Goal: Task Accomplishment & Management: Use online tool/utility

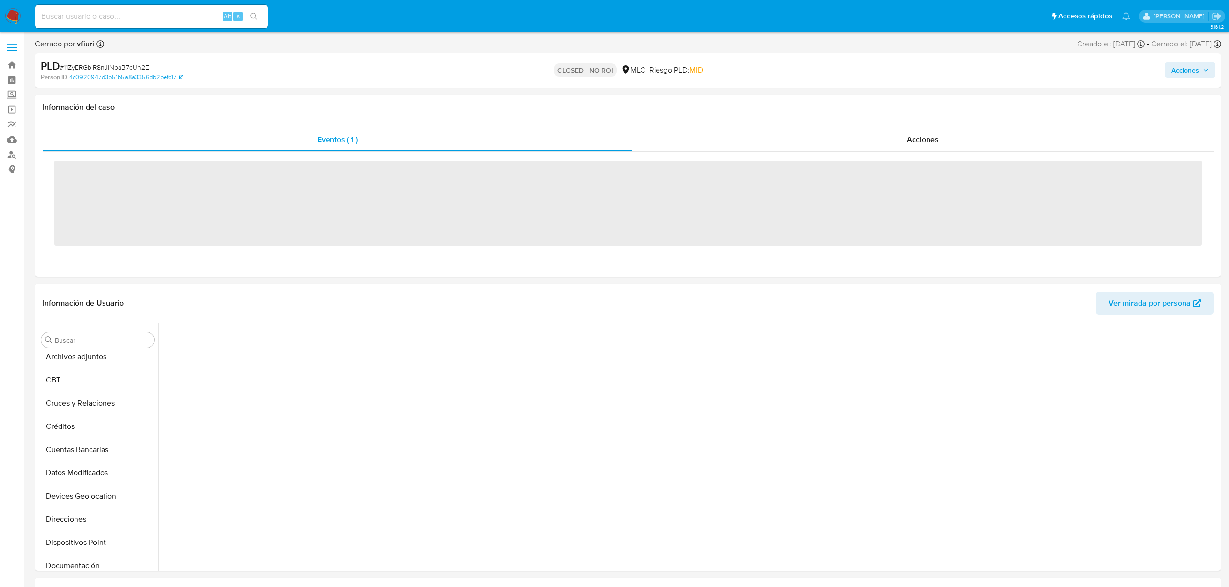
scroll to position [355, 0]
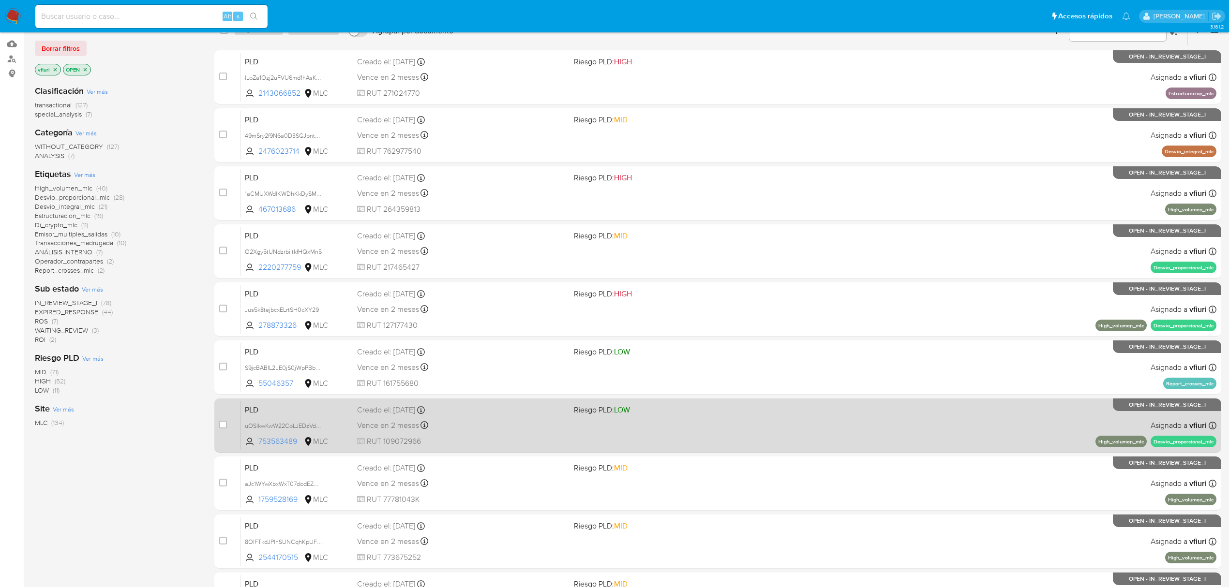
scroll to position [211, 0]
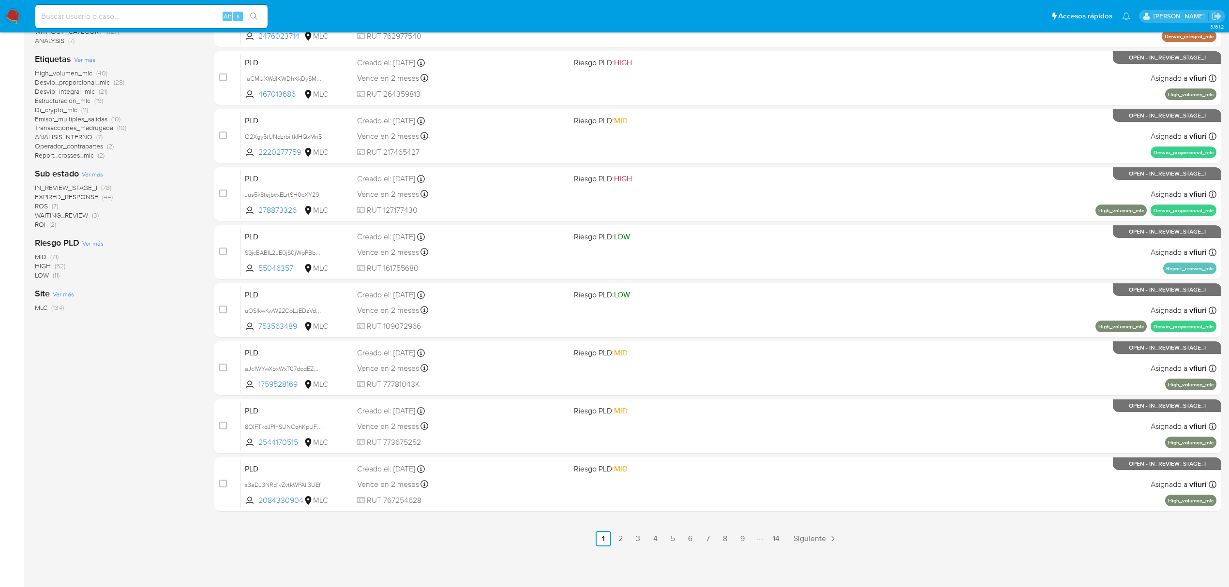
click at [778, 530] on div "select-all-cases-checkbox Asignarme a mí Borrar selección Agrupar por documento…" at bounding box center [717, 222] width 1007 height 647
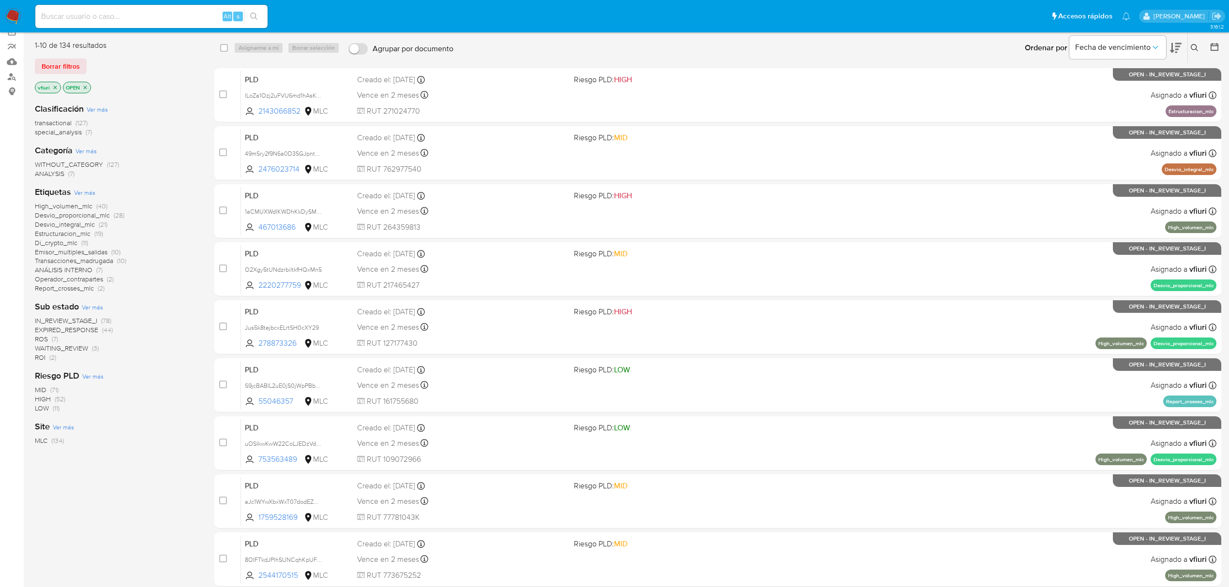
scroll to position [0, 0]
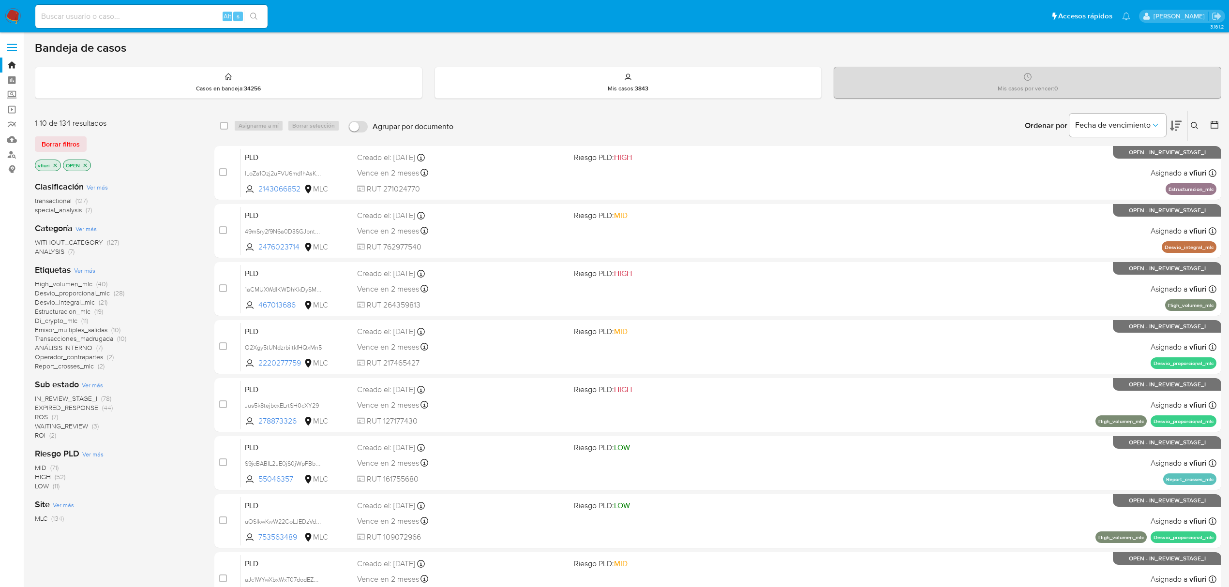
click at [1210, 128] on icon at bounding box center [1214, 125] width 10 height 10
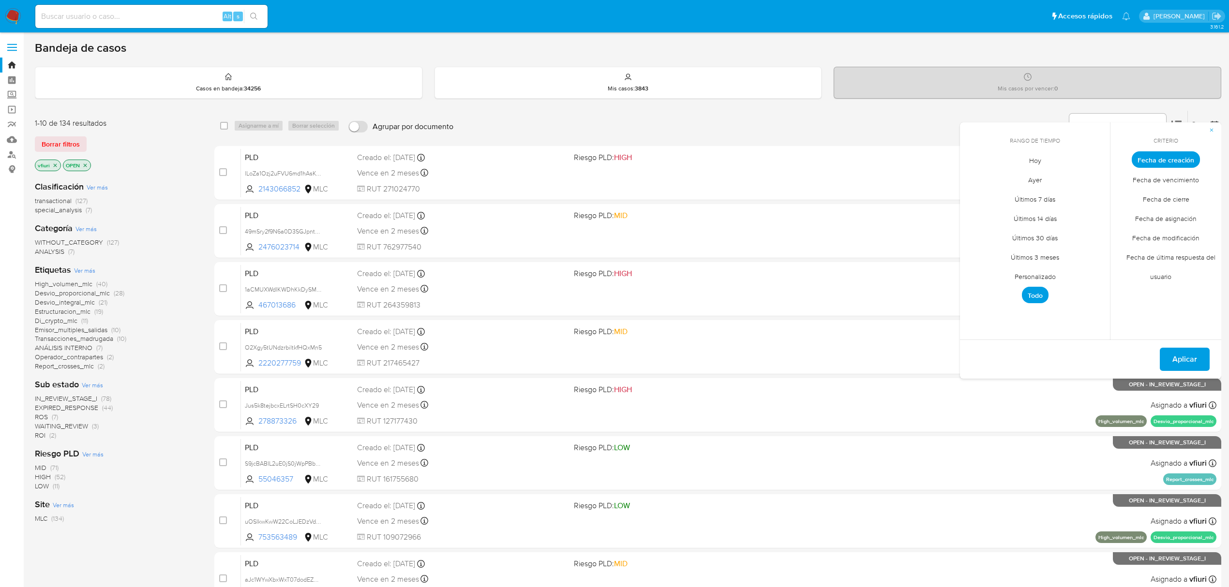
click at [1044, 271] on span "Personalizado" at bounding box center [1034, 277] width 61 height 20
click at [978, 177] on icon "Mes anterior" at bounding box center [975, 178] width 12 height 12
click at [1078, 231] on button "12" at bounding box center [1073, 232] width 15 height 15
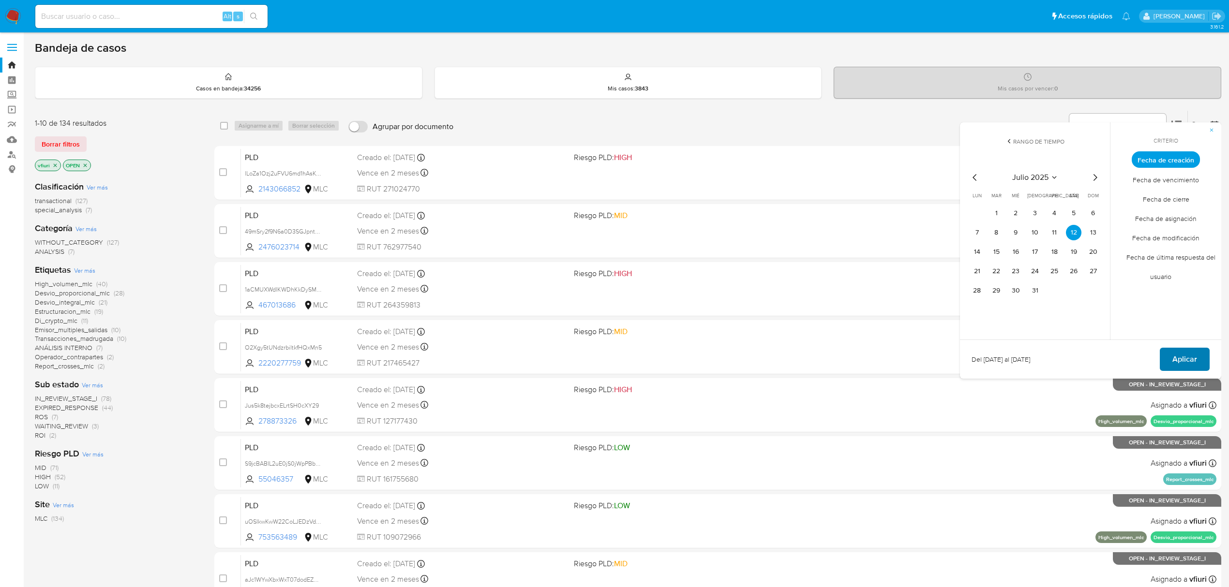
click at [1186, 364] on span "Aplicar" at bounding box center [1184, 359] width 25 height 21
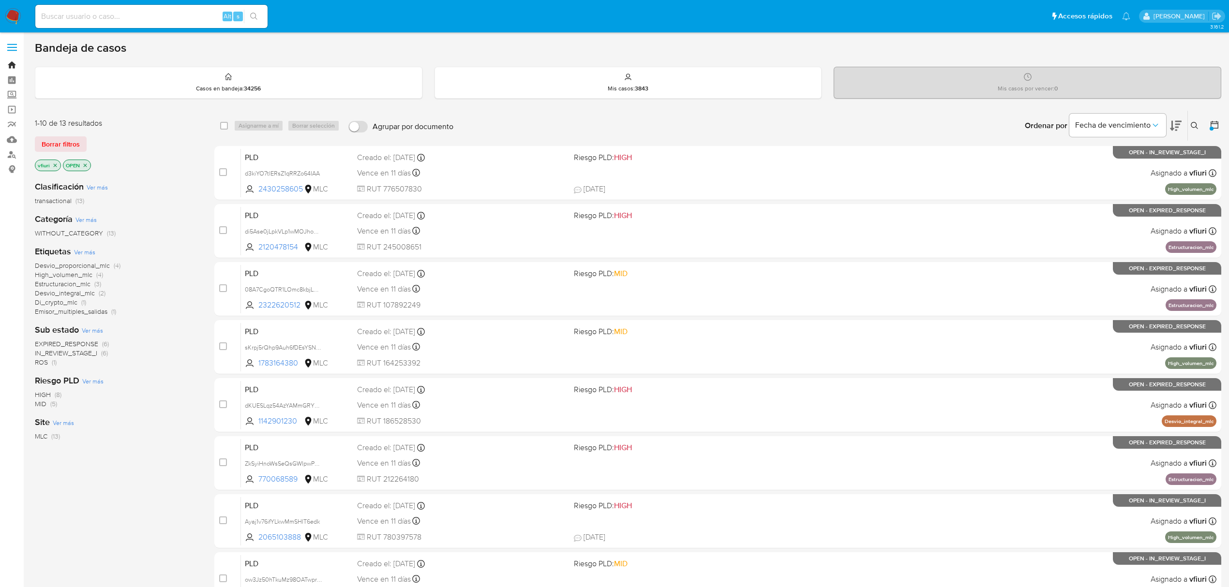
click at [4, 63] on link "Bandeja" at bounding box center [57, 65] width 115 height 15
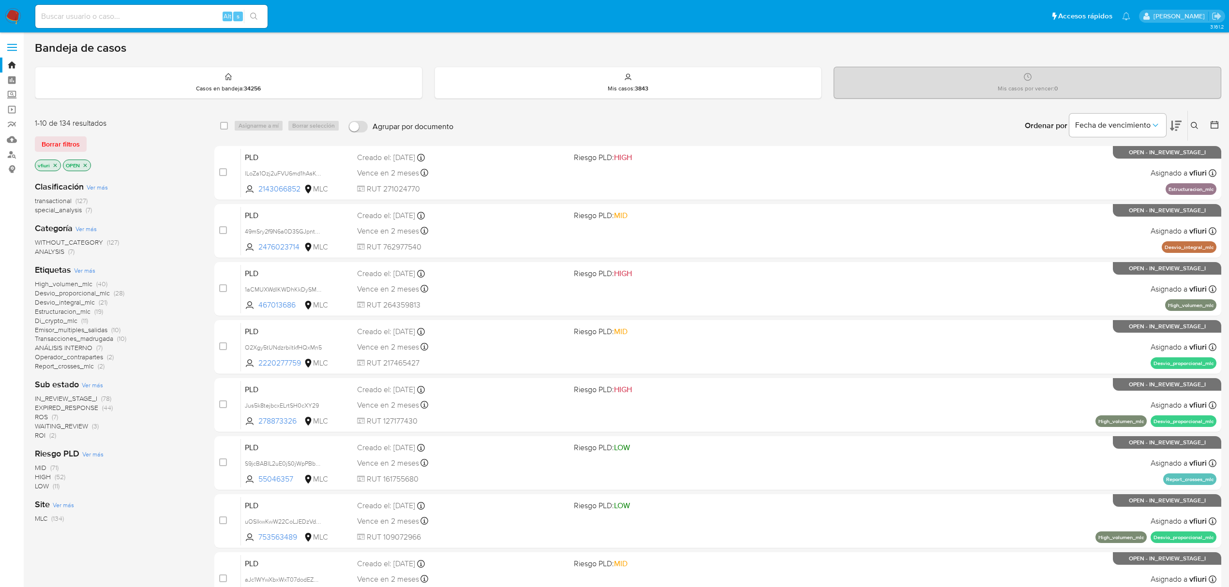
click at [1193, 126] on icon at bounding box center [1195, 126] width 8 height 8
click at [1066, 175] on div "Ingrese ID de usuario o caso Buscar Borrar filtros" at bounding box center [1114, 169] width 179 height 79
click at [1066, 167] on input at bounding box center [1114, 162] width 164 height 13
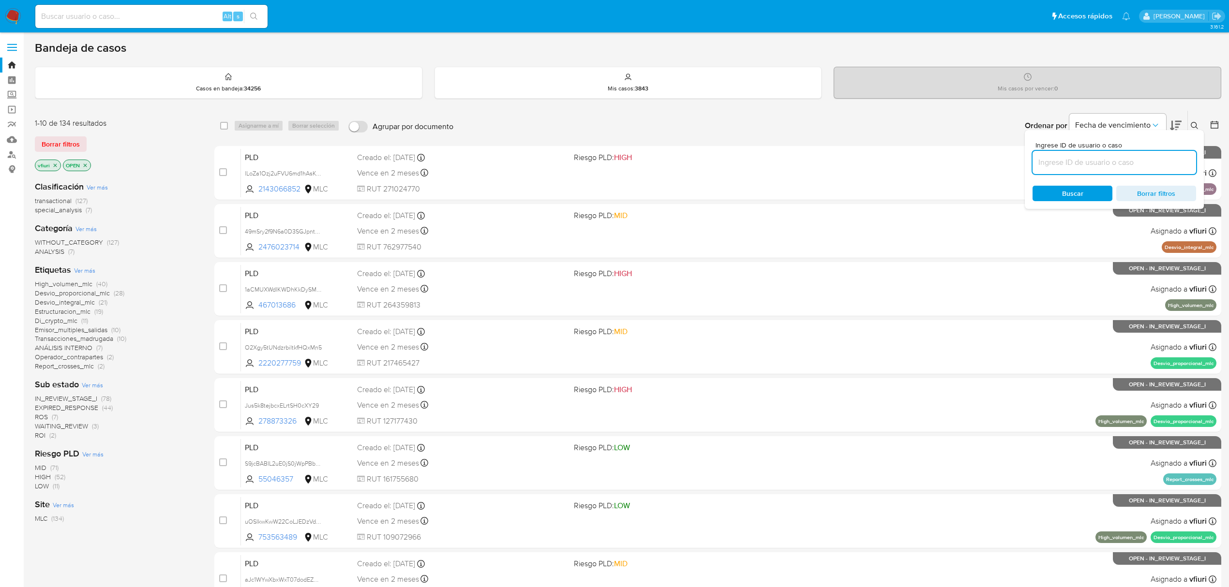
paste input "2120478154"
type input "2120478154"
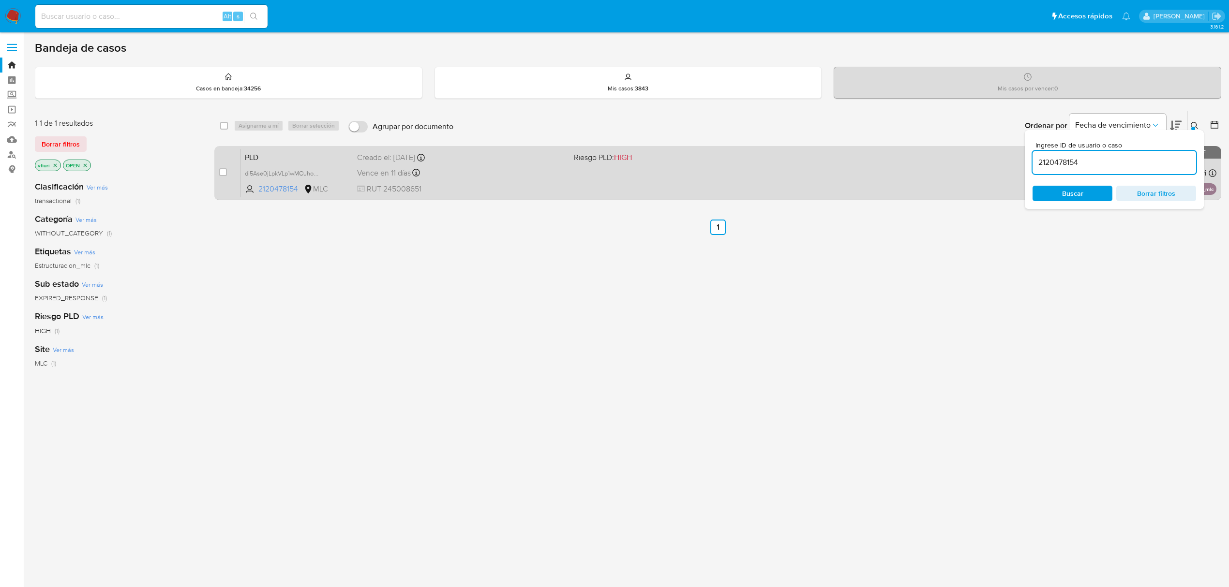
click at [512, 178] on div "Vence en 11 días Vence el 10/10/2025 16:09:12" at bounding box center [461, 172] width 209 height 13
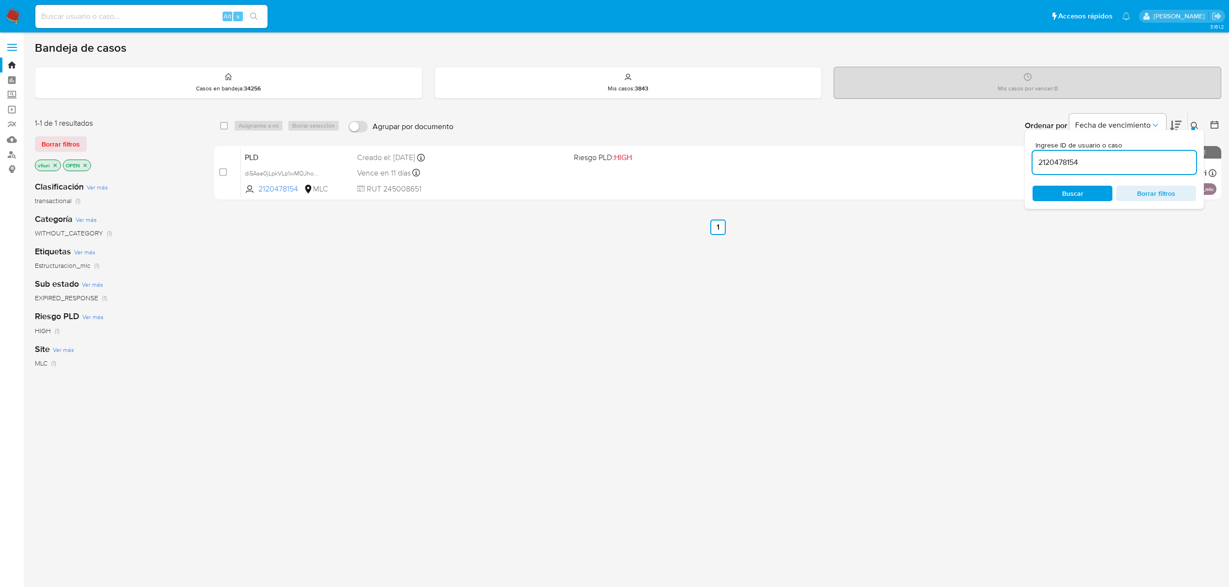
click at [148, 14] on input at bounding box center [151, 16] width 232 height 13
click at [153, 15] on input at bounding box center [151, 16] width 232 height 13
paste input "130142745"
type input "130142745"
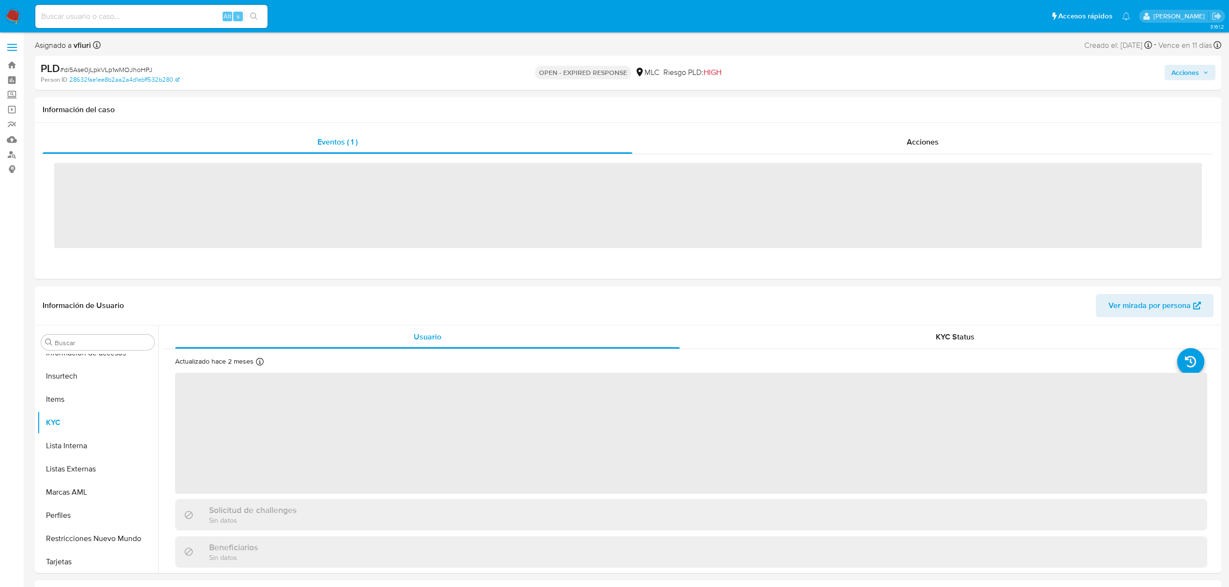
scroll to position [455, 0]
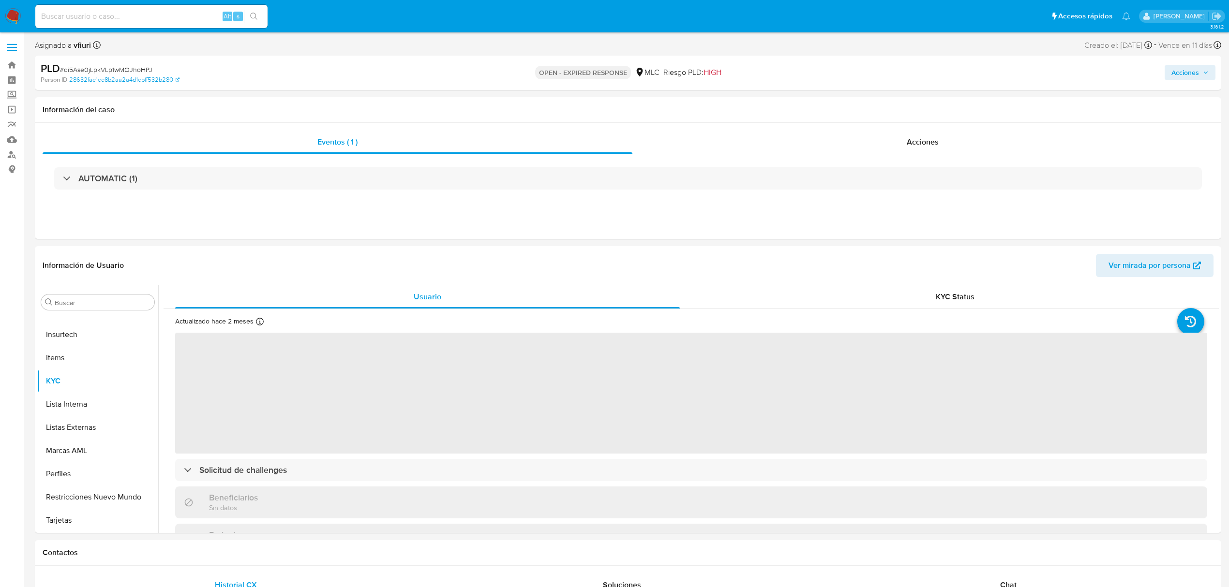
select select "10"
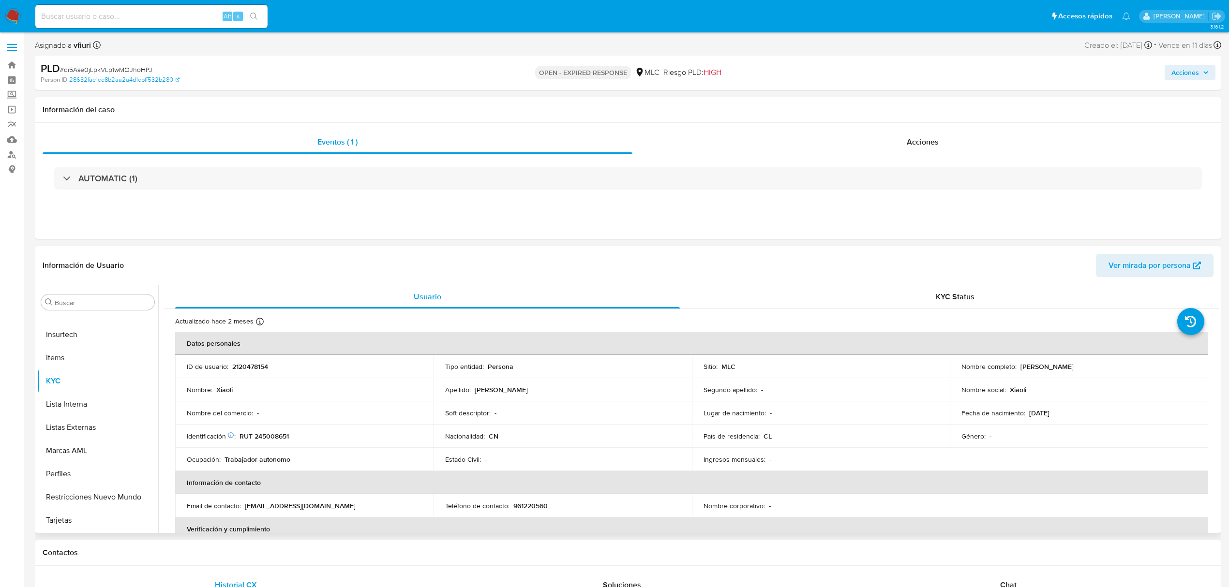
click at [277, 434] on p "RUT 245008651" at bounding box center [263, 436] width 49 height 9
copy p "245008651"
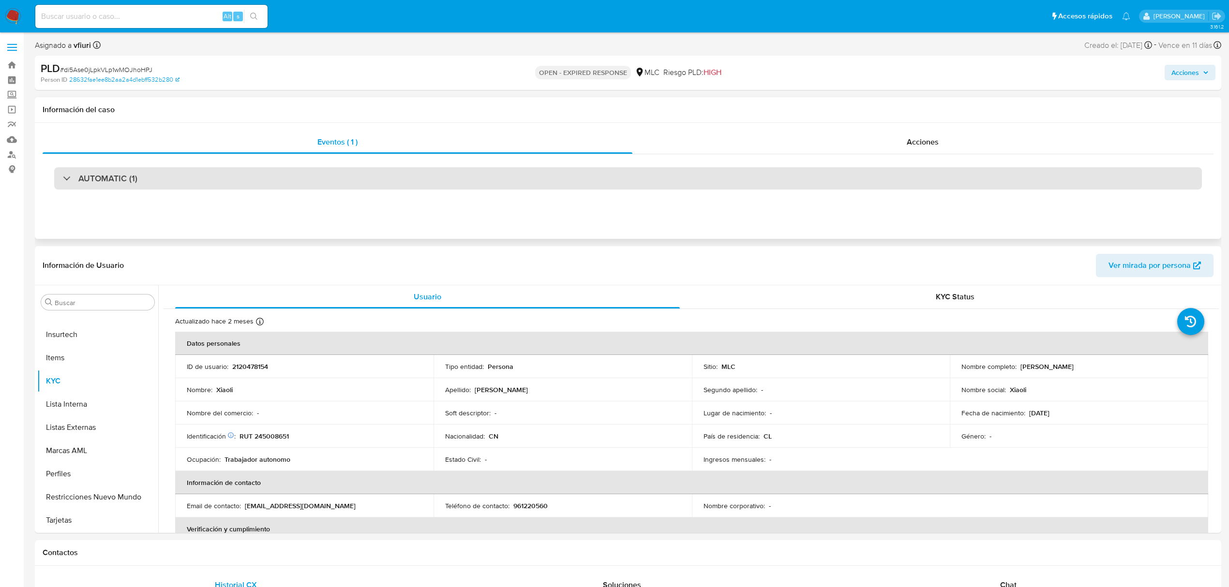
click at [217, 168] on div "AUTOMATIC (1)" at bounding box center [628, 178] width 1148 height 22
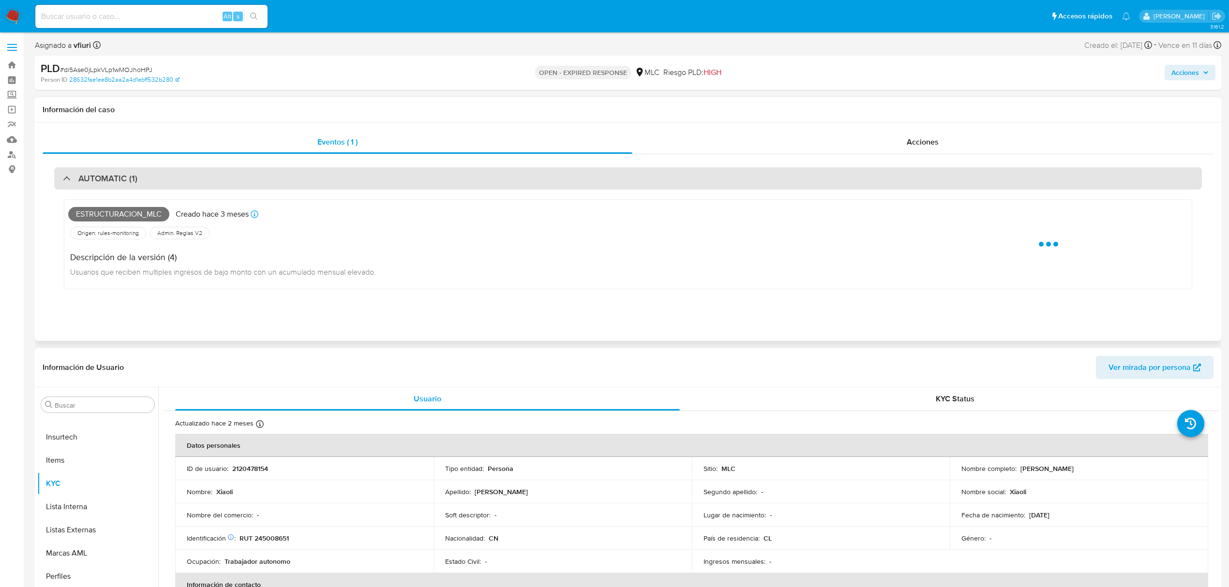
click at [217, 168] on div "AUTOMATIC (1)" at bounding box center [628, 178] width 1148 height 22
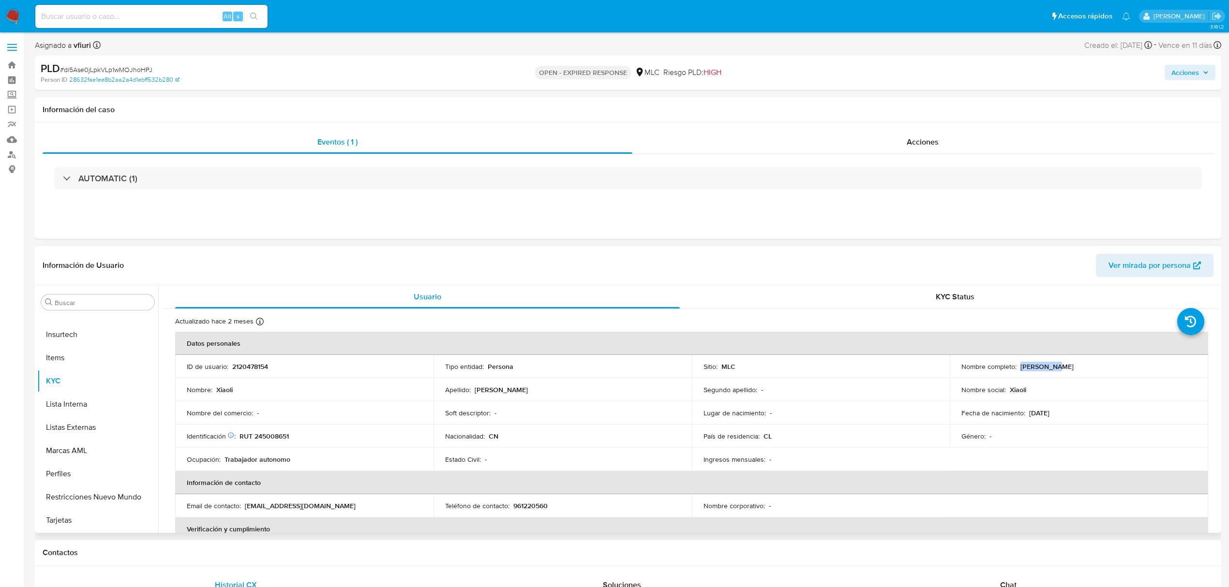
drag, startPoint x: 1018, startPoint y: 365, endPoint x: 1048, endPoint y: 365, distance: 30.0
click at [1048, 365] on div "Nombre completo : Xiaoli Lin" at bounding box center [1078, 366] width 235 height 9
copy p "[PERSON_NAME]"
click at [105, 61] on div "PLD # di5Ase0jLpkVLp1wMOJhoHPJ" at bounding box center [235, 68] width 388 height 15
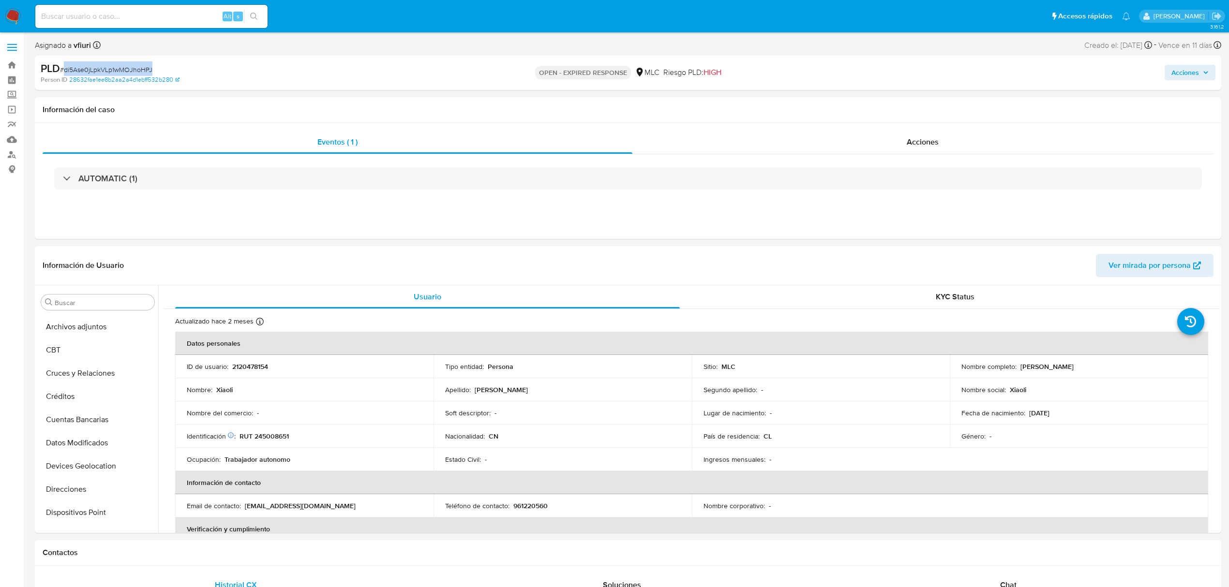
click at [105, 61] on div "PLD # di5Ase0jLpkVLp1wMOJhoHPJ" at bounding box center [235, 68] width 388 height 15
copy span "di5Ase0jLpkVLp1wMOJhoHPJ"
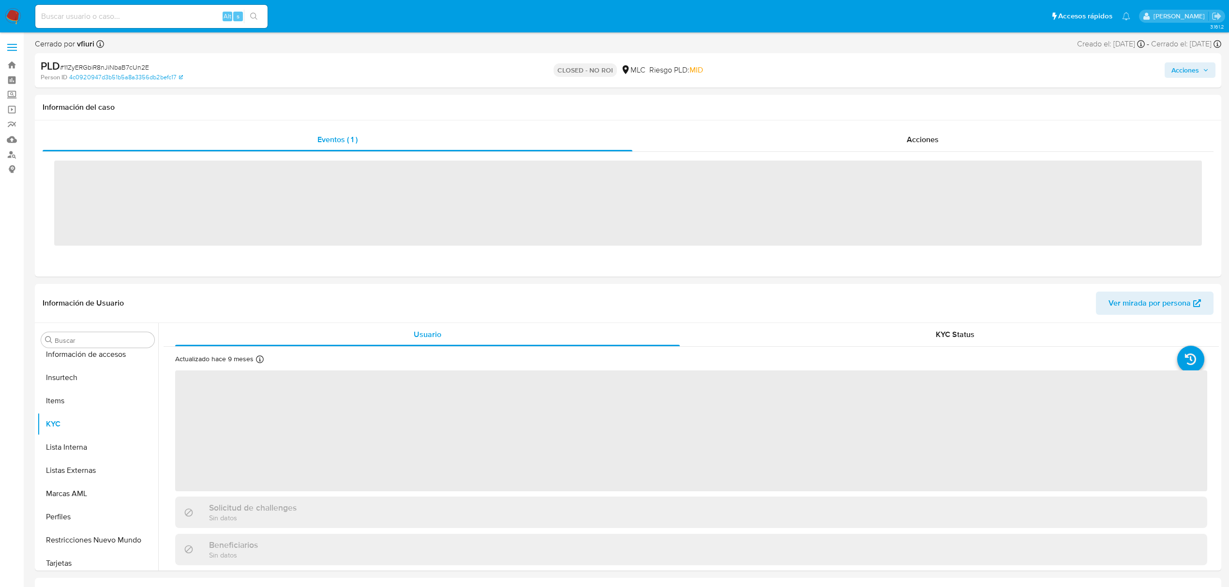
scroll to position [455, 0]
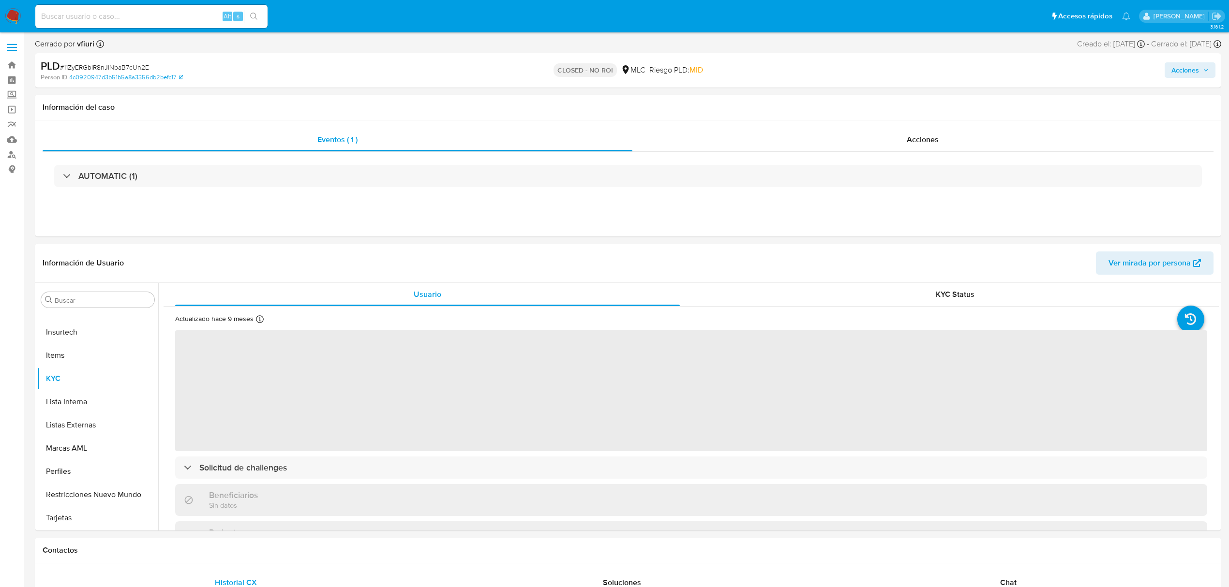
select select "10"
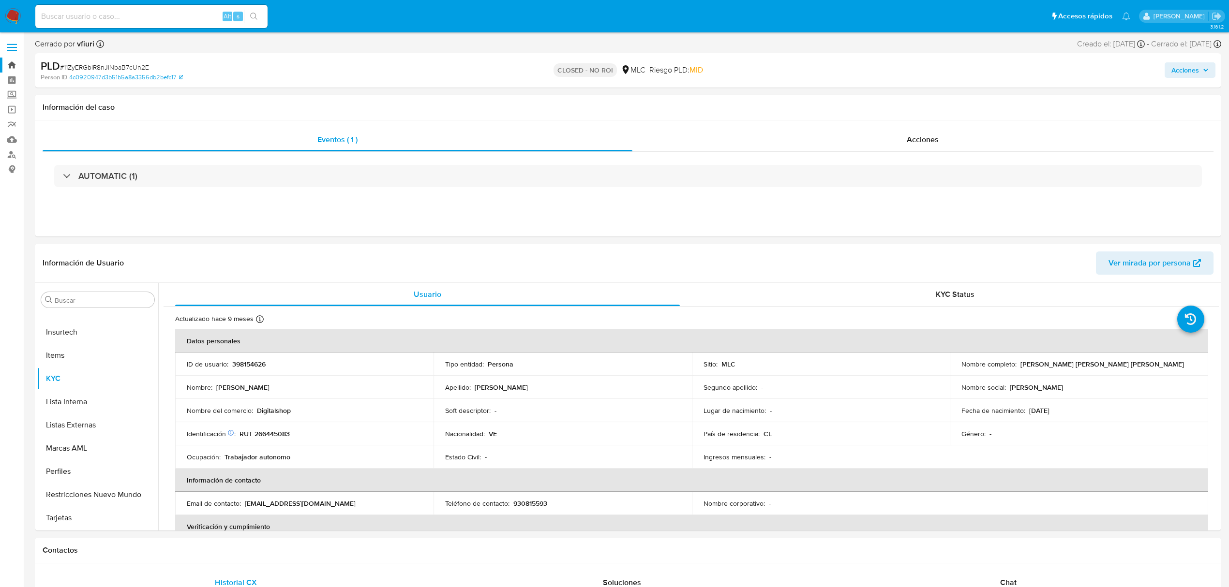
click at [9, 64] on link "Bandeja" at bounding box center [57, 65] width 115 height 15
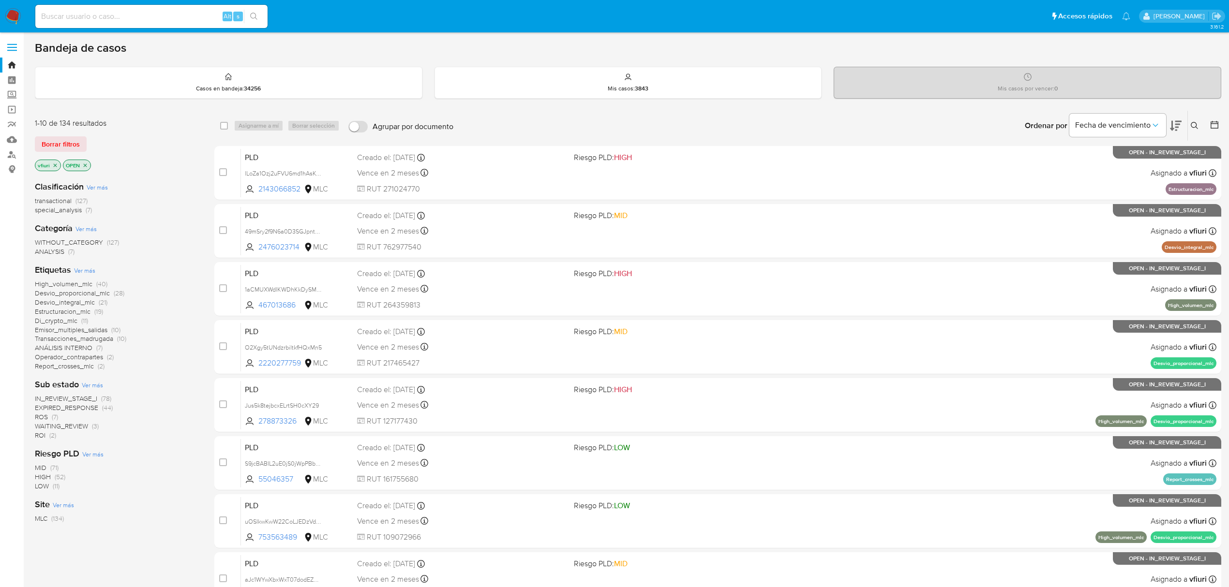
click at [1196, 124] on icon at bounding box center [1195, 126] width 8 height 8
click at [1102, 164] on input at bounding box center [1114, 162] width 164 height 13
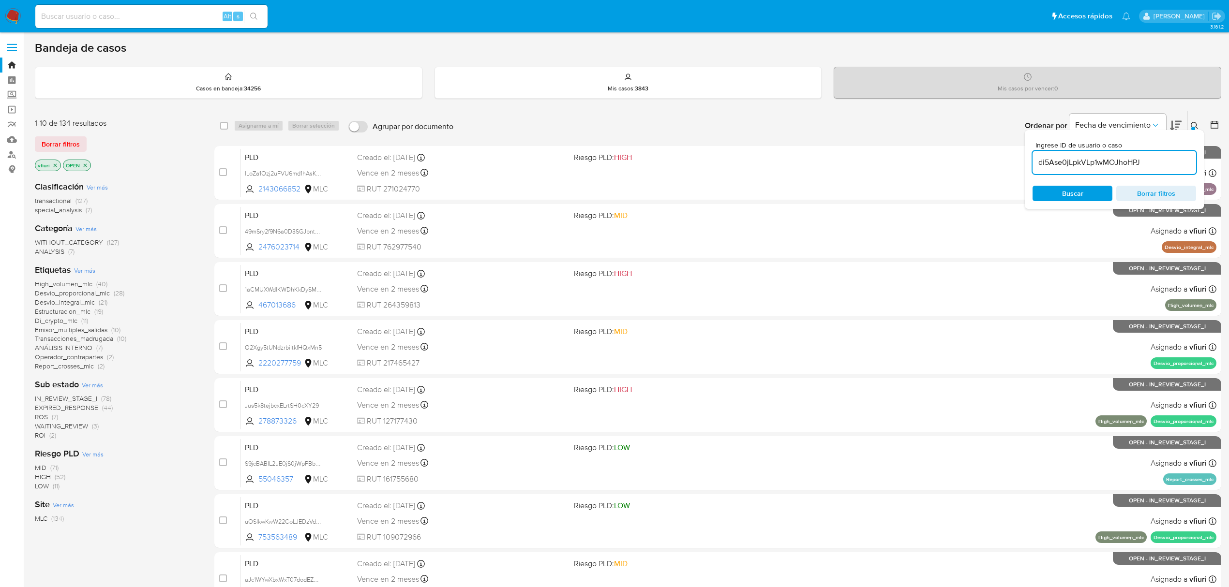
type input "di5Ase0jLpkVLp1wMOJhoHPJ"
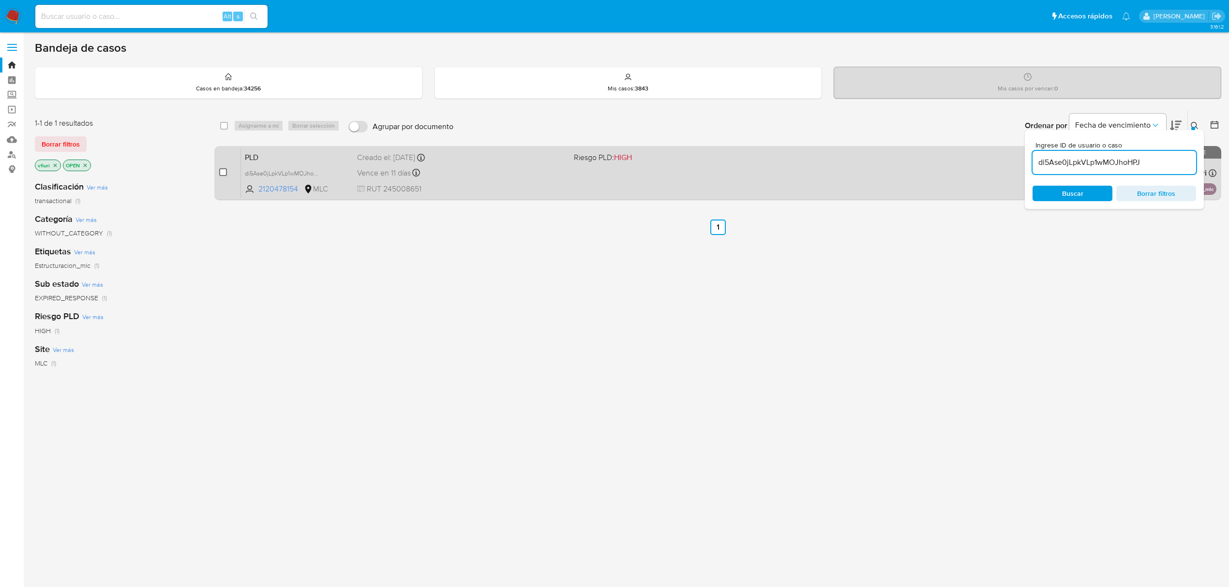
click at [220, 171] on input "checkbox" at bounding box center [223, 172] width 8 height 8
checkbox input "true"
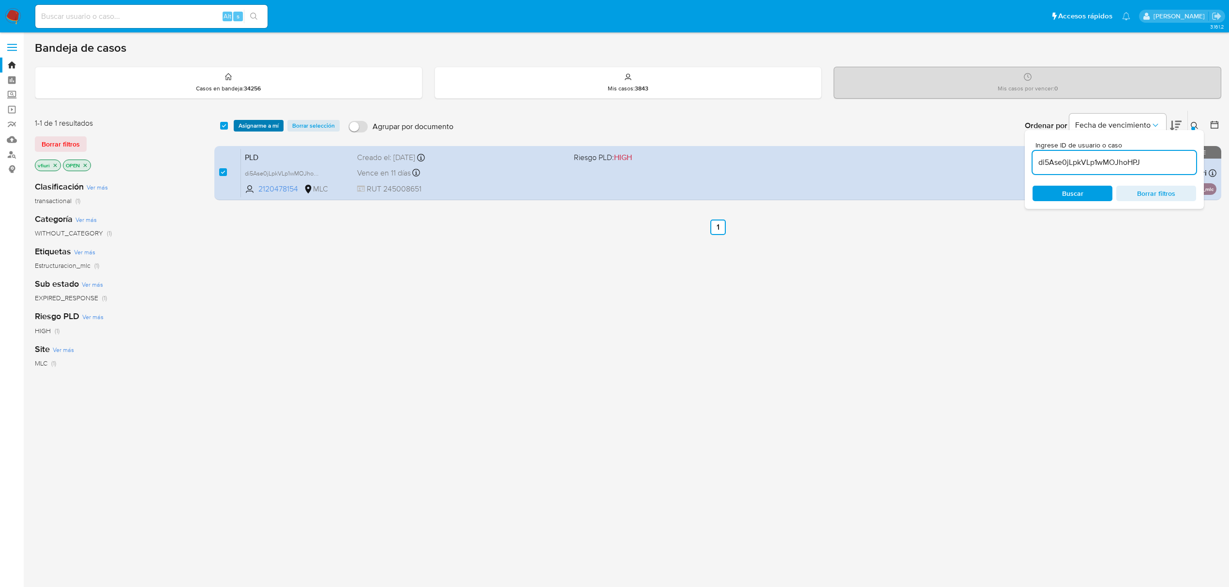
click at [251, 130] on span "Asignarme a mí" at bounding box center [259, 126] width 40 height 10
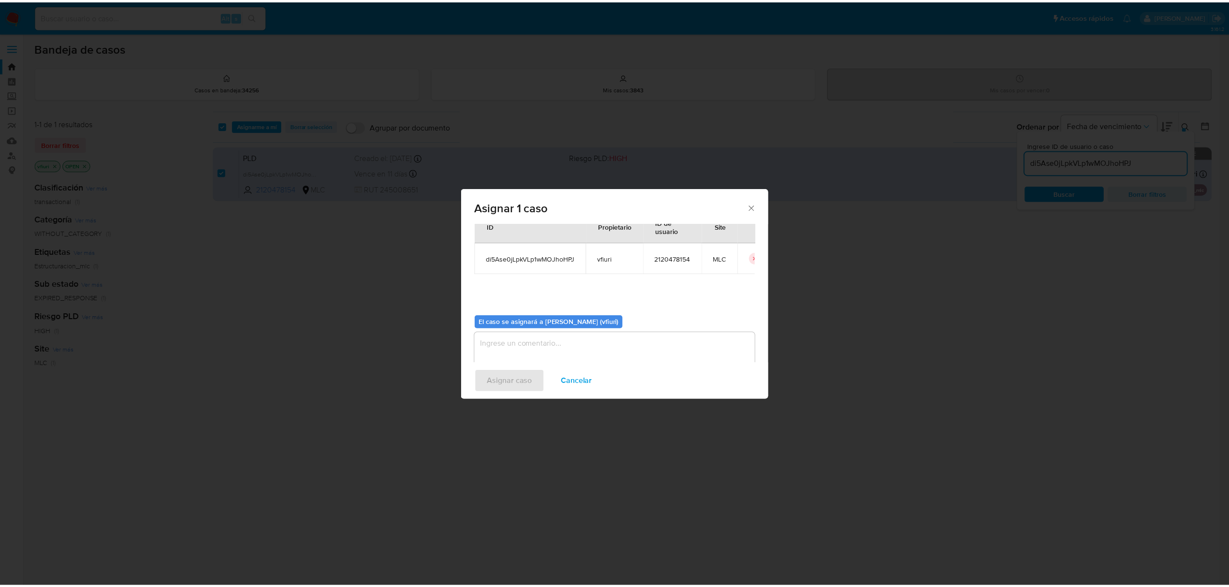
scroll to position [49, 0]
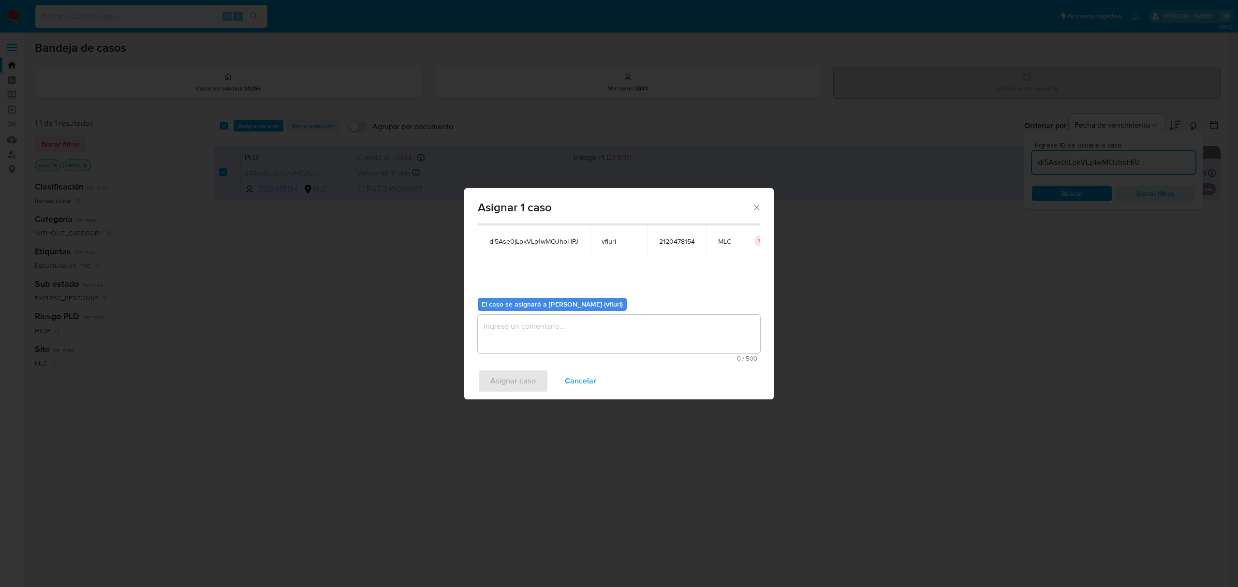
click at [527, 345] on textarea "assign-modal" at bounding box center [619, 334] width 283 height 39
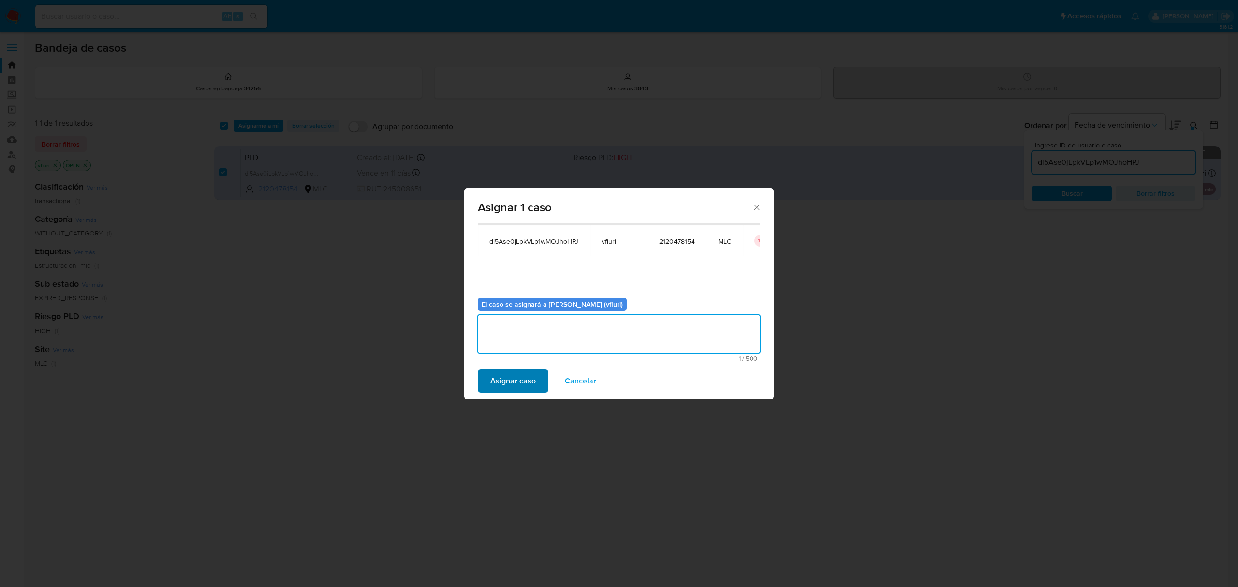
type textarea "-"
click at [492, 382] on span "Asignar caso" at bounding box center [513, 381] width 45 height 21
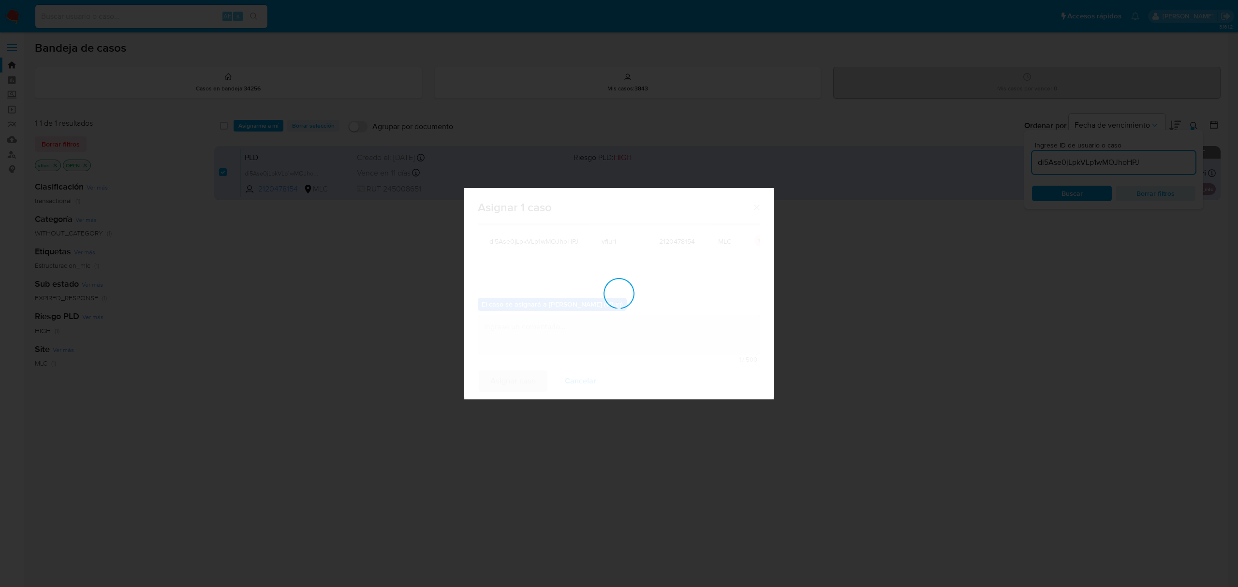
checkbox input "false"
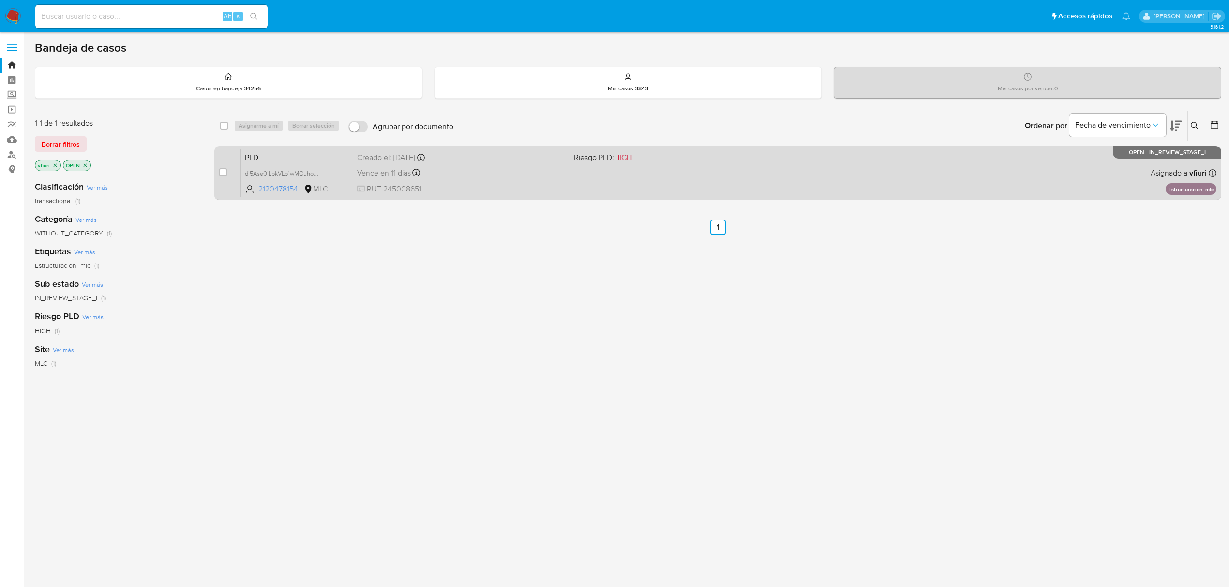
click at [532, 171] on div "Vence en 11 días Vence el [DATE] 16:09:12" at bounding box center [461, 172] width 209 height 13
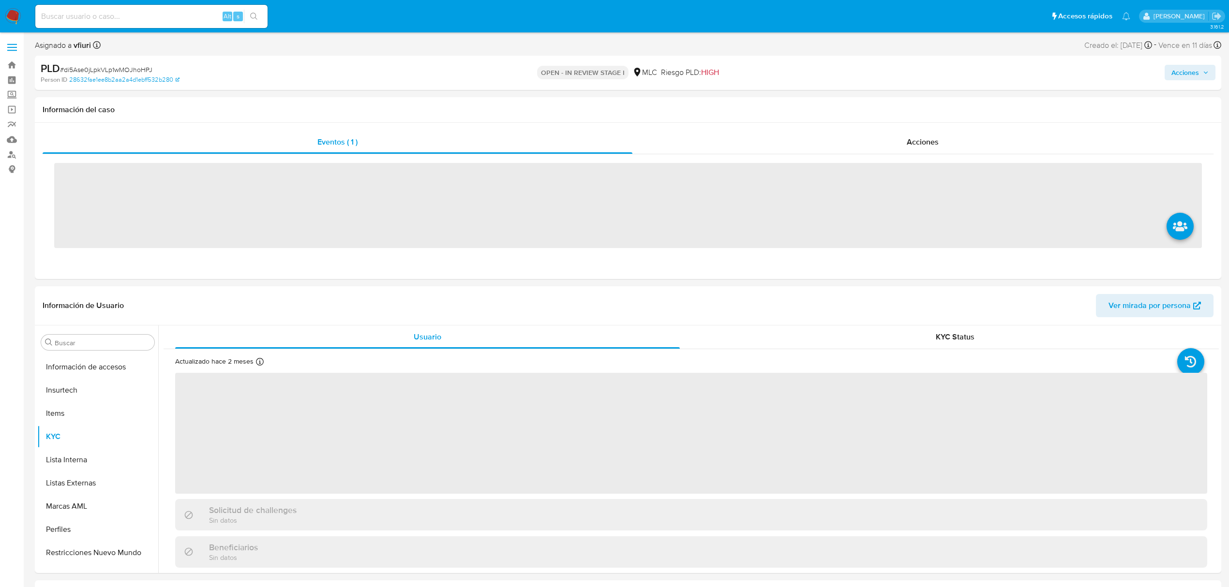
scroll to position [455, 0]
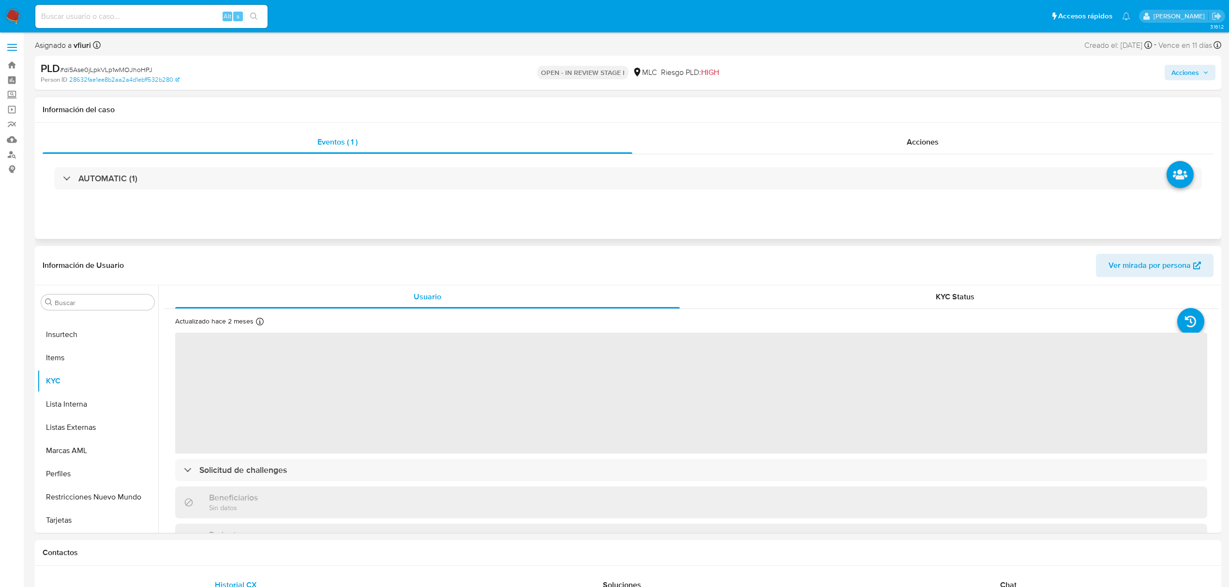
select select "10"
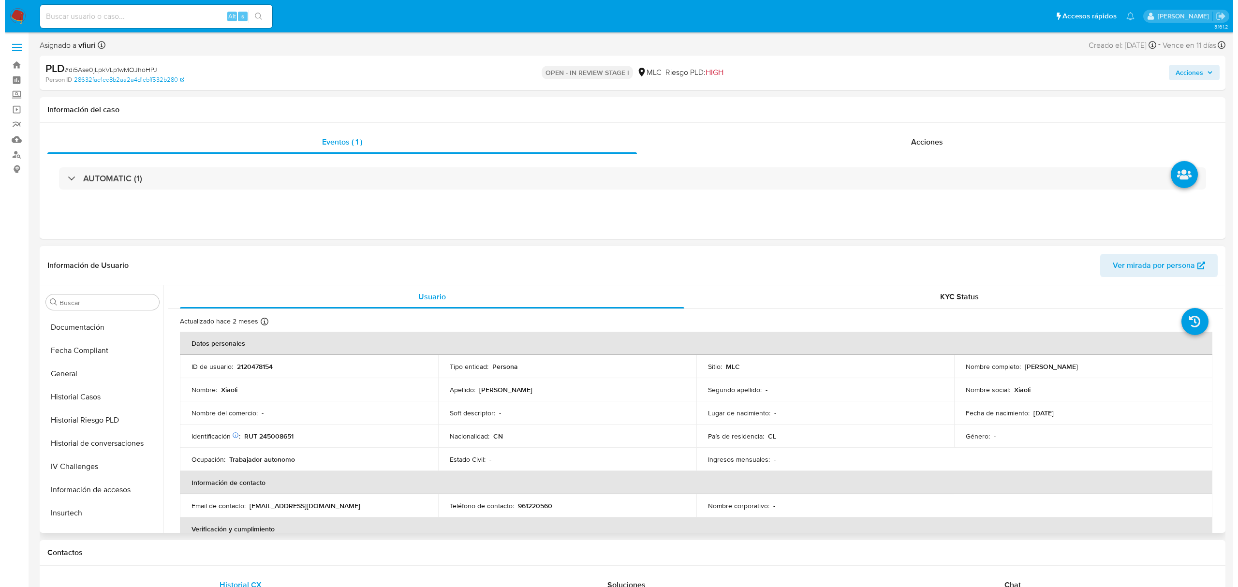
scroll to position [0, 0]
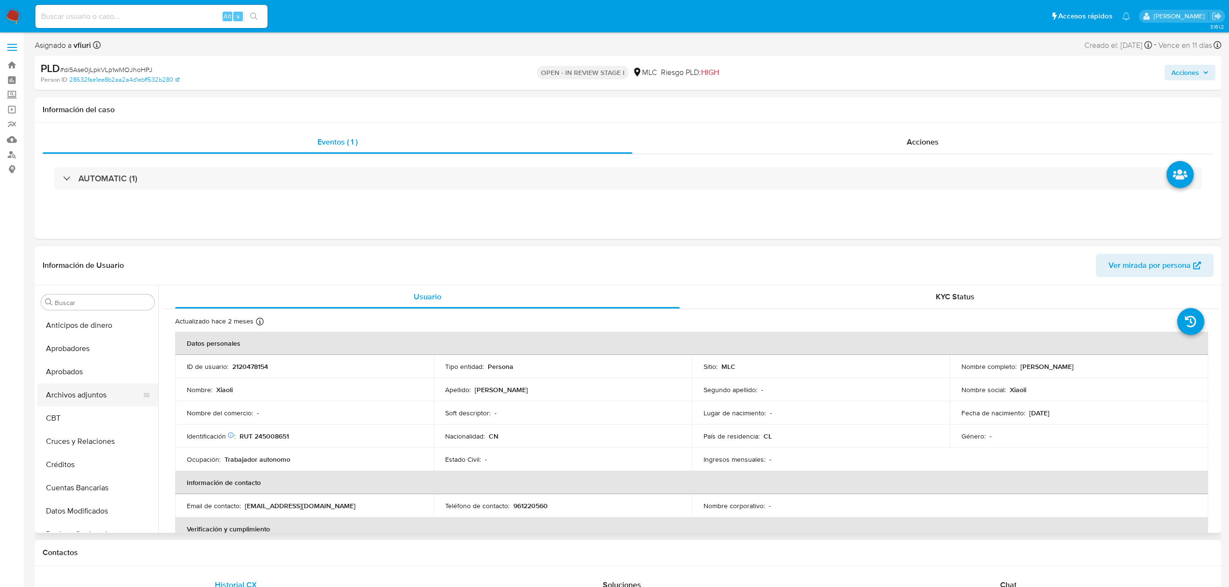
click at [95, 391] on button "Archivos adjuntos" at bounding box center [93, 395] width 113 height 23
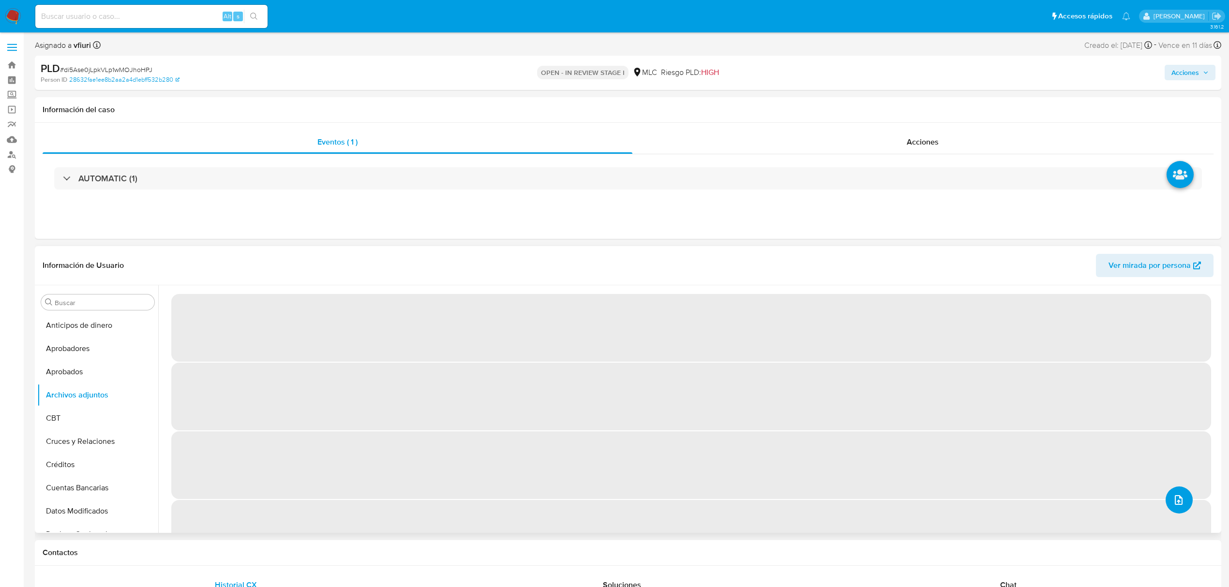
click at [1178, 498] on icon "upload-file" at bounding box center [1179, 500] width 8 height 10
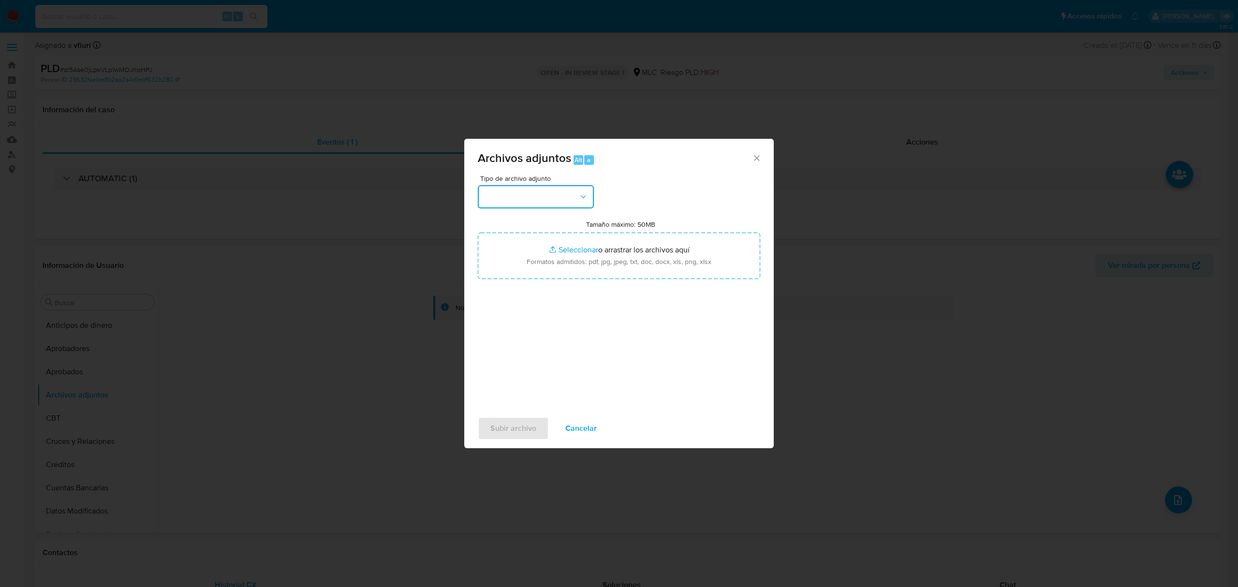
click at [525, 192] on button "button" at bounding box center [536, 196] width 116 height 23
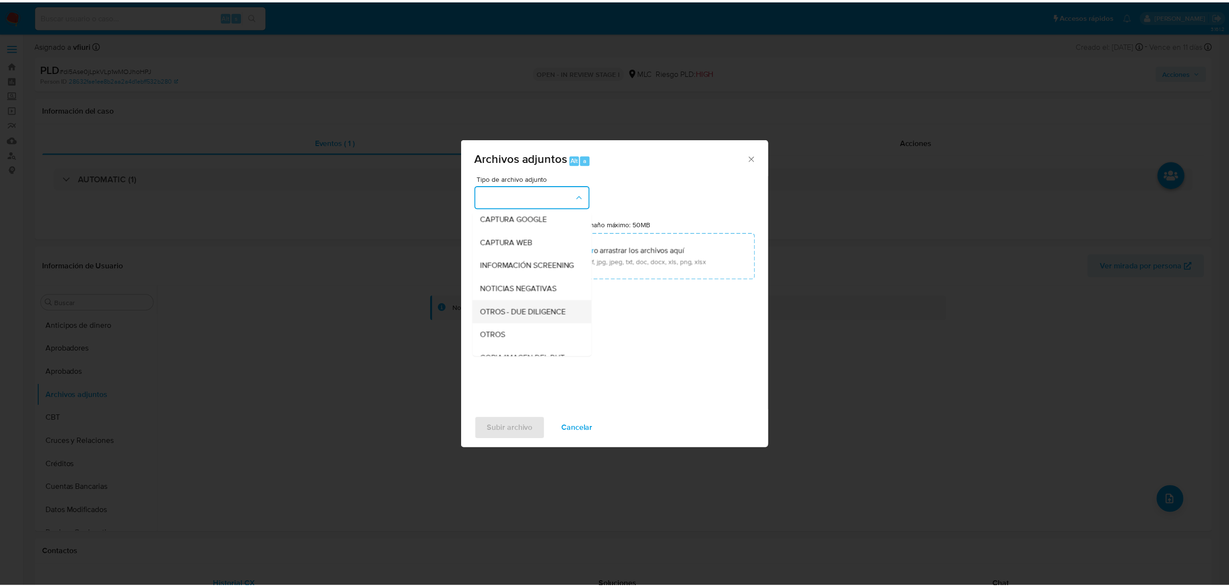
scroll to position [80, 0]
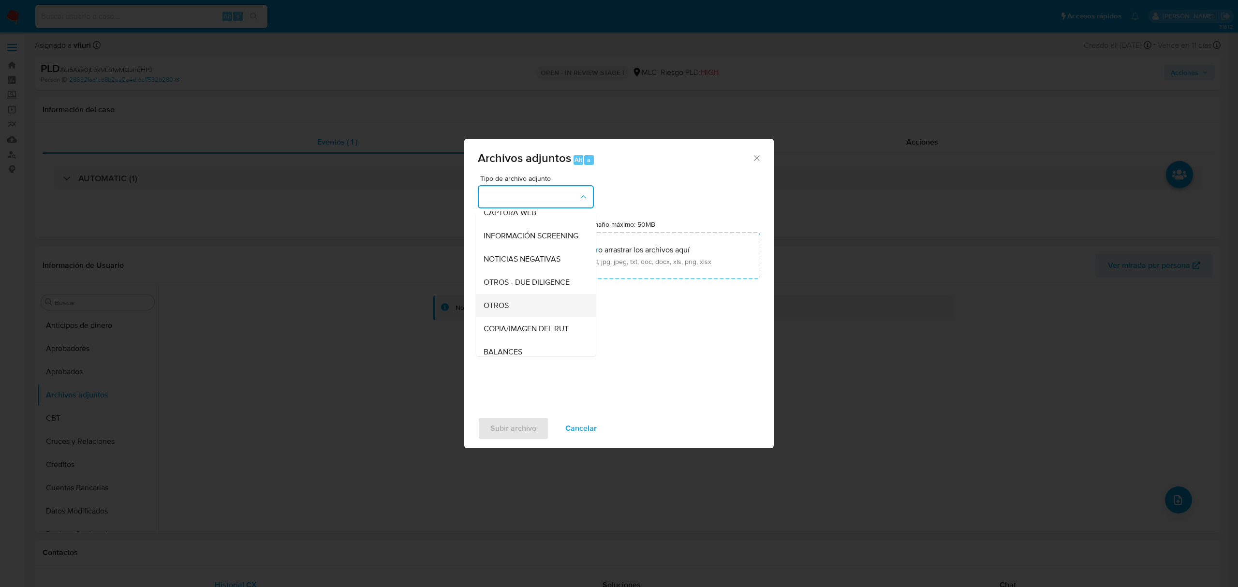
click at [511, 317] on div "OTROS" at bounding box center [533, 305] width 99 height 23
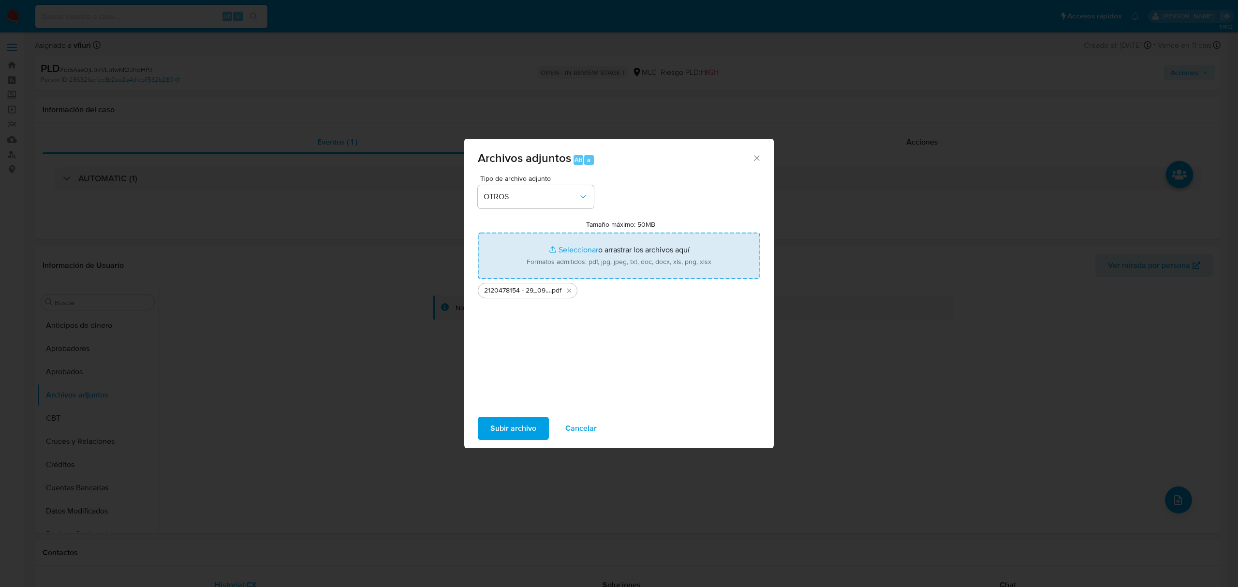
type input "C:\fakepath\Tabla 2120478154.xlsx"
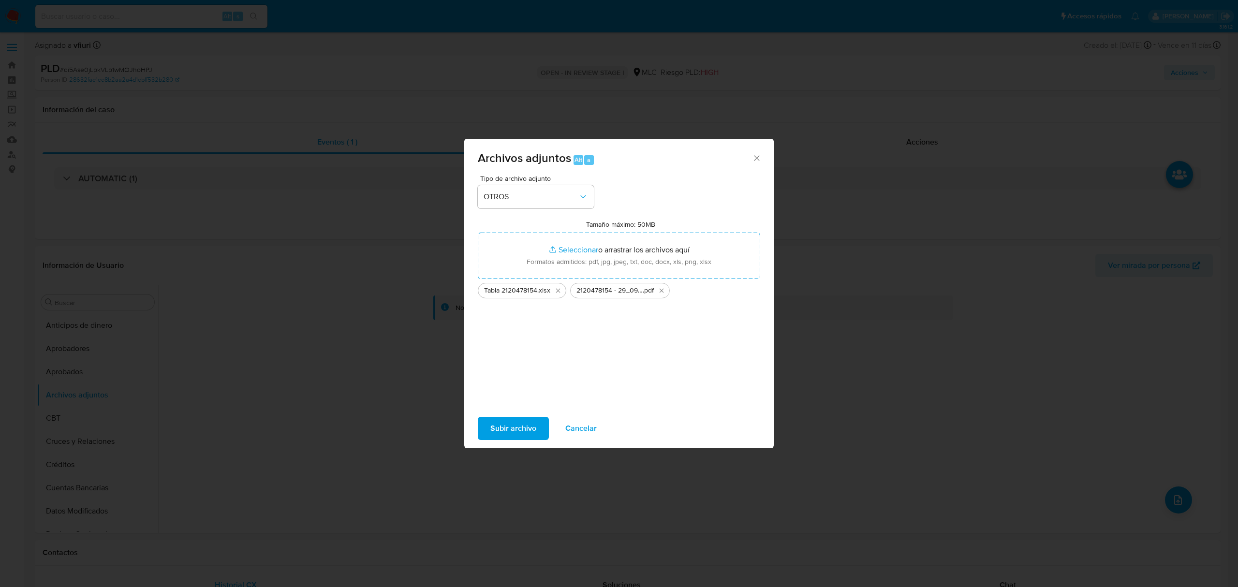
click at [507, 424] on span "Subir archivo" at bounding box center [514, 428] width 46 height 21
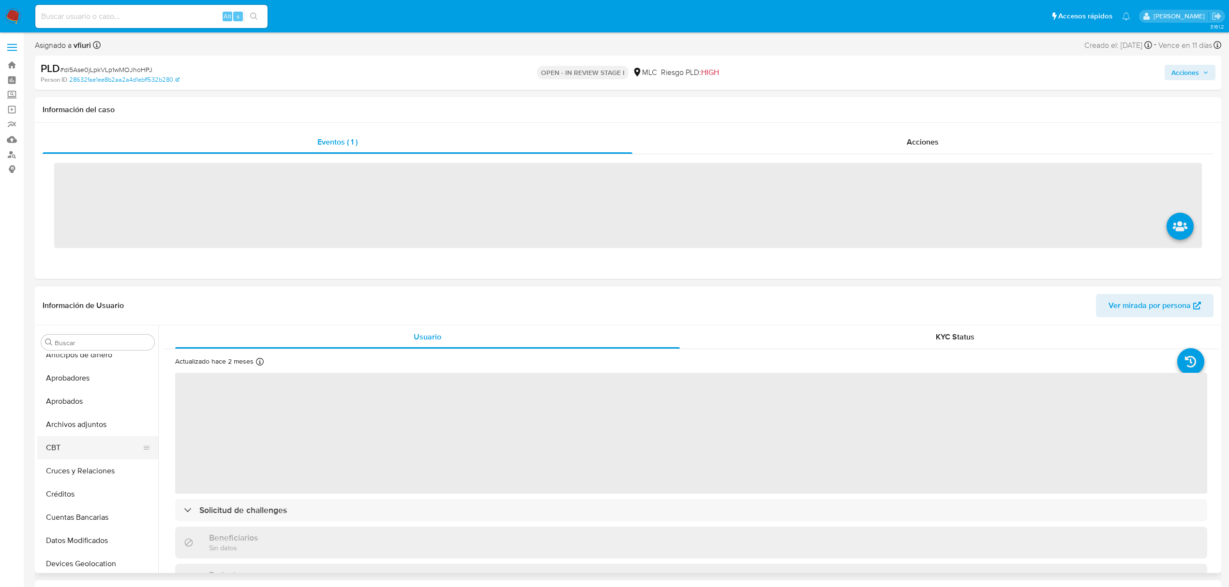
scroll to position [4, 0]
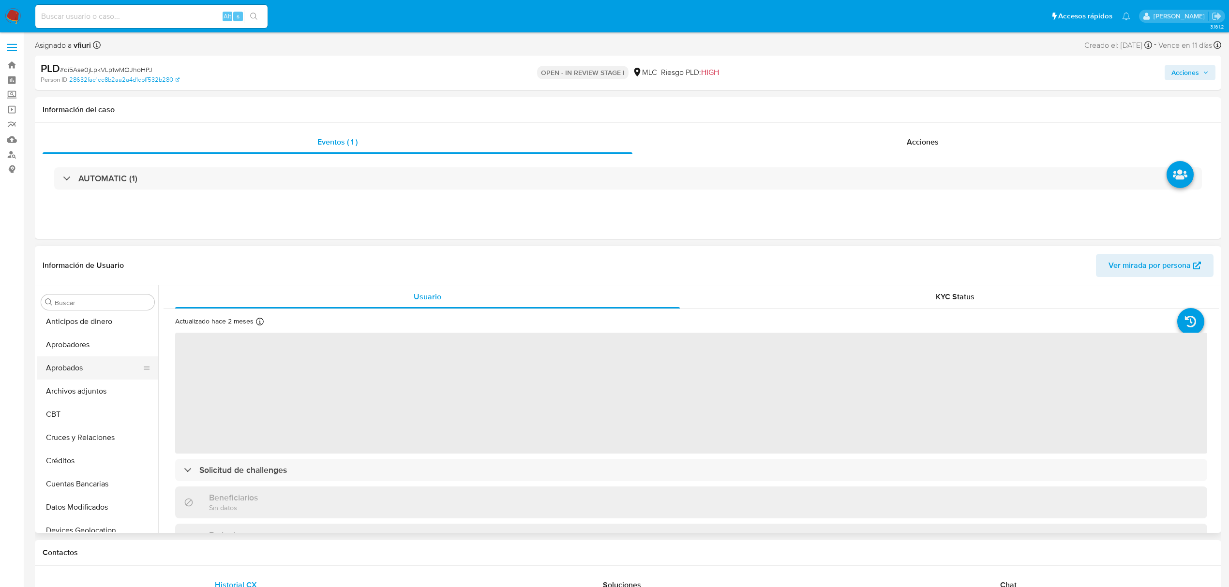
select select "10"
click at [104, 374] on button "Aprobados" at bounding box center [93, 368] width 113 height 23
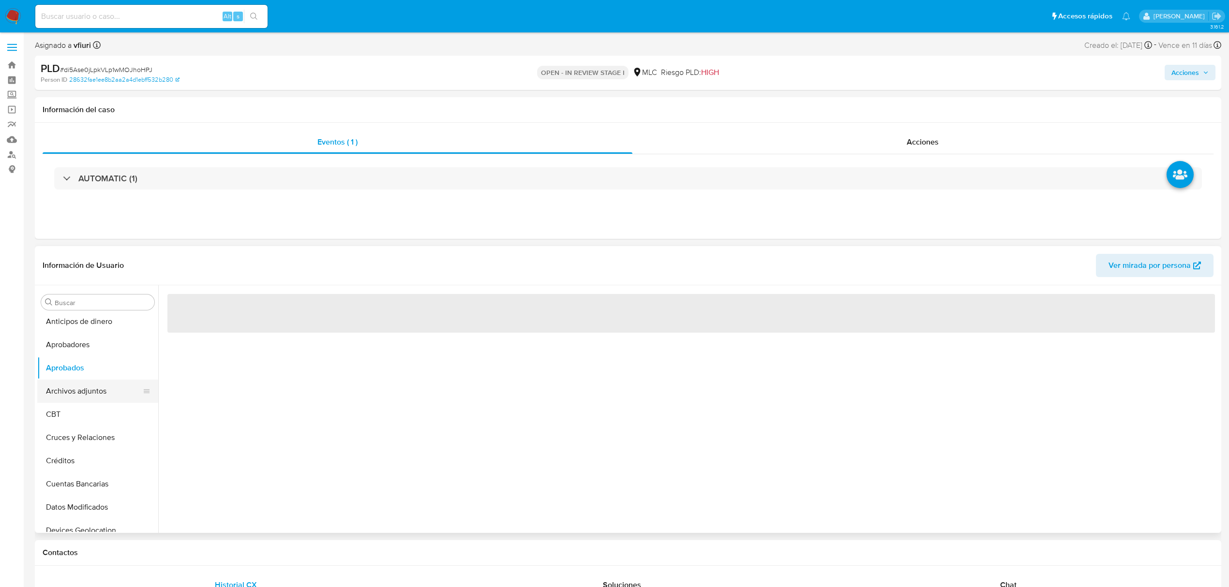
click at [108, 387] on button "Archivos adjuntos" at bounding box center [93, 391] width 113 height 23
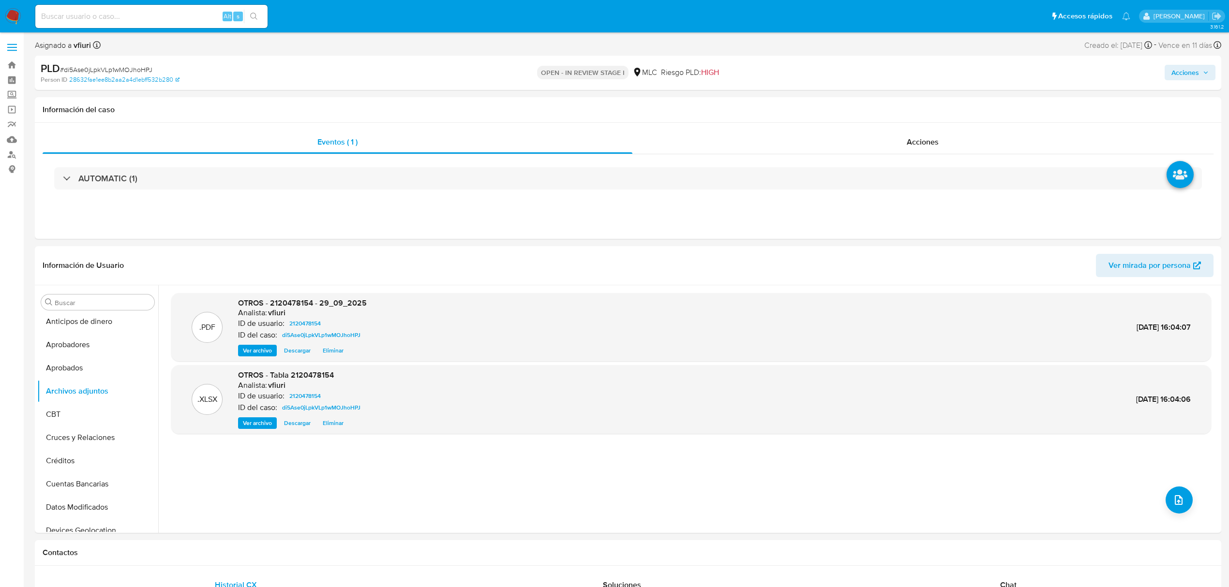
click at [1189, 77] on span "Acciones" at bounding box center [1185, 72] width 28 height 15
click at [960, 102] on div "Alt r" at bounding box center [962, 104] width 20 height 10
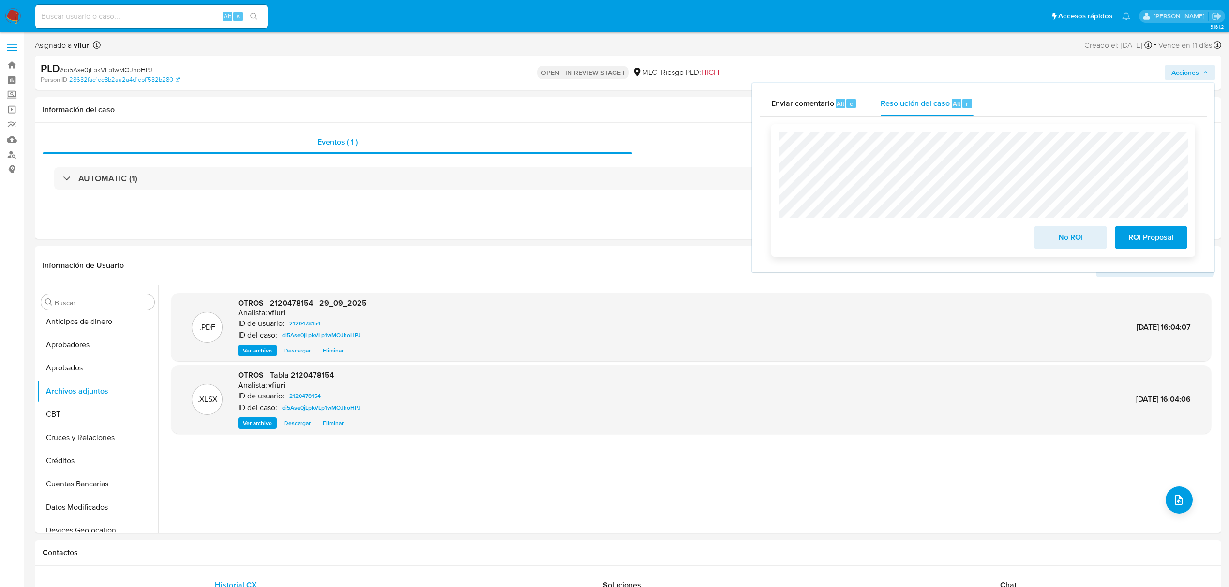
click at [1059, 239] on span "No ROI" at bounding box center [1069, 237] width 47 height 21
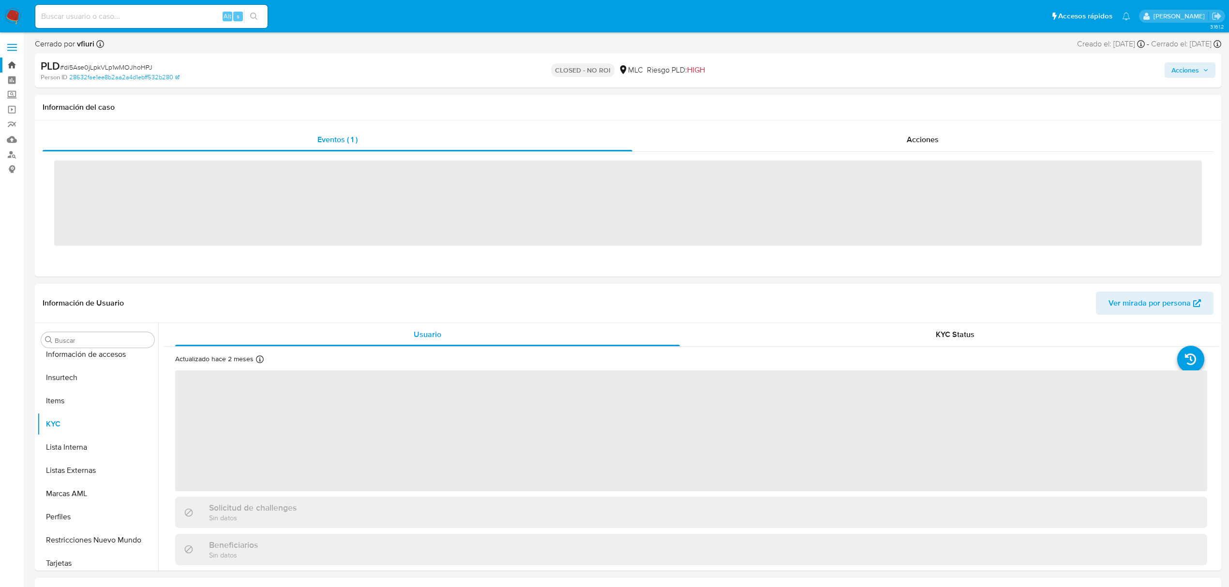
scroll to position [455, 0]
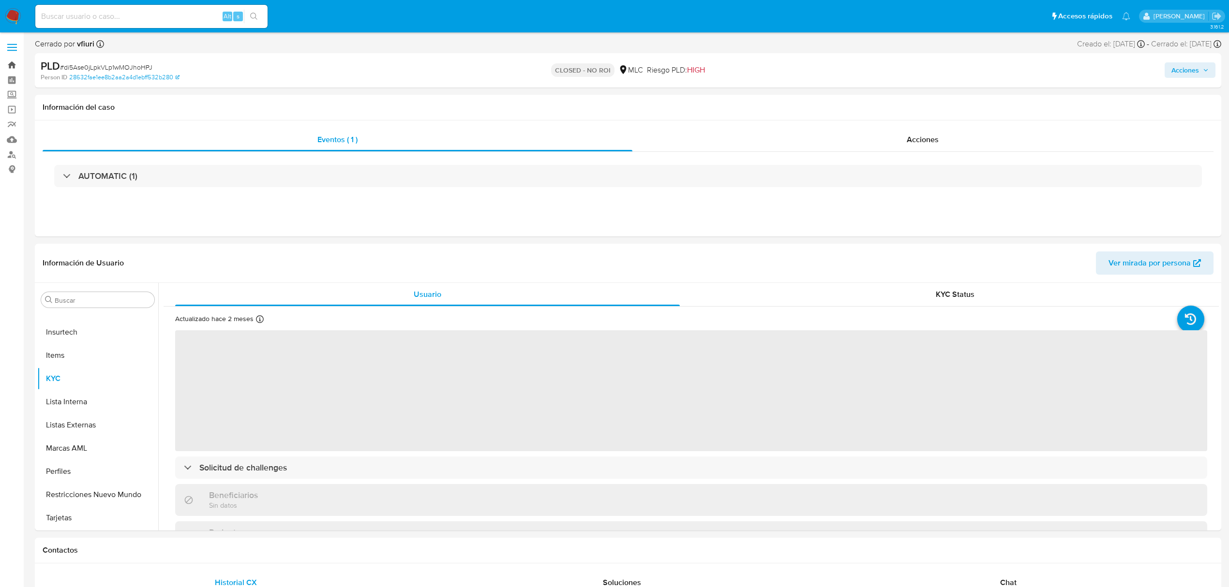
click at [9, 63] on link "Bandeja" at bounding box center [57, 65] width 115 height 15
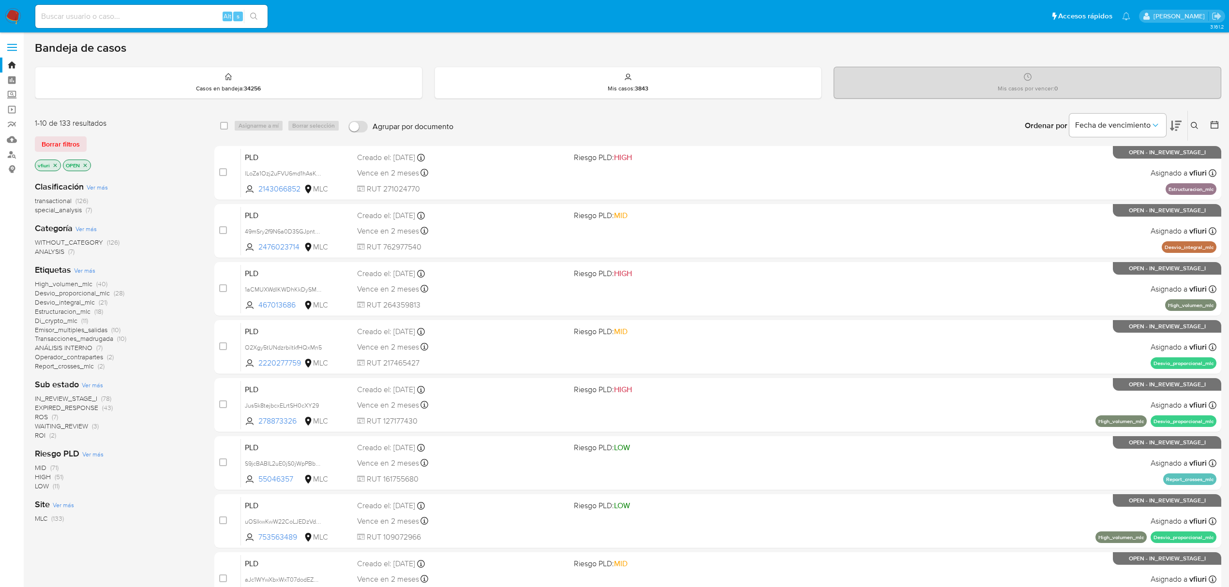
click at [1220, 132] on div at bounding box center [1212, 126] width 17 height 30
click at [1219, 129] on button at bounding box center [1215, 126] width 12 height 12
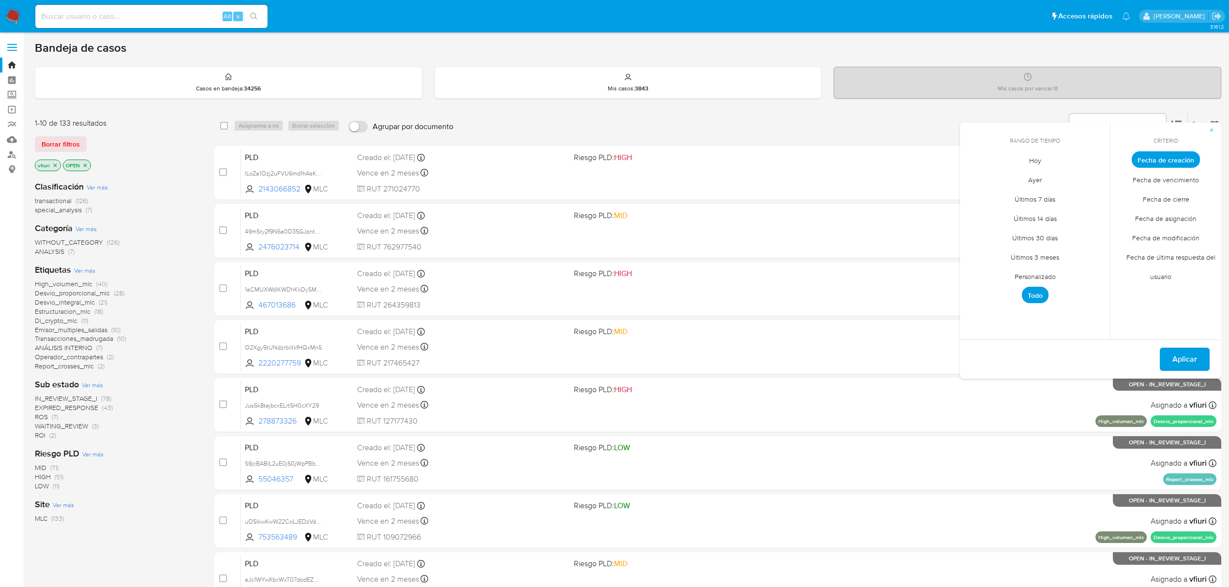
drag, startPoint x: 1042, startPoint y: 271, endPoint x: 1028, endPoint y: 252, distance: 24.6
click at [1042, 272] on span "Personalizado" at bounding box center [1034, 277] width 61 height 20
click at [970, 180] on icon "Mes anterior" at bounding box center [975, 178] width 12 height 12
click at [976, 179] on icon "Mes anterior" at bounding box center [975, 178] width 12 height 12
click at [1073, 236] on button "12" at bounding box center [1073, 232] width 15 height 15
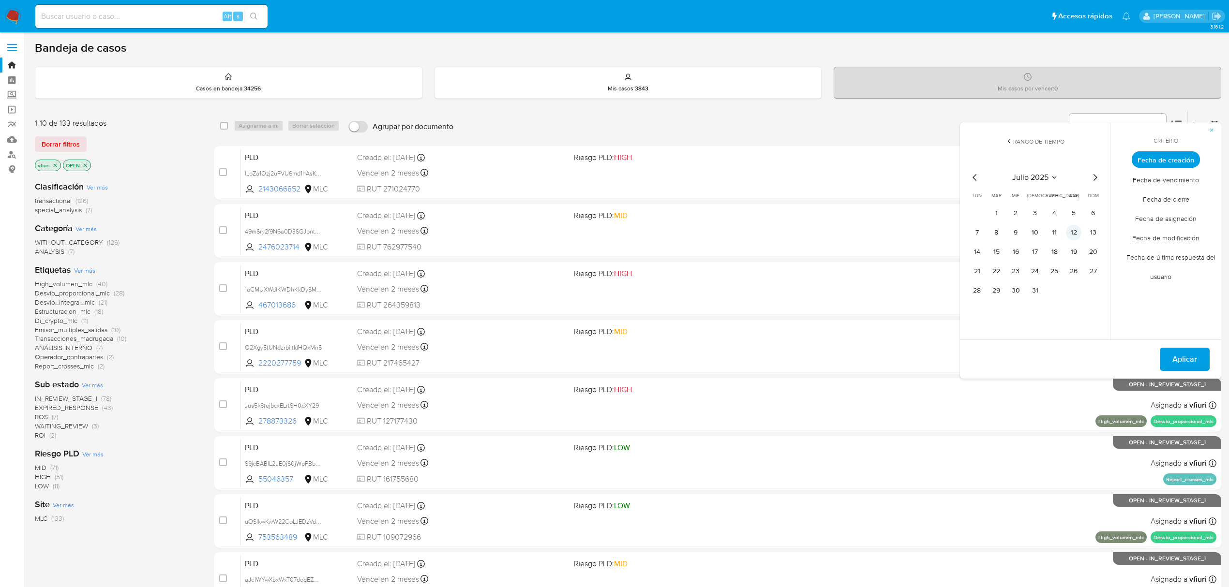
click at [1073, 235] on button "12" at bounding box center [1073, 232] width 15 height 15
drag, startPoint x: 1197, startPoint y: 355, endPoint x: 1201, endPoint y: 359, distance: 5.8
click at [1200, 358] on button "Aplicar" at bounding box center [1185, 359] width 50 height 23
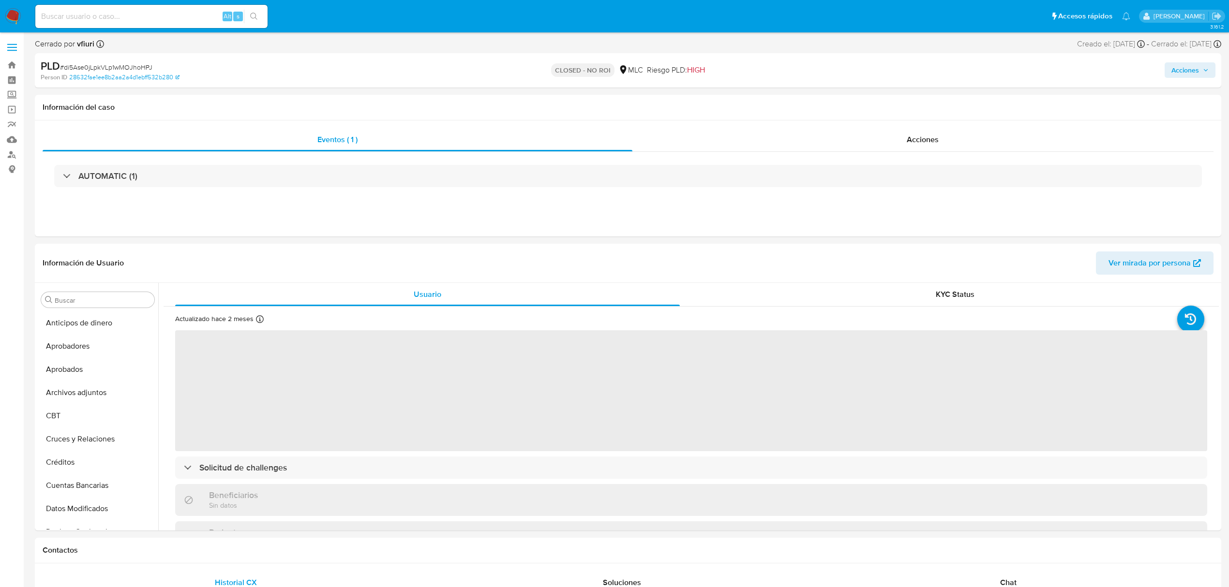
scroll to position [455, 0]
select select "10"
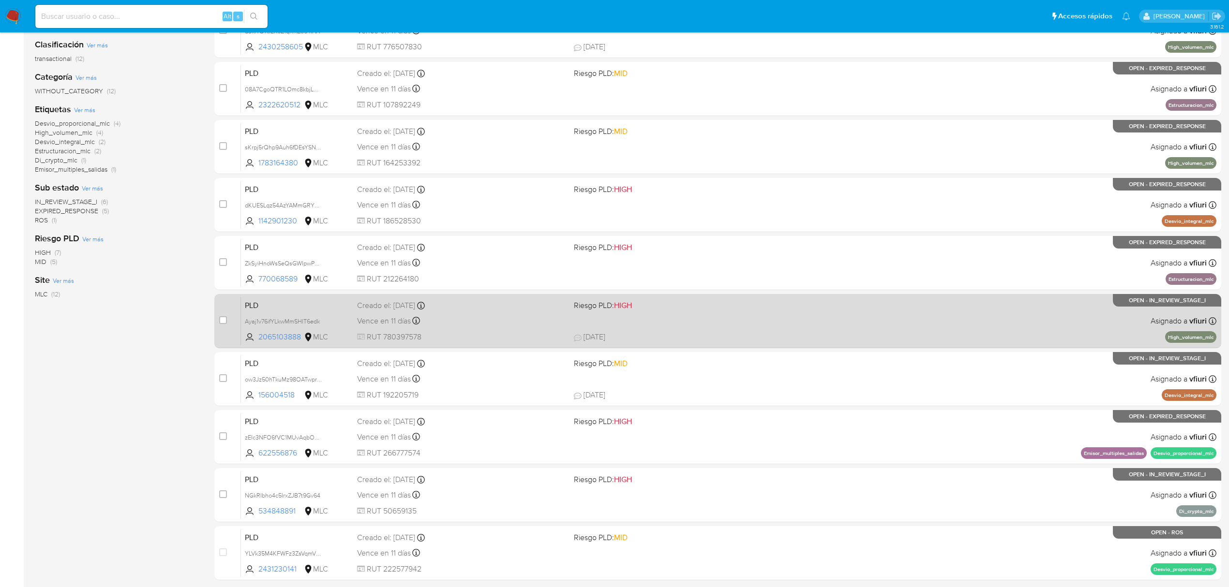
scroll to position [211, 0]
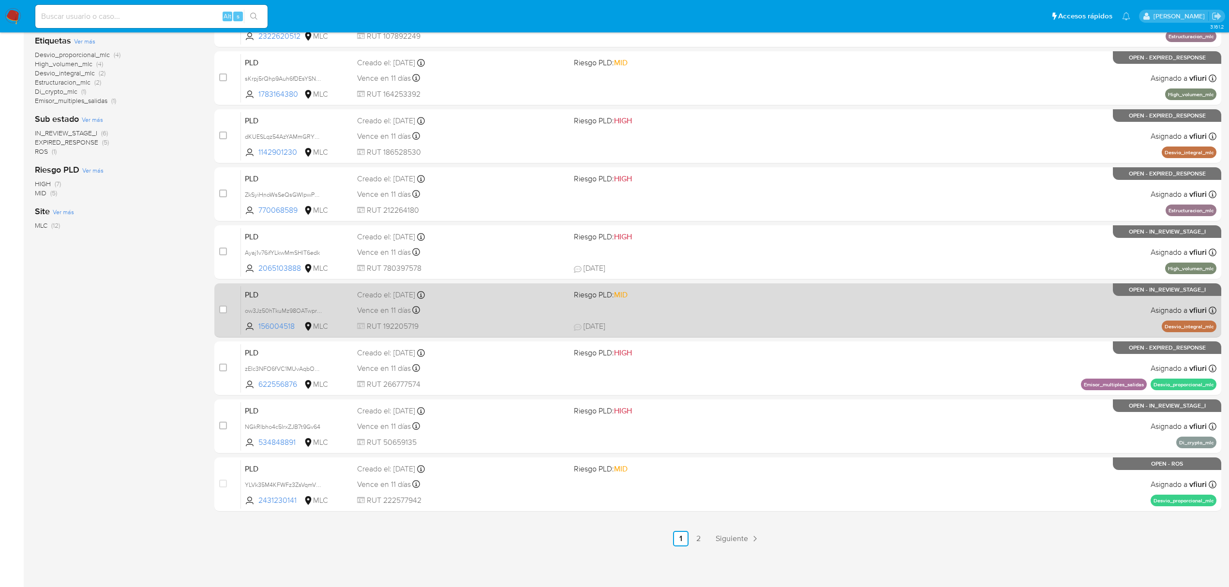
click at [701, 538] on link "2" at bounding box center [697, 538] width 15 height 15
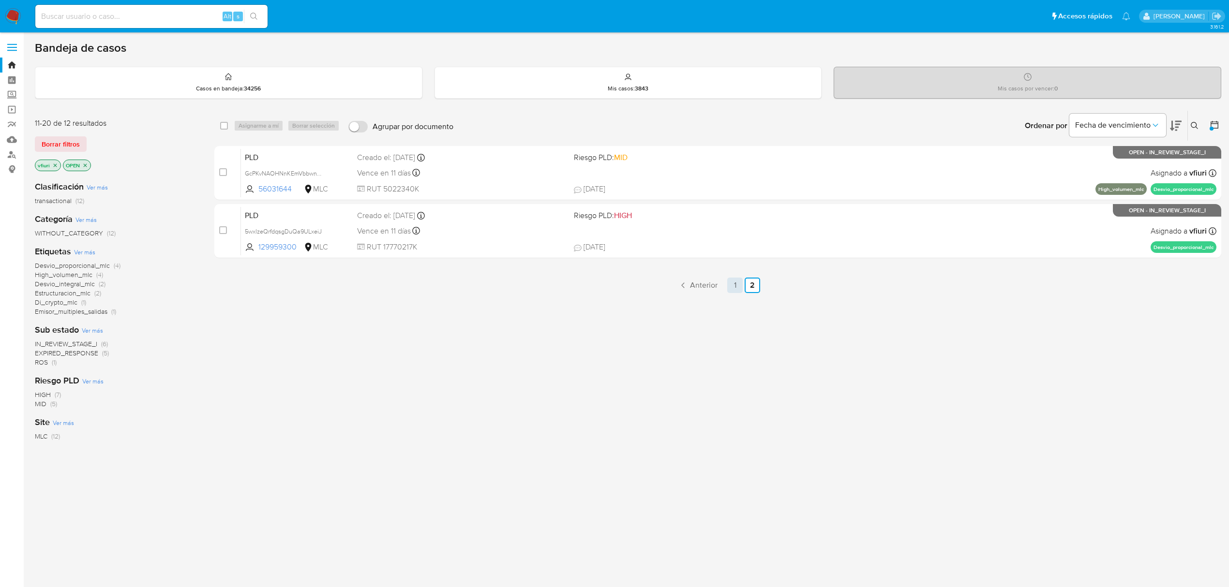
click at [732, 287] on link "1" at bounding box center [734, 285] width 15 height 15
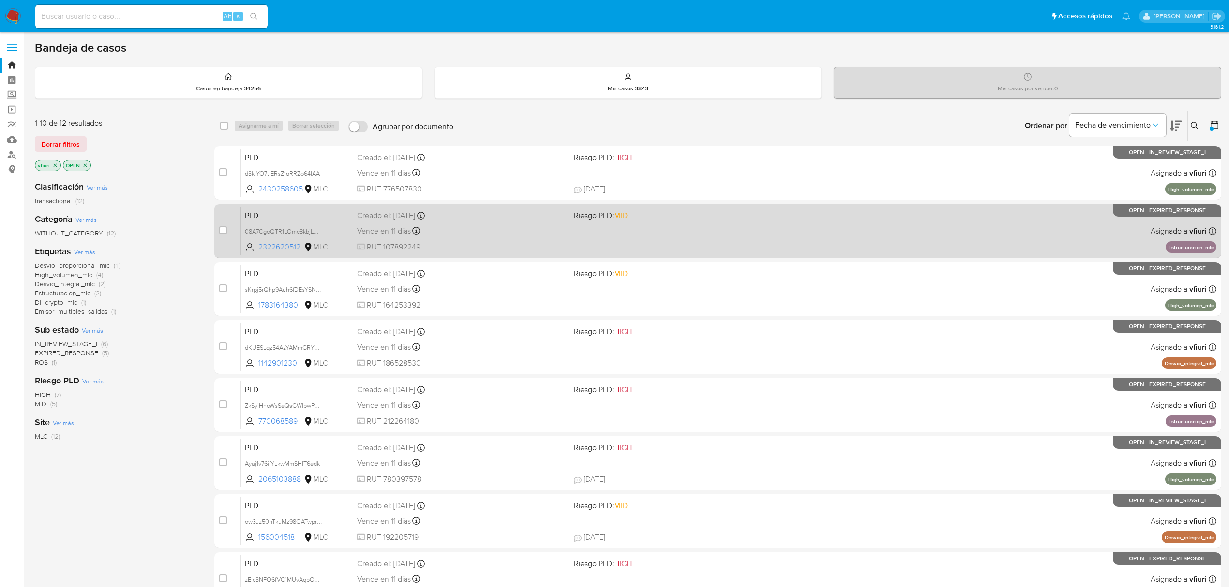
click at [215, 230] on div "case-item-checkbox No es posible asignar el caso PLD 08A7CgoQTR1LOmc8kbjLXFxi 2…" at bounding box center [717, 231] width 1007 height 54
click at [221, 231] on input "checkbox" at bounding box center [223, 230] width 8 height 8
checkbox input "true"
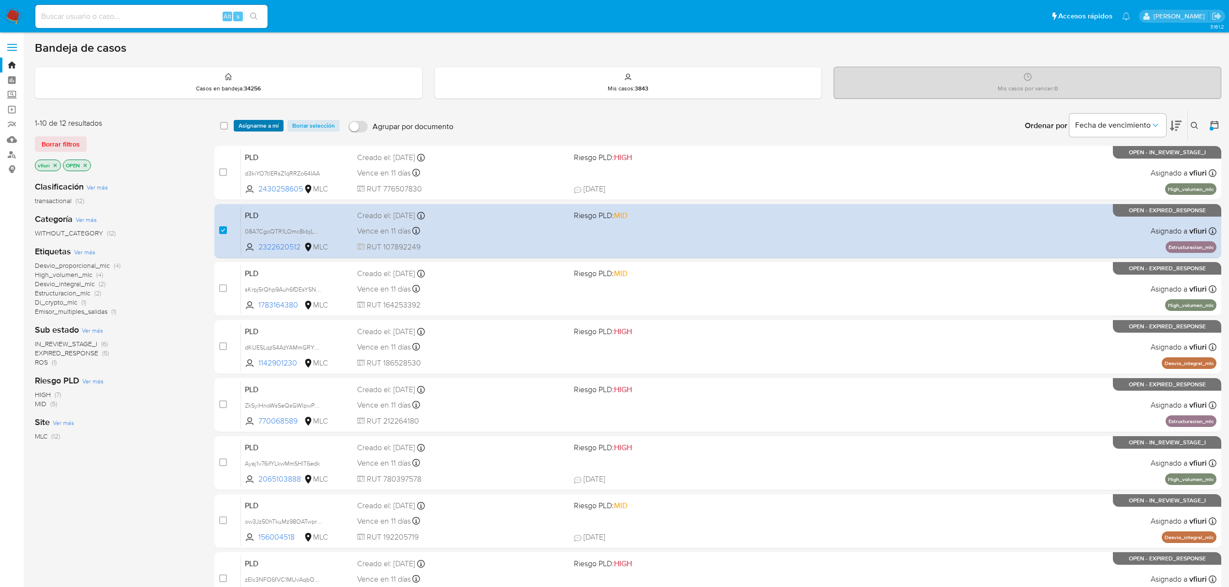
drag, startPoint x: 264, startPoint y: 121, endPoint x: 277, endPoint y: 130, distance: 15.7
click at [269, 125] on span "Asignarme a mí" at bounding box center [259, 126] width 40 height 10
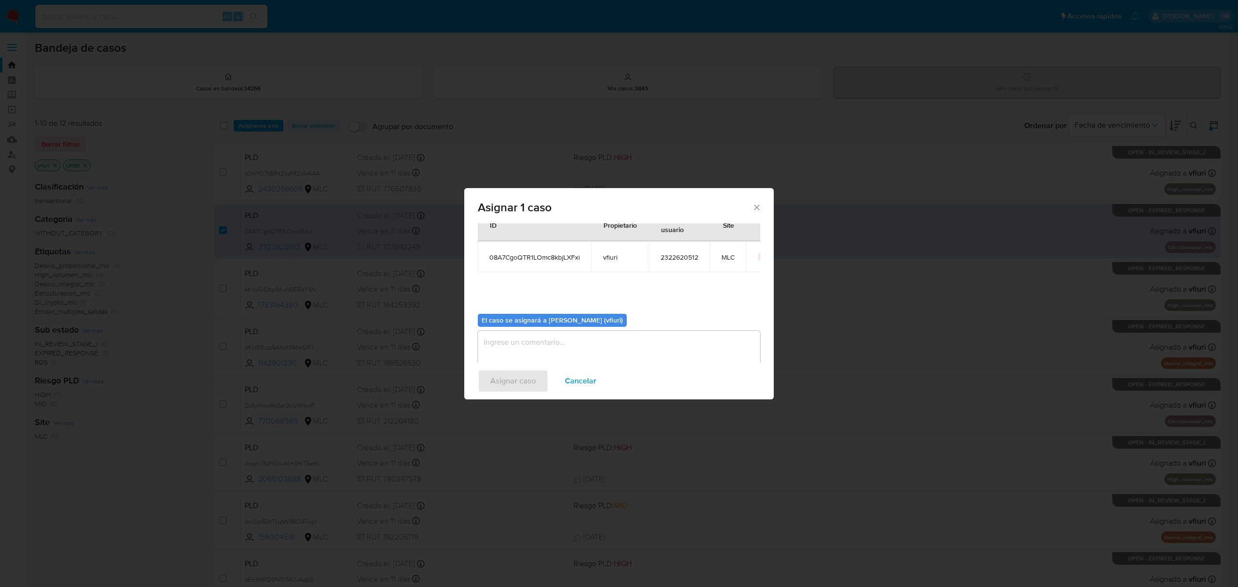
scroll to position [49, 0]
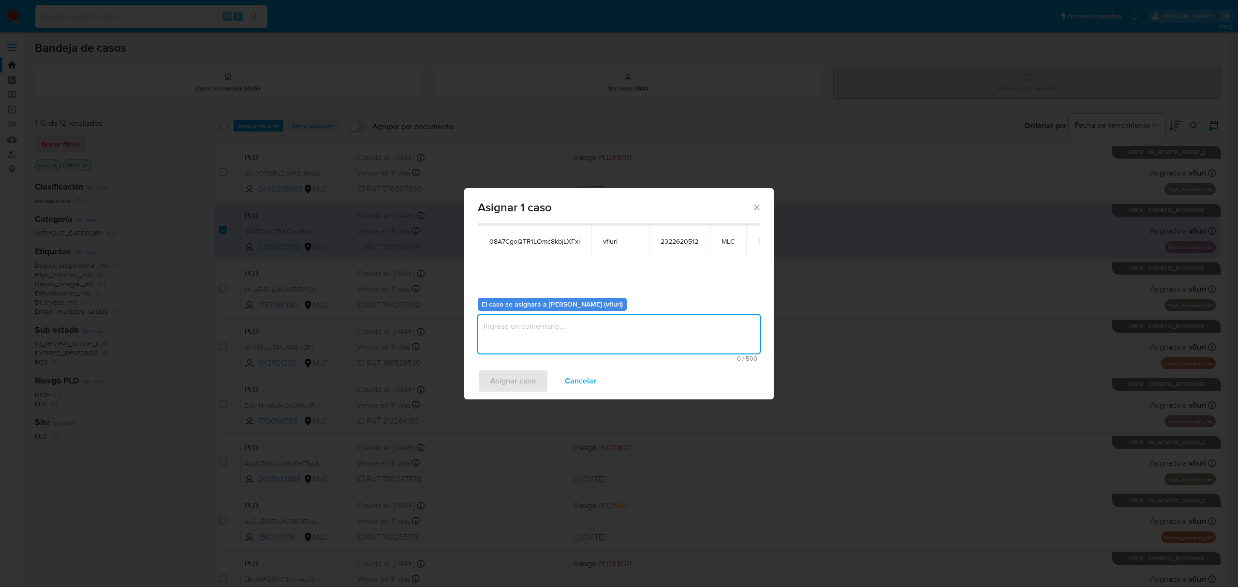
click at [607, 347] on textarea "assign-modal" at bounding box center [619, 334] width 283 height 39
type textarea "-"
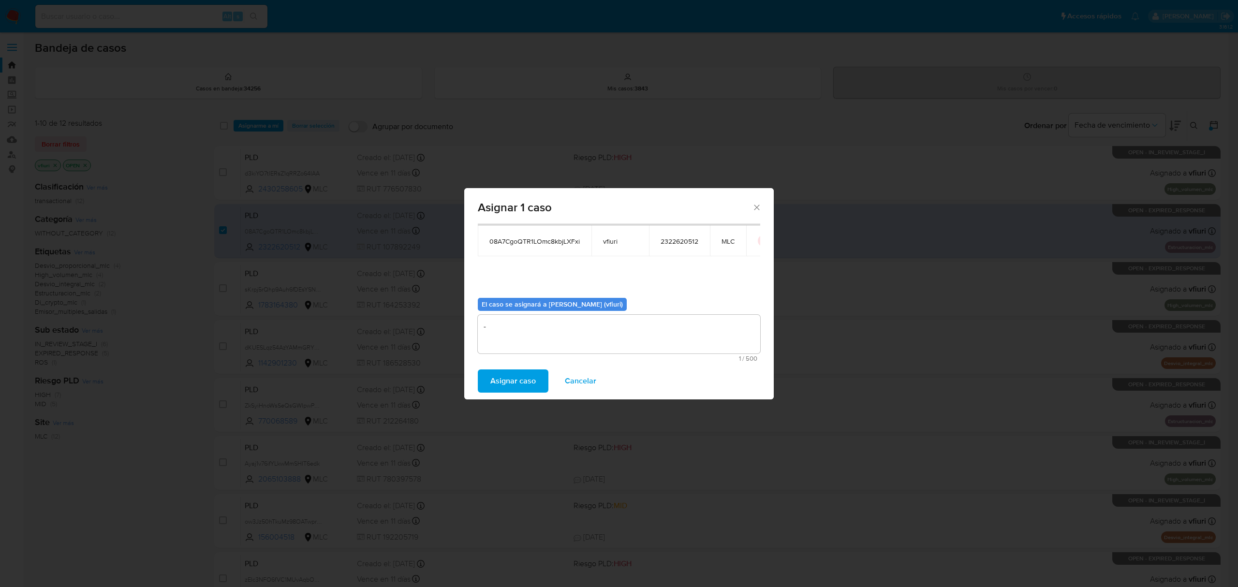
click at [542, 371] on button "Asignar caso" at bounding box center [513, 381] width 71 height 23
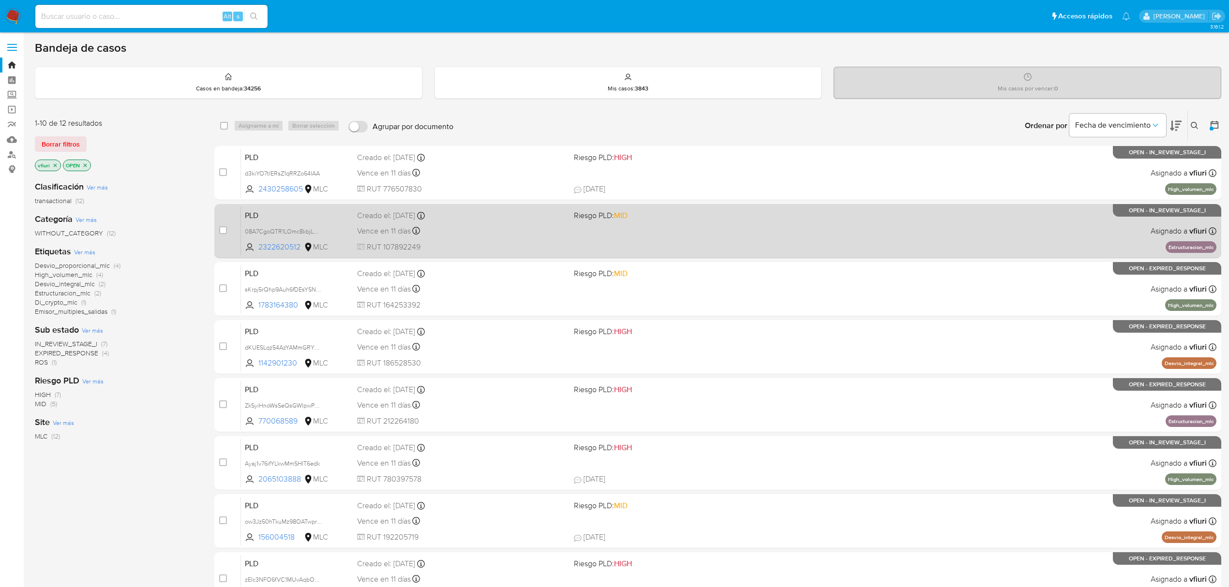
drag, startPoint x: 224, startPoint y: 229, endPoint x: 225, endPoint y: 224, distance: 5.3
click at [224, 229] on input "checkbox" at bounding box center [223, 230] width 8 height 8
checkbox input "true"
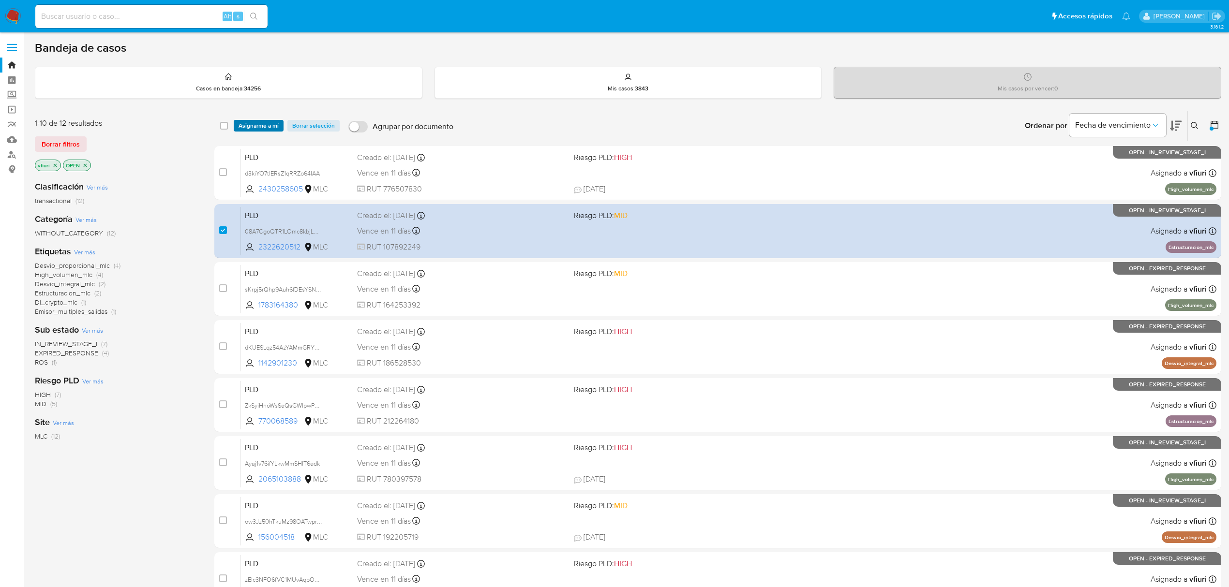
click at [263, 128] on span "Asignarme a mí" at bounding box center [259, 126] width 40 height 10
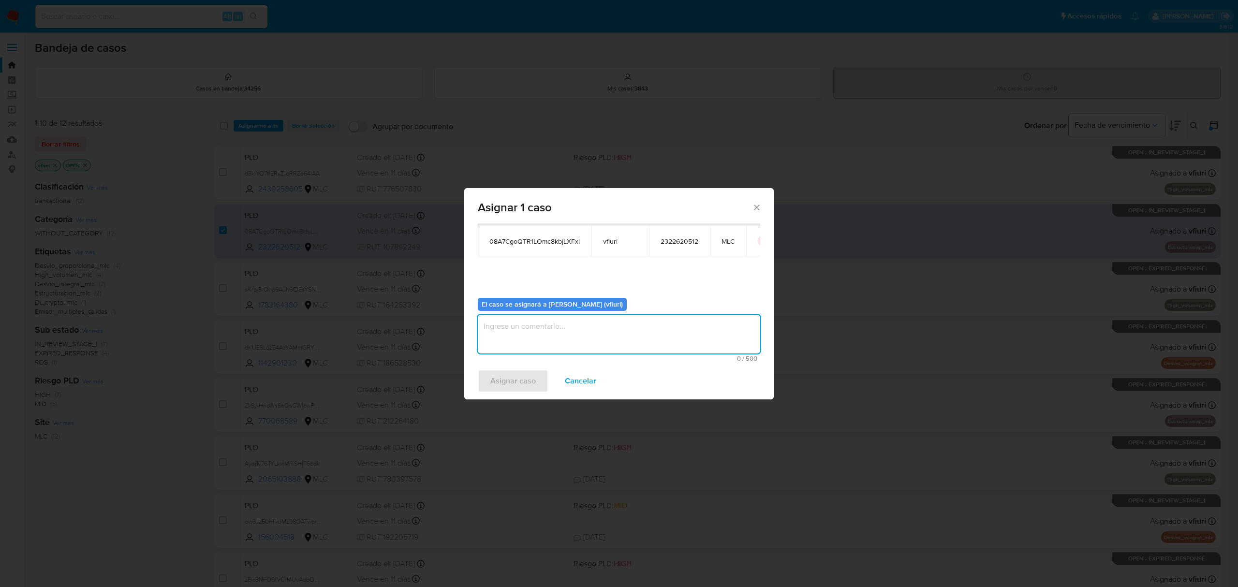
click at [521, 337] on textarea "assign-modal" at bounding box center [619, 334] width 283 height 39
type textarea "-"
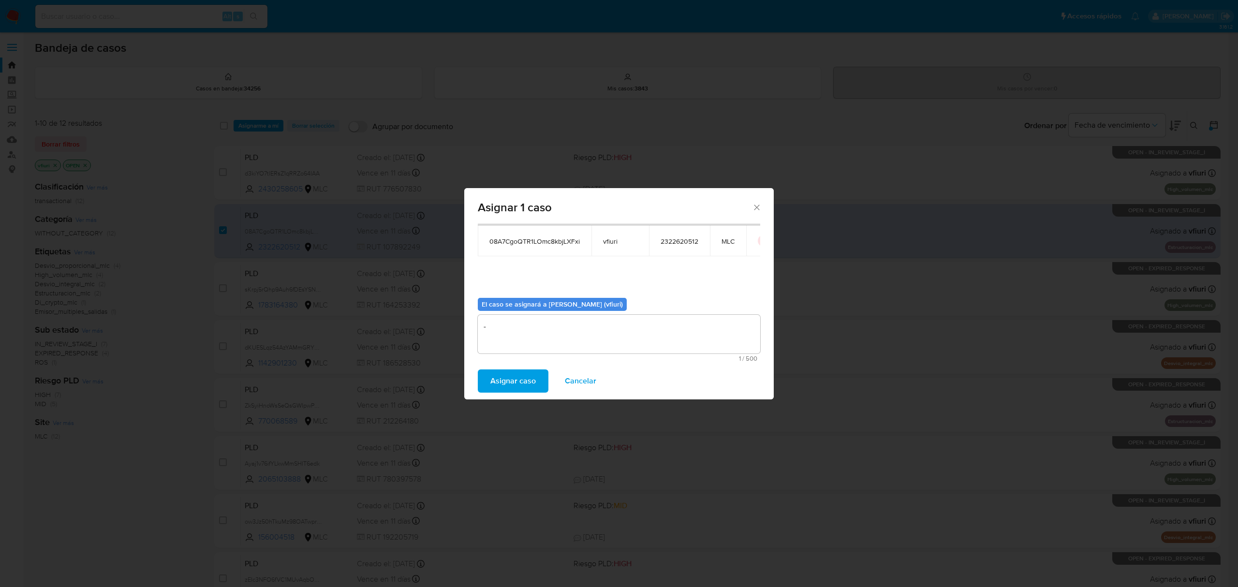
click at [480, 379] on button "Asignar caso" at bounding box center [513, 381] width 71 height 23
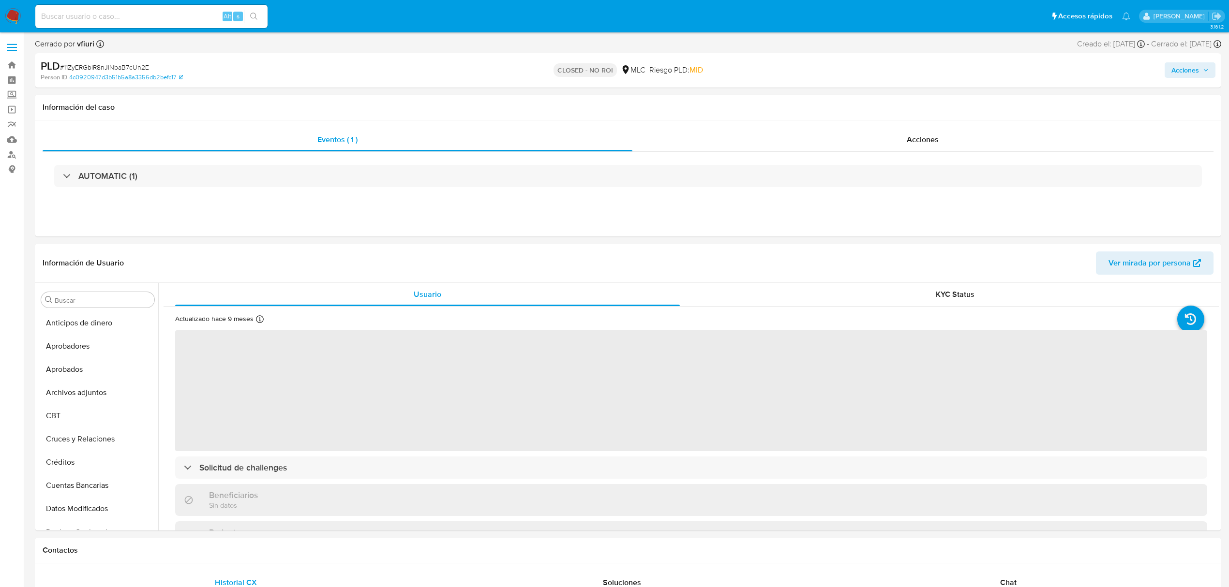
scroll to position [455, 0]
select select "10"
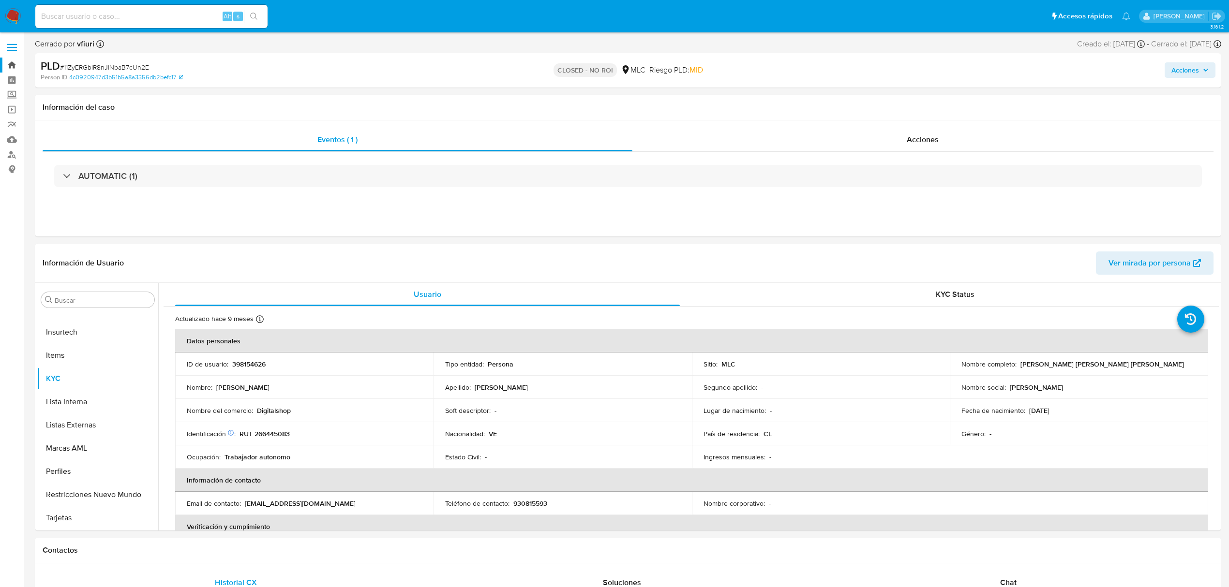
click at [8, 58] on link "Bandeja" at bounding box center [57, 65] width 115 height 15
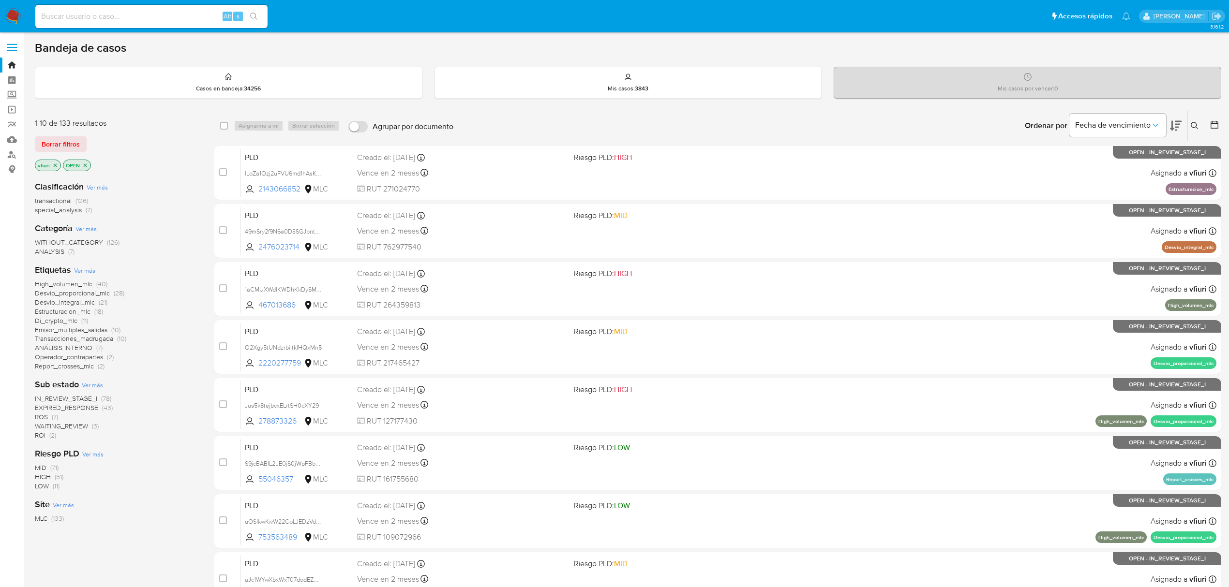
click at [1209, 128] on icon at bounding box center [1214, 125] width 10 height 10
drag, startPoint x: 1208, startPoint y: 127, endPoint x: 1217, endPoint y: 129, distance: 9.9
click at [1212, 128] on div at bounding box center [1212, 126] width 17 height 30
click at [1217, 129] on icon at bounding box center [1214, 125] width 10 height 10
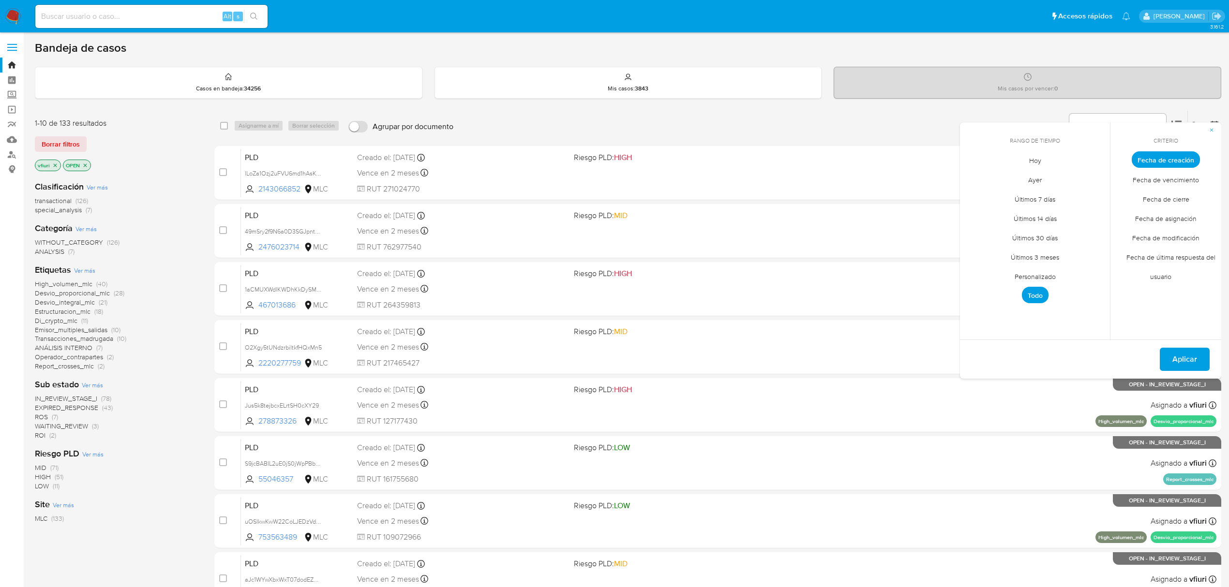
click at [1049, 272] on span "Personalizado" at bounding box center [1034, 277] width 61 height 20
click at [980, 175] on icon "Mes anterior" at bounding box center [975, 178] width 12 height 12
click at [978, 175] on icon "Mes anterior" at bounding box center [975, 178] width 12 height 12
click at [1072, 233] on button "12" at bounding box center [1073, 232] width 15 height 15
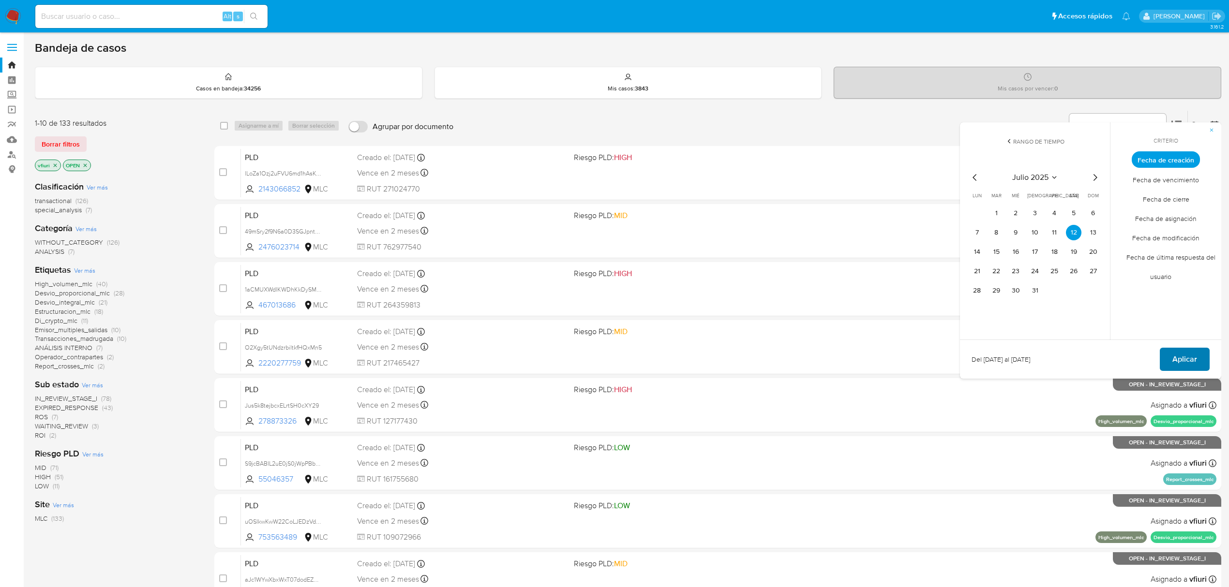
click at [1192, 368] on span "Aplicar" at bounding box center [1184, 359] width 25 height 21
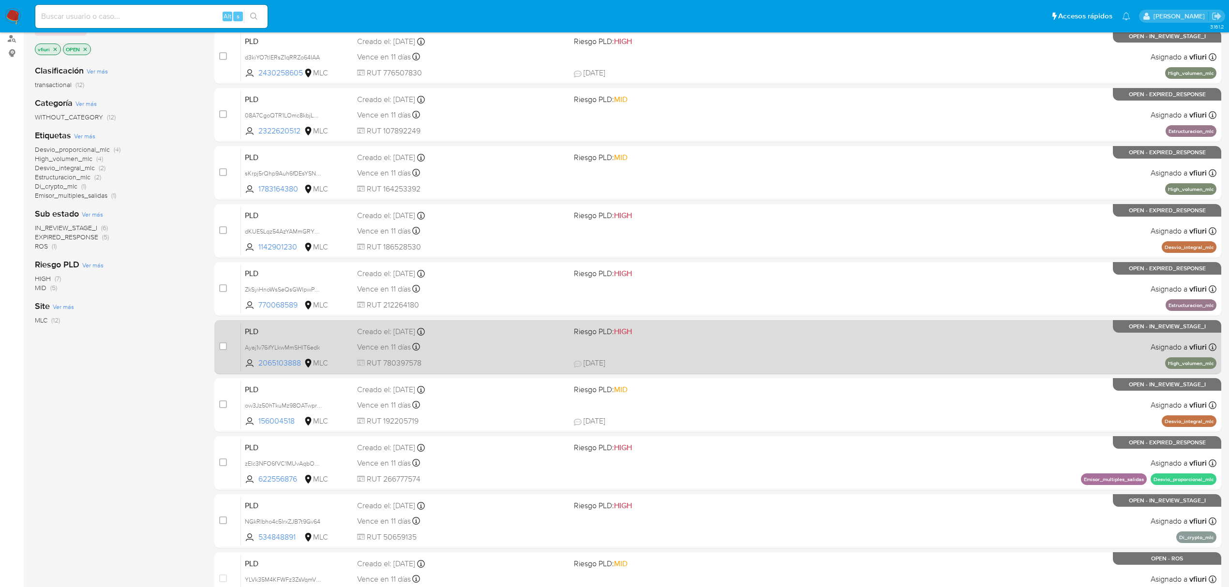
scroll to position [211, 0]
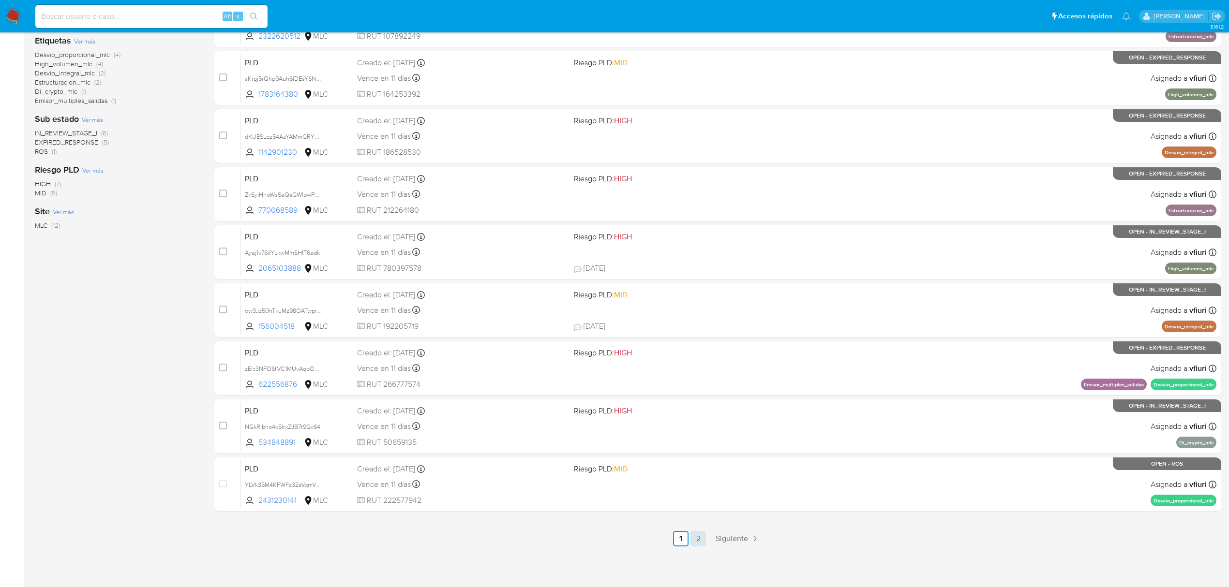
click at [693, 542] on link "2" at bounding box center [697, 538] width 15 height 15
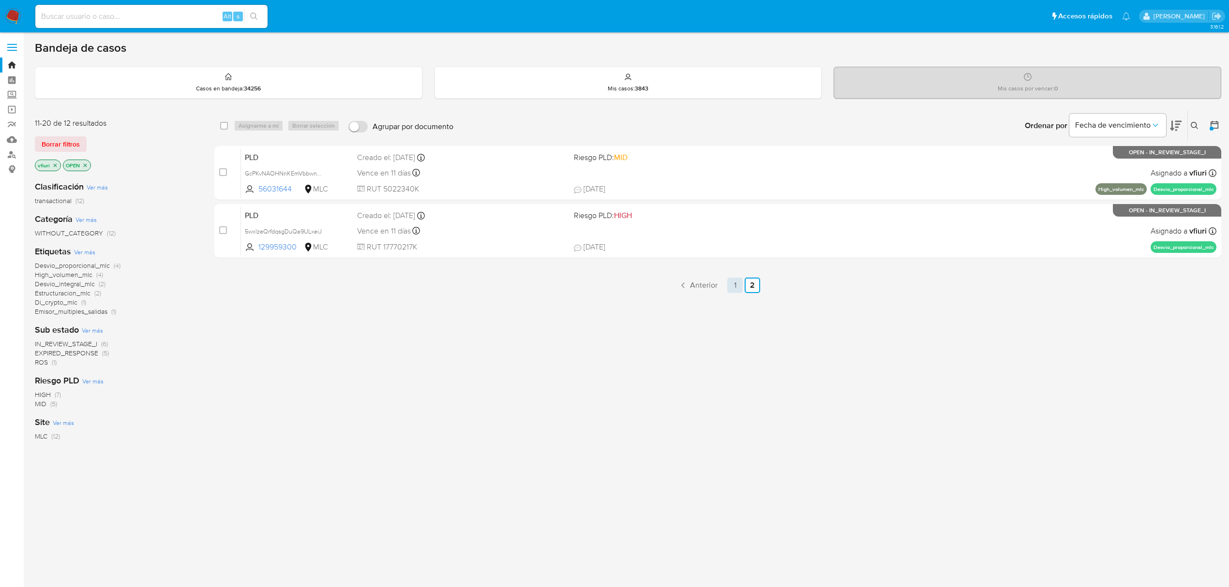
click at [735, 283] on link "1" at bounding box center [734, 285] width 15 height 15
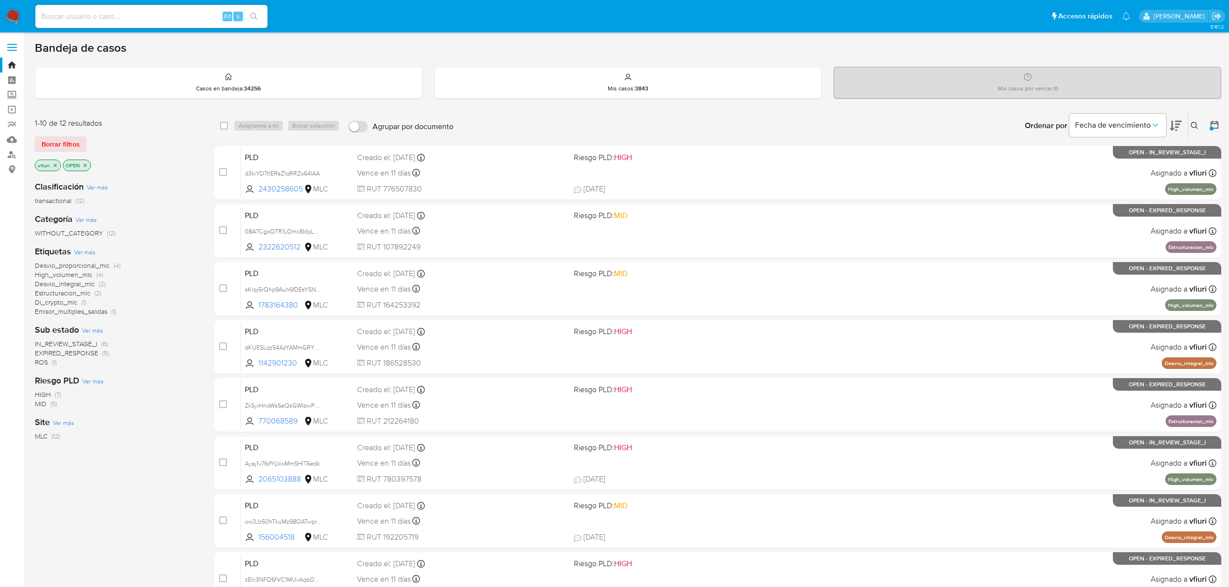
click at [1196, 126] on icon at bounding box center [1194, 125] width 7 height 7
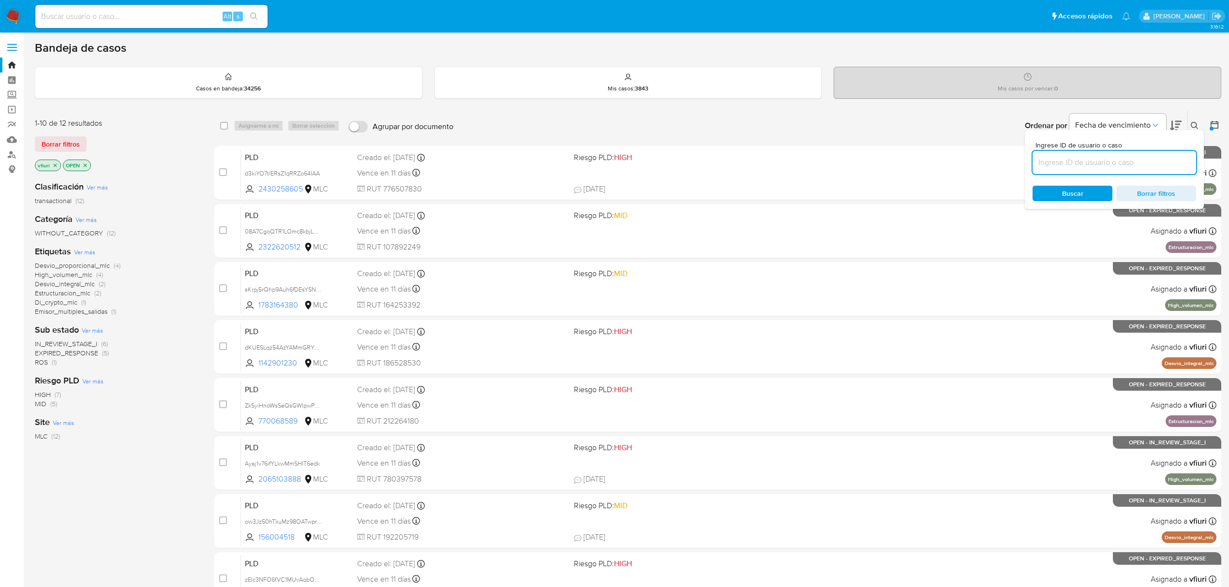
click at [1110, 162] on input at bounding box center [1114, 162] width 164 height 13
type input "2322620512"
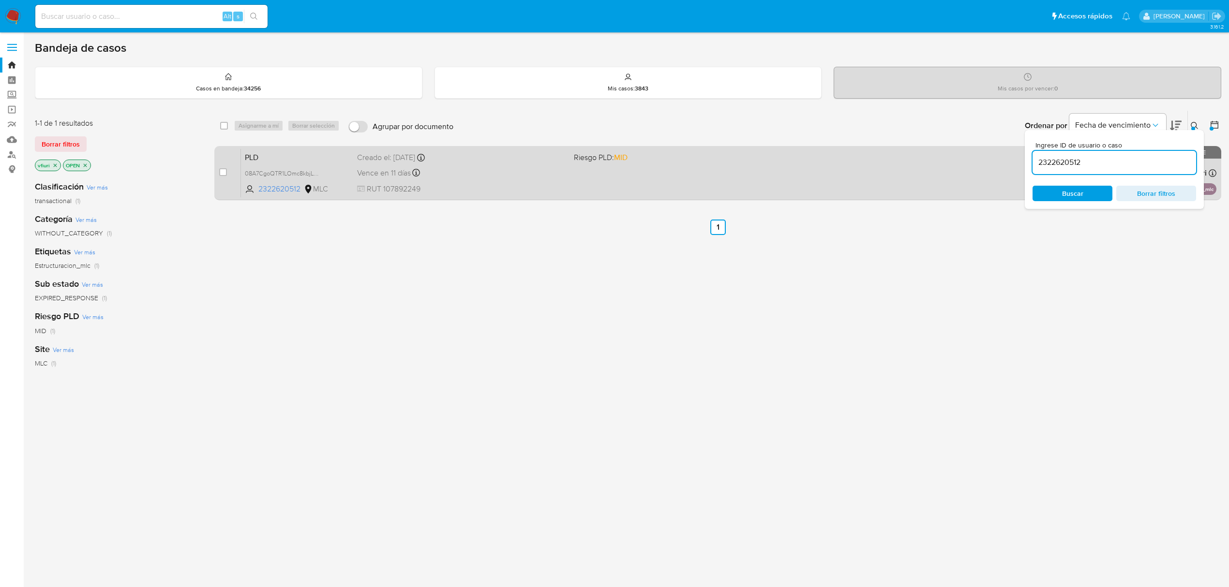
click at [618, 190] on div "PLD 08A7CgoQTR1LOmc8kbjLXFxi 2322620512 MLC Riesgo PLD: MID Creado el: 12/07/20…" at bounding box center [728, 173] width 975 height 49
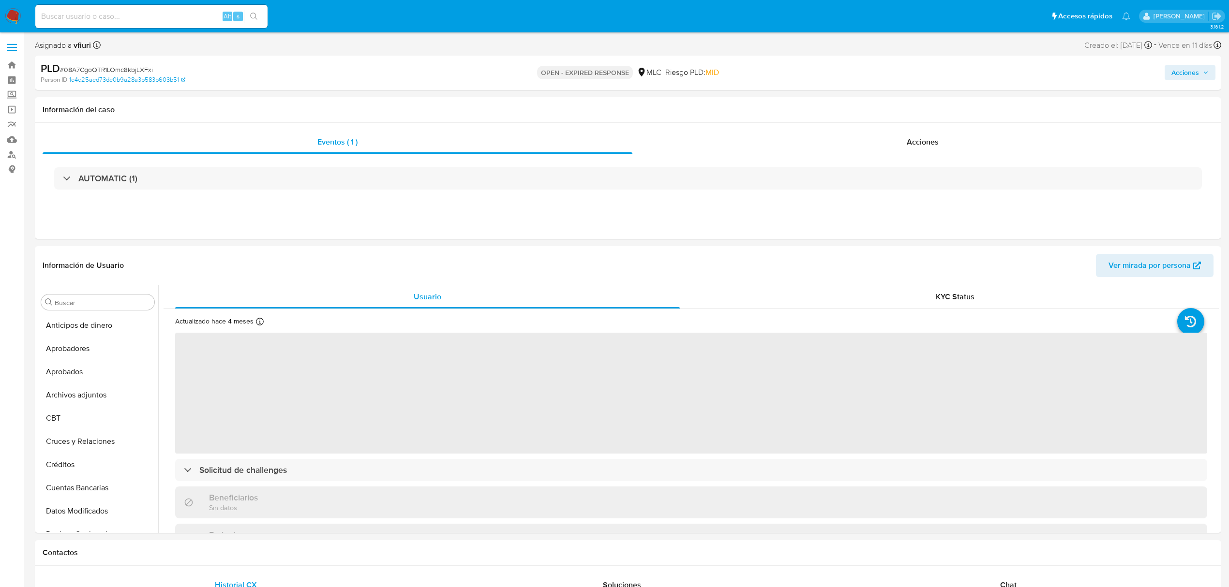
select select "10"
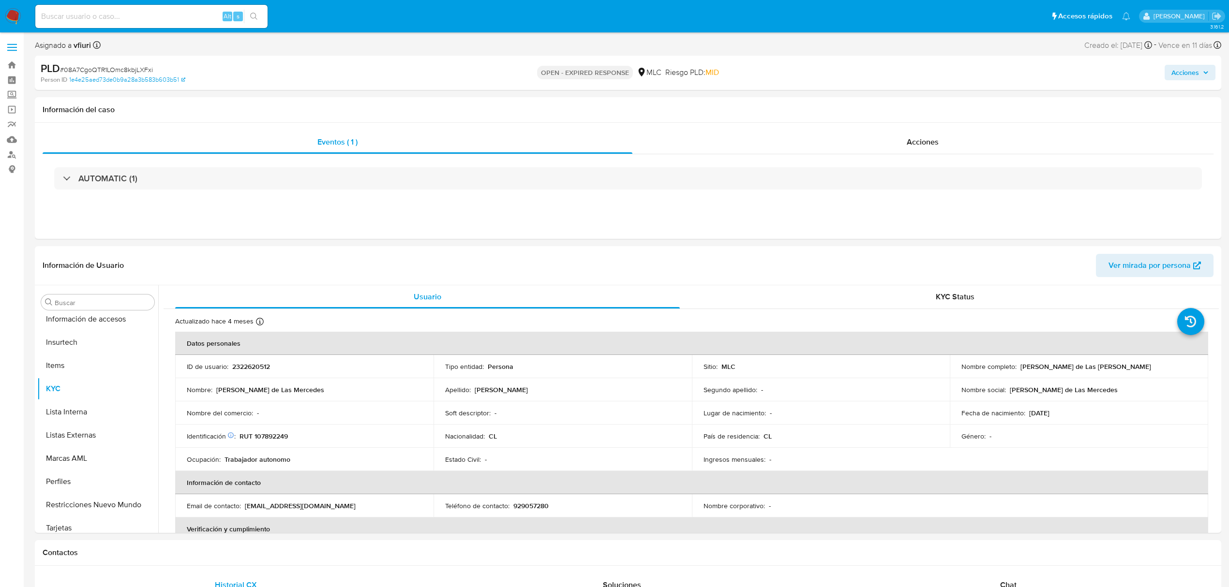
scroll to position [455, 0]
click at [264, 434] on p "RUT 107892249" at bounding box center [263, 436] width 48 height 9
copy p "107892249"
click at [134, 70] on span "# 08A7CgoQTR1LOmc8kbjLXFxi" at bounding box center [106, 70] width 93 height 10
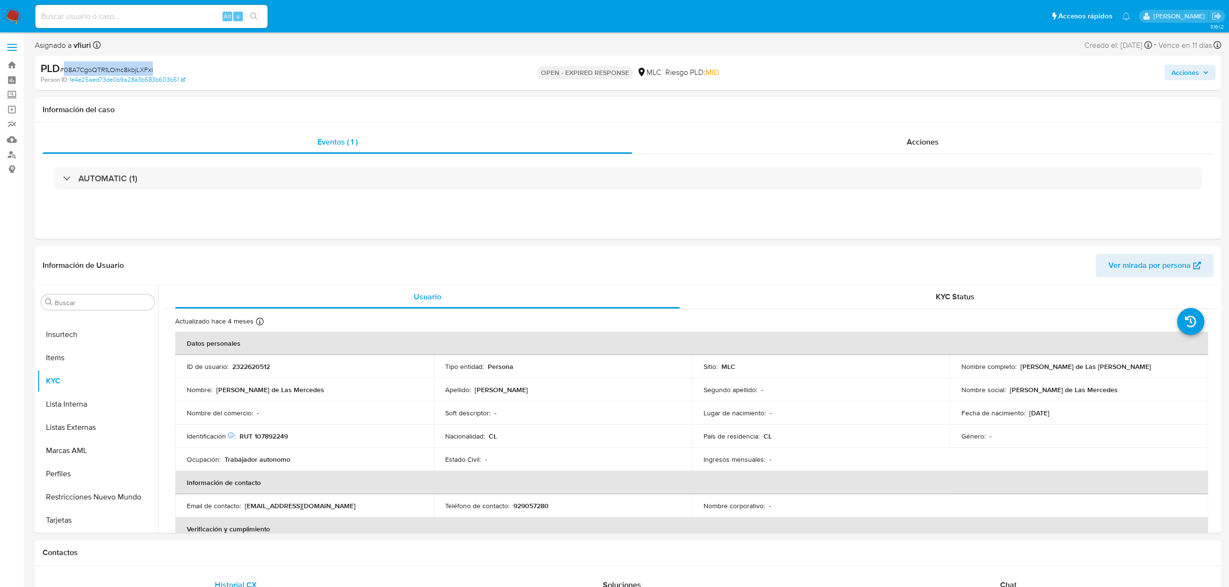
click at [134, 71] on span "# 08A7CgoQTR1LOmc8kbjLXFxi" at bounding box center [106, 70] width 93 height 10
copy span "08A7CgoQTR1LOmc8kbjLXFxi"
click at [281, 433] on p "RUT 107892249" at bounding box center [263, 436] width 48 height 9
copy p "107892249"
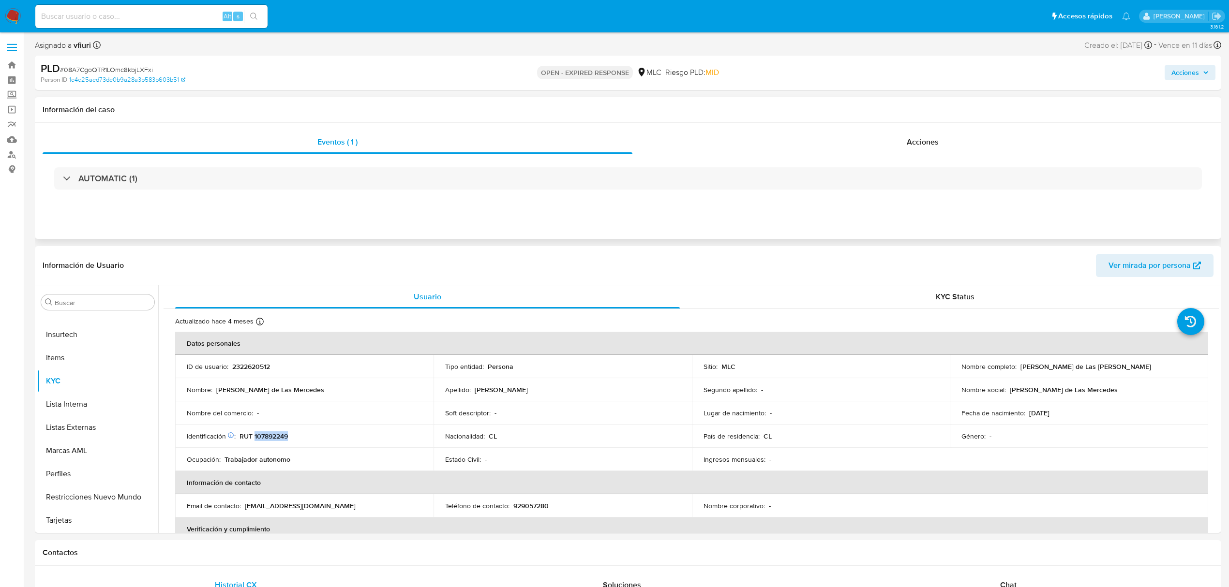
copy p "107892249"
drag, startPoint x: 1016, startPoint y: 369, endPoint x: 1166, endPoint y: 368, distance: 149.5
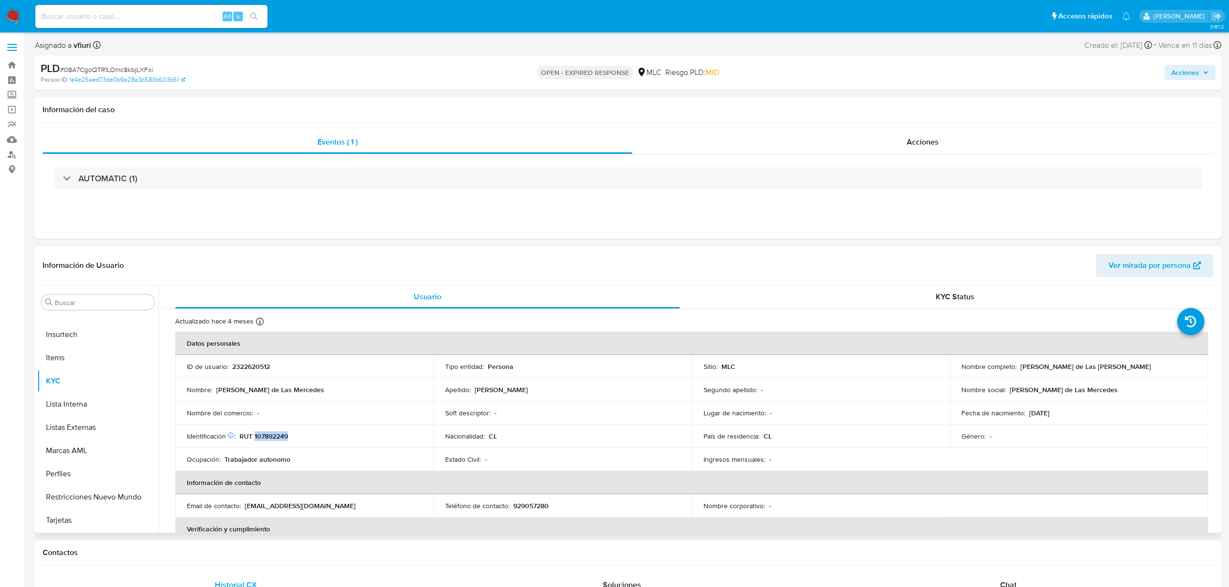
click at [1166, 368] on div "Nombre completo : Marisol de Las Mercedes Urra Castillo" at bounding box center [1078, 366] width 235 height 9
copy p "Marisol de Las Mercedes Urra Castillo"
click at [111, 72] on span "# 08A7CgoQTR1LOmc8kbjLXFxi" at bounding box center [106, 70] width 93 height 10
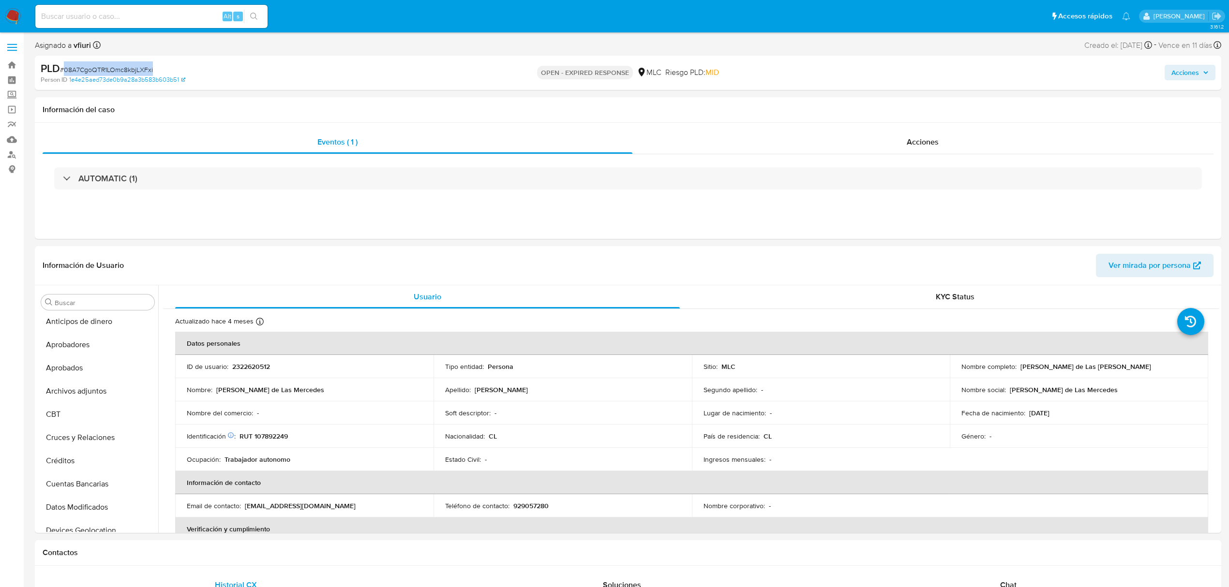
copy span "08A7CgoQTR1LOmc8kbjLXFxi"
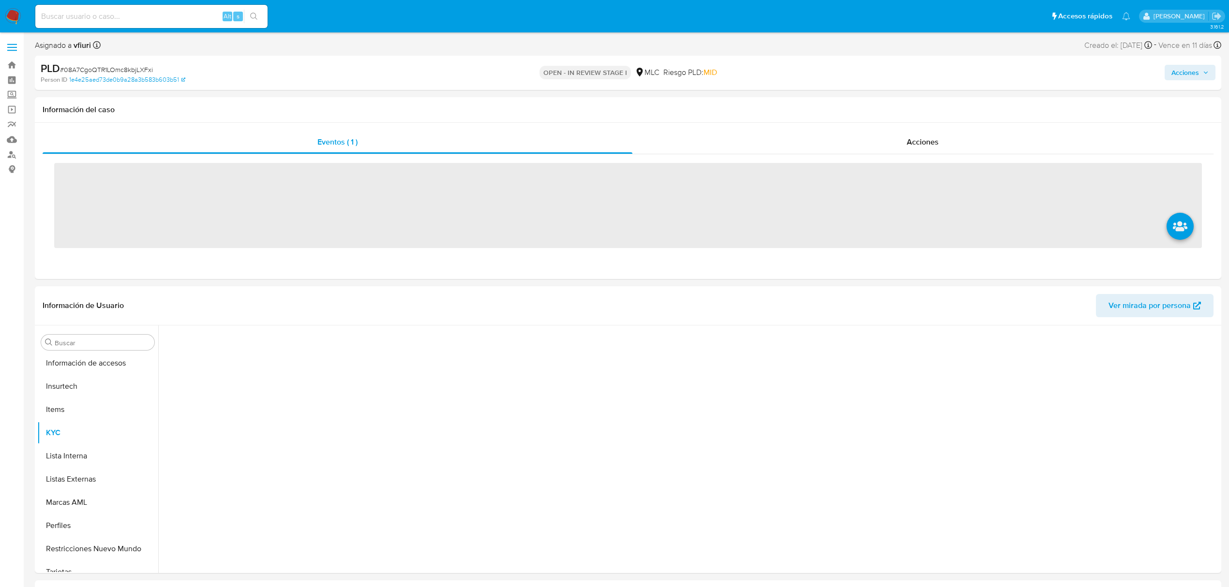
scroll to position [455, 0]
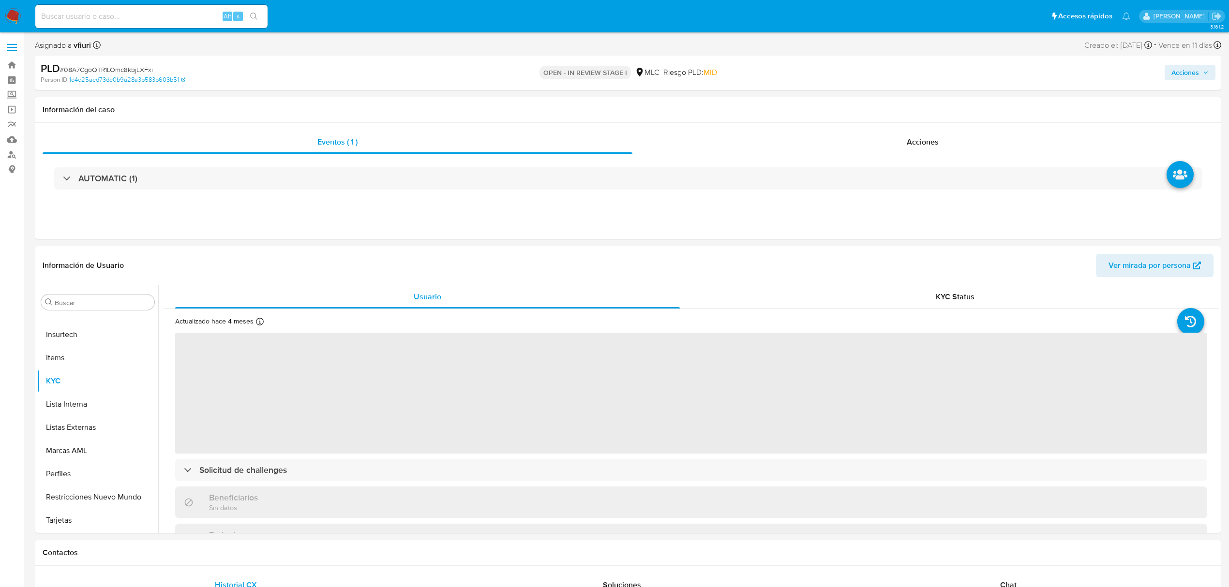
select select "10"
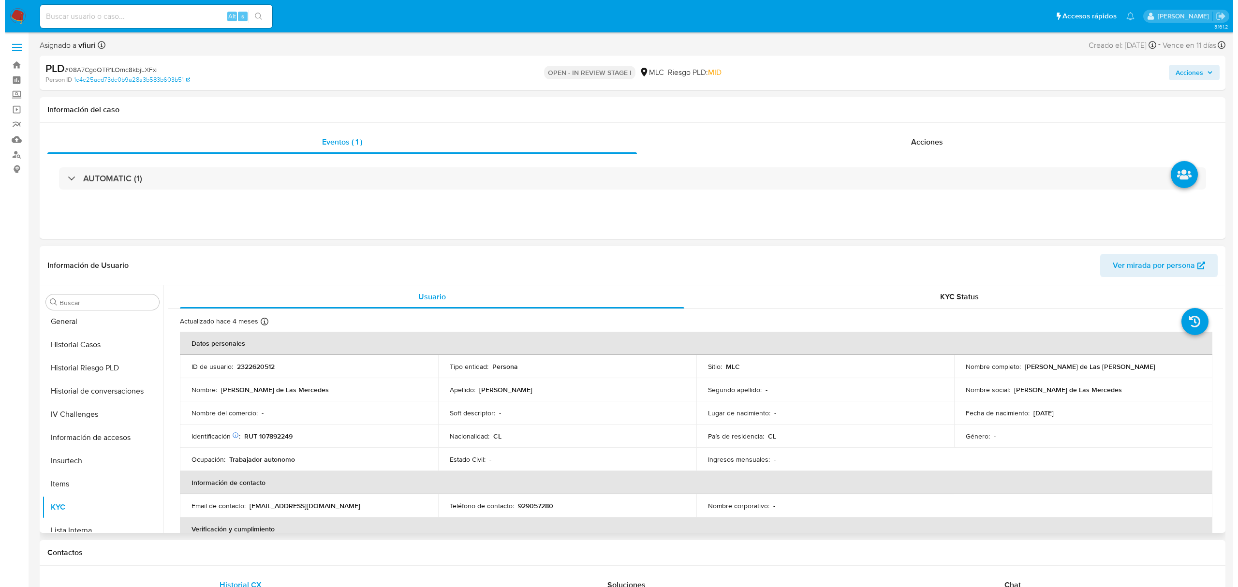
scroll to position [0, 0]
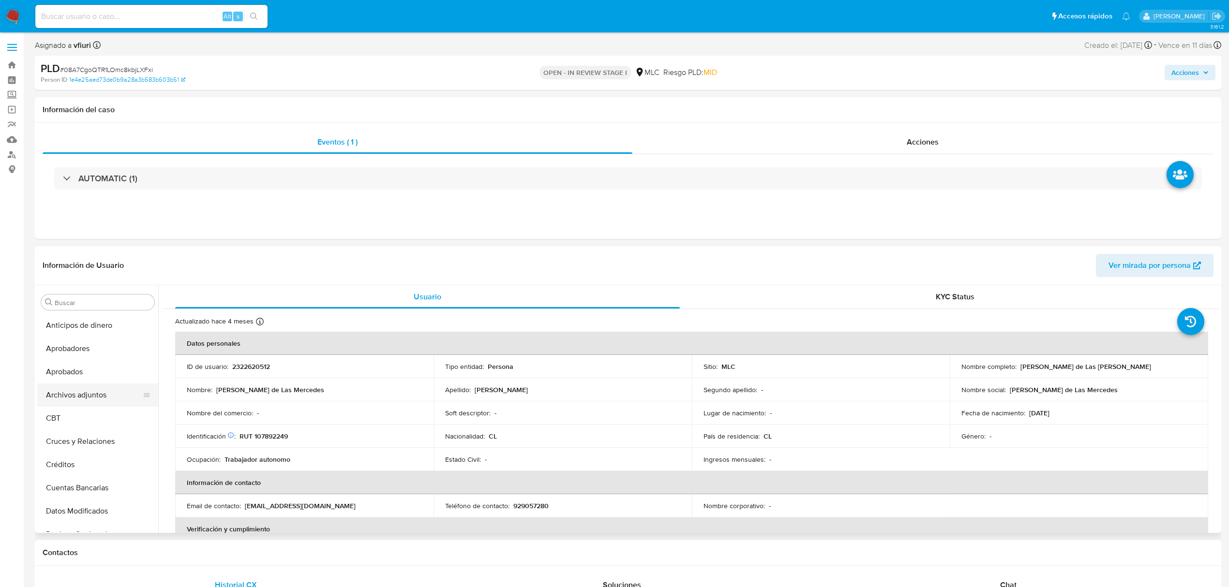
click at [106, 393] on button "Archivos adjuntos" at bounding box center [93, 395] width 113 height 23
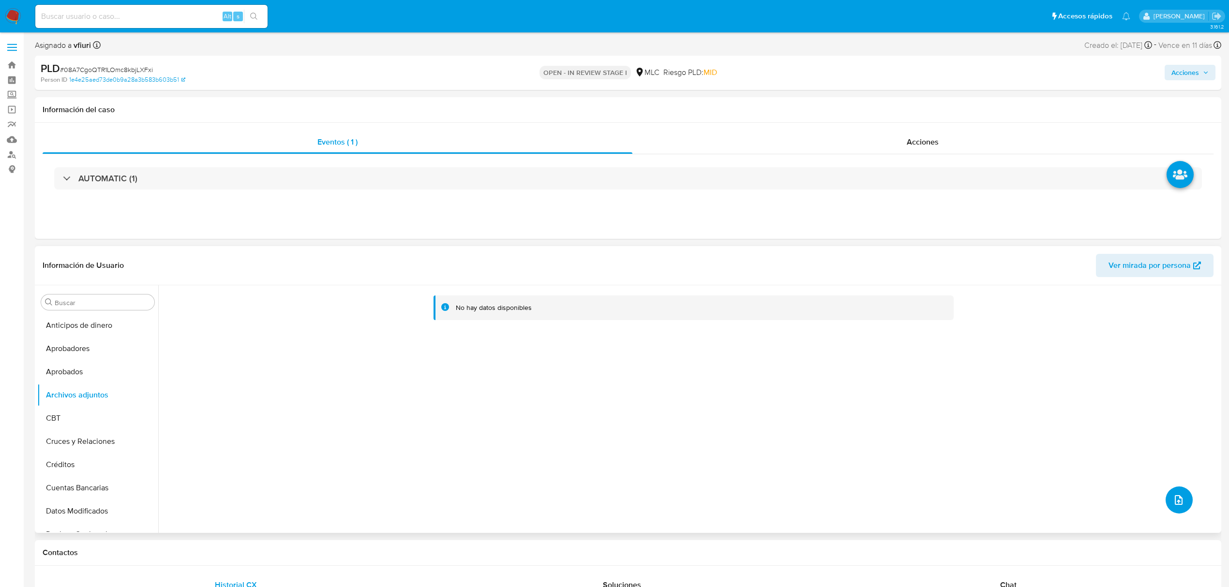
click at [1177, 504] on icon "upload-file" at bounding box center [1179, 500] width 12 height 12
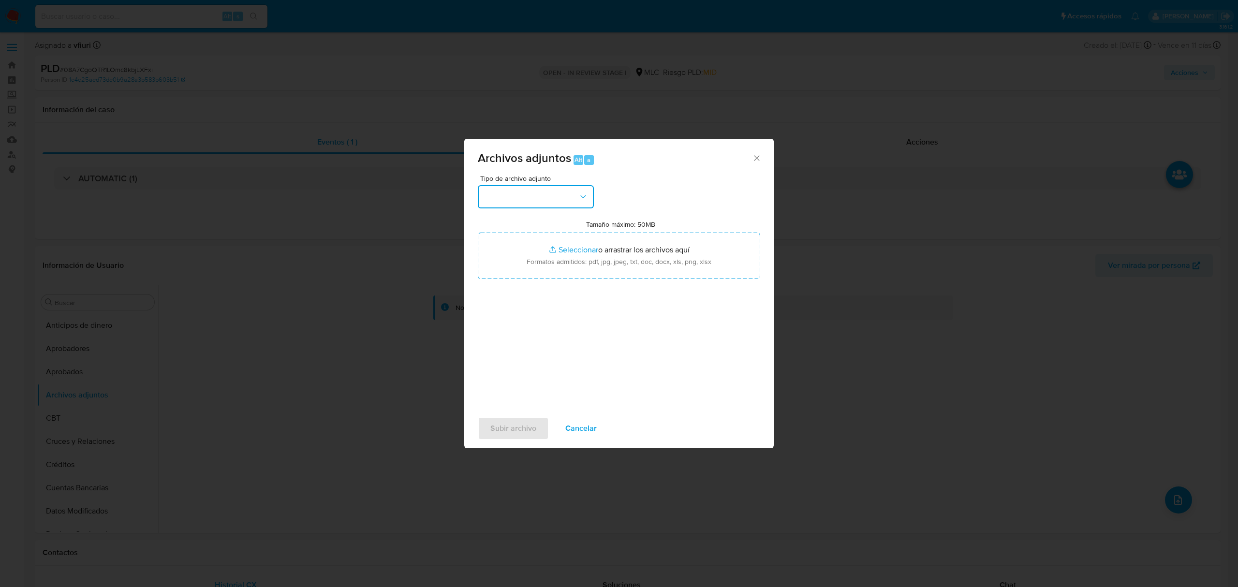
click at [543, 193] on button "button" at bounding box center [536, 196] width 116 height 23
click at [508, 246] on span "OTROS" at bounding box center [496, 242] width 25 height 10
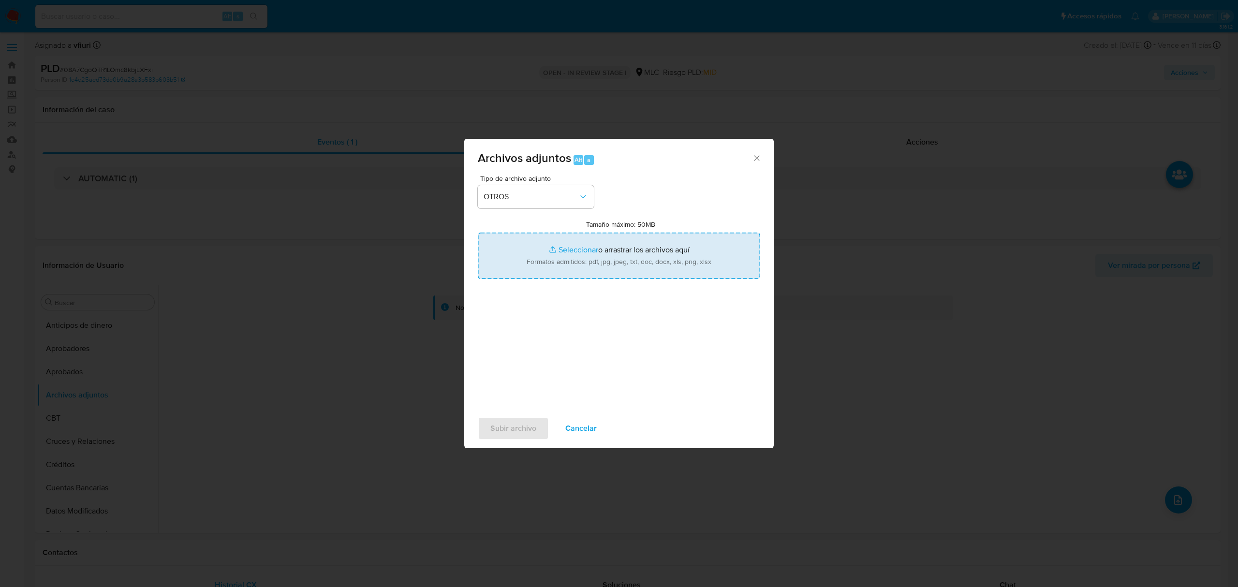
type input "C:\fakepath\Tabla 2322620512 (1).xlsx"
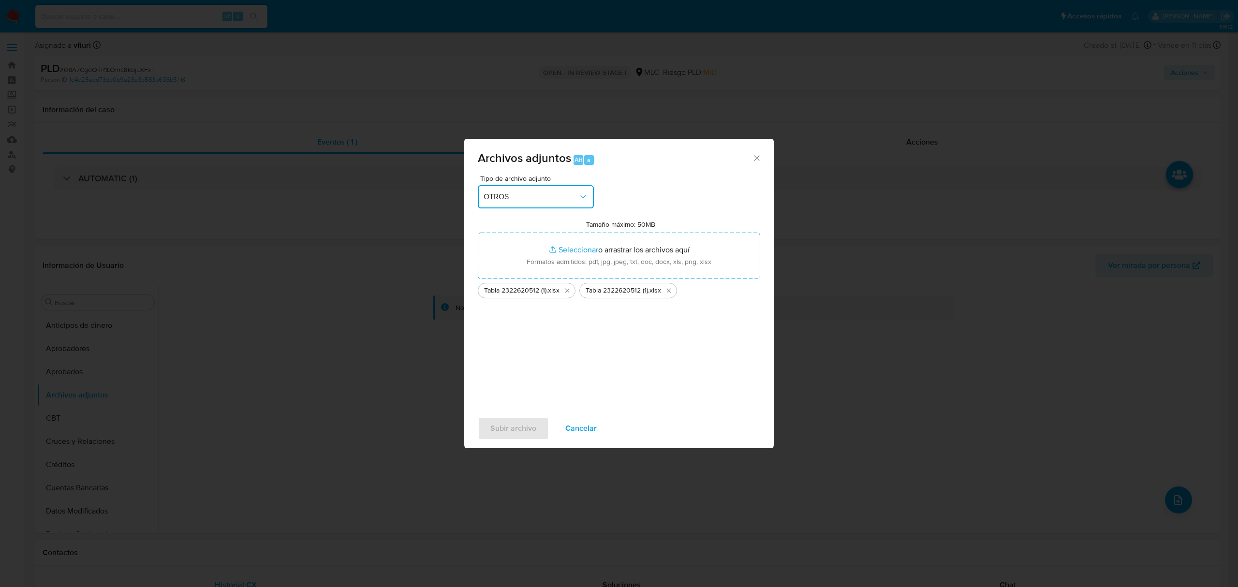
click at [583, 192] on icon "button" at bounding box center [584, 197] width 10 height 10
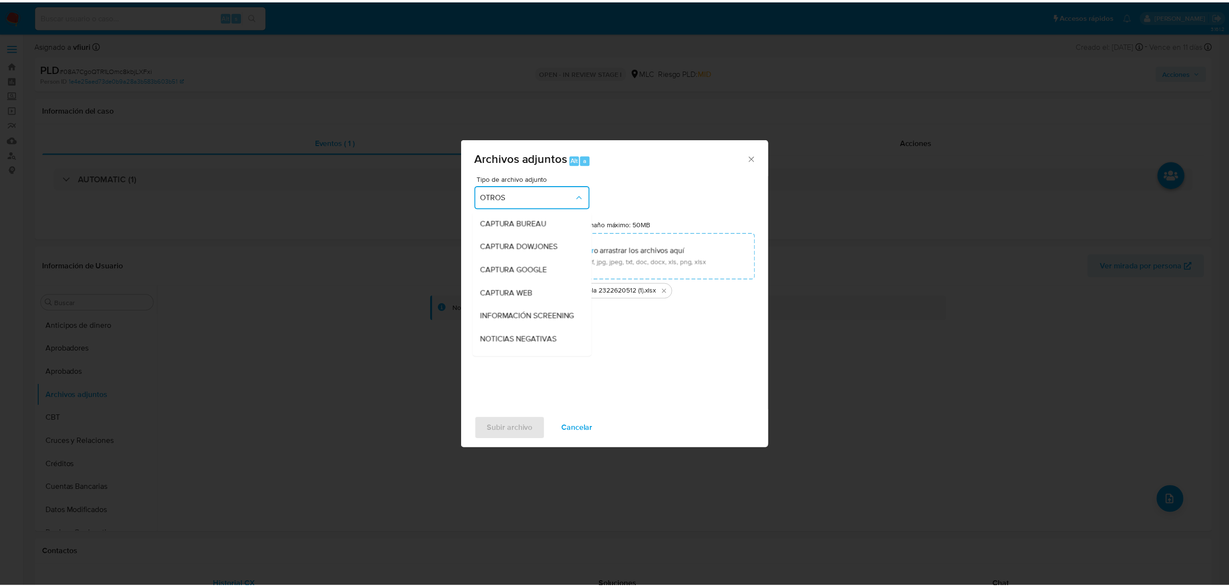
scroll to position [111, 0]
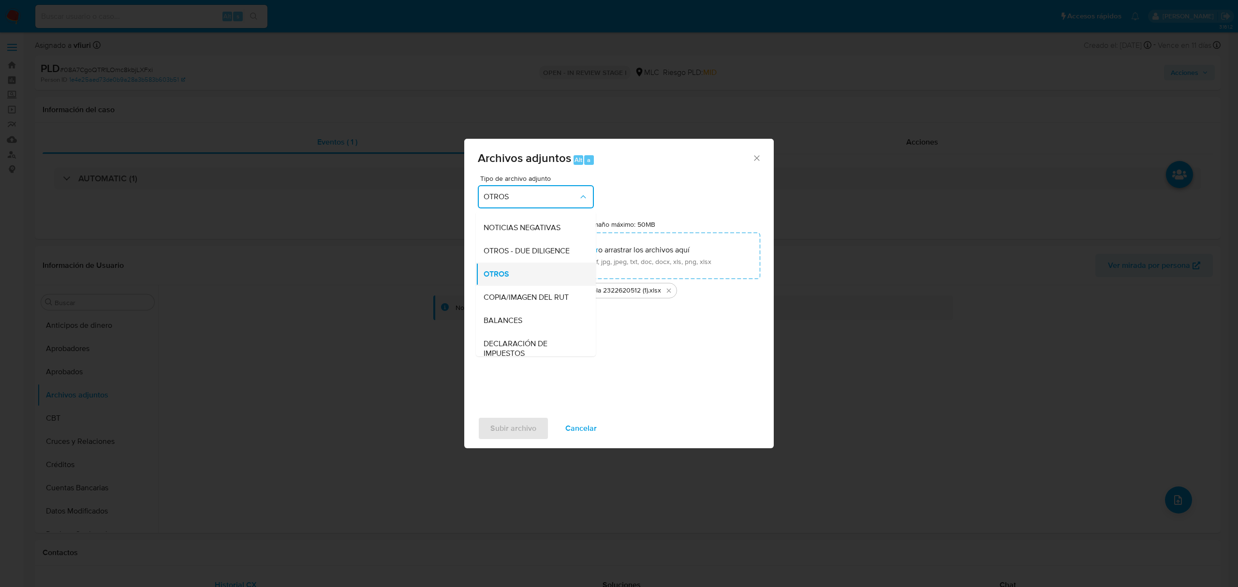
click at [531, 285] on div "OTROS" at bounding box center [533, 274] width 99 height 23
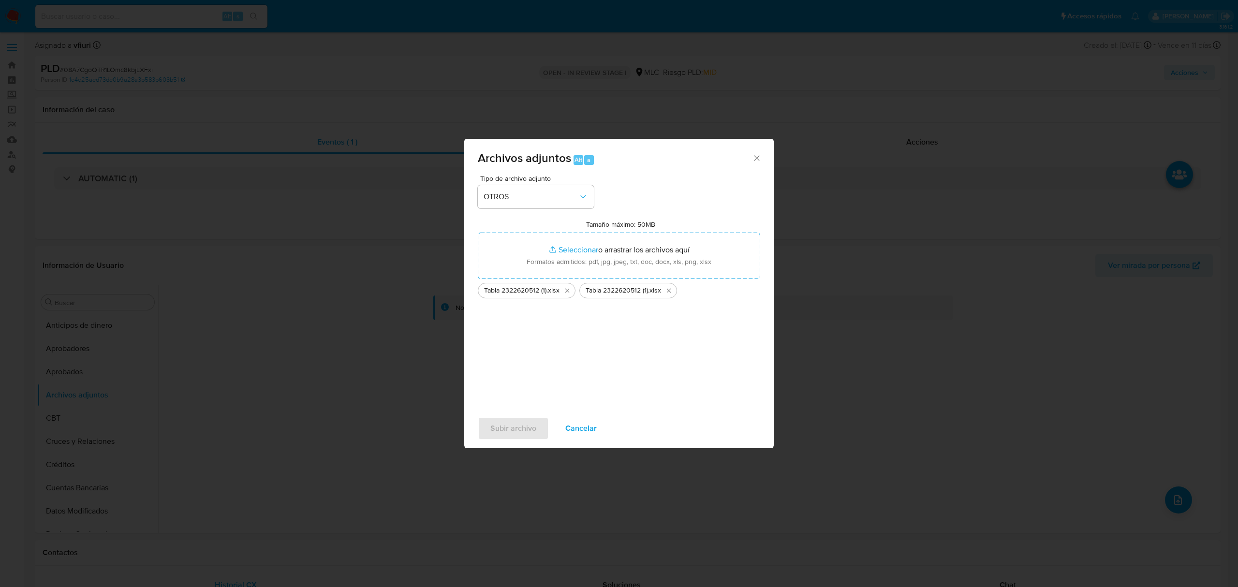
click at [507, 427] on div "Subir archivo Cancelar" at bounding box center [619, 428] width 310 height 37
click at [575, 422] on span "Cancelar" at bounding box center [581, 428] width 31 height 21
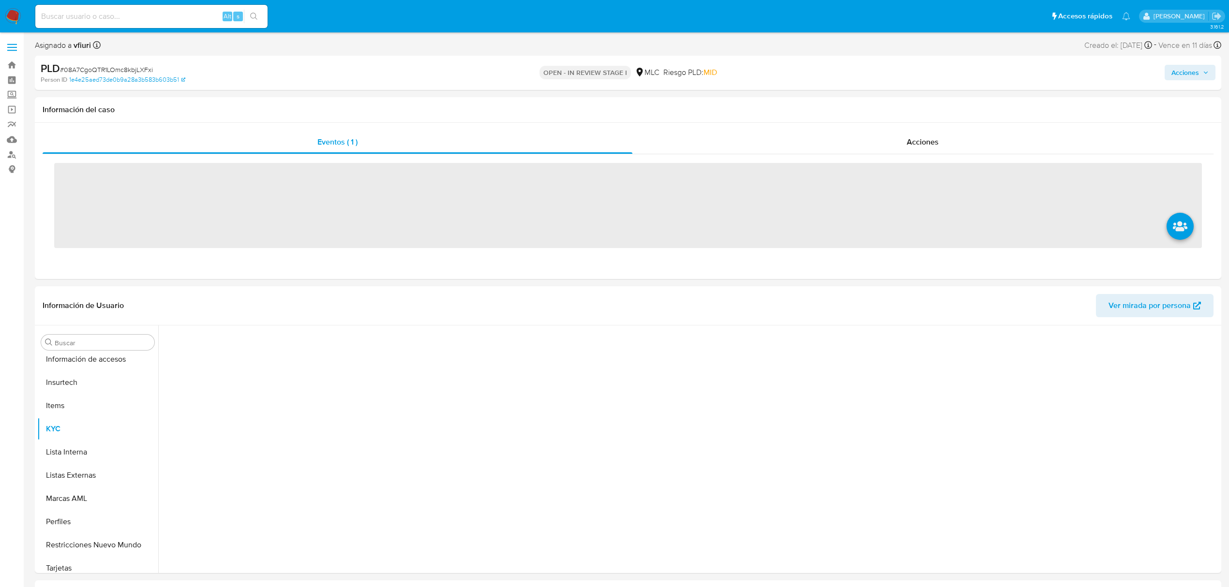
scroll to position [455, 0]
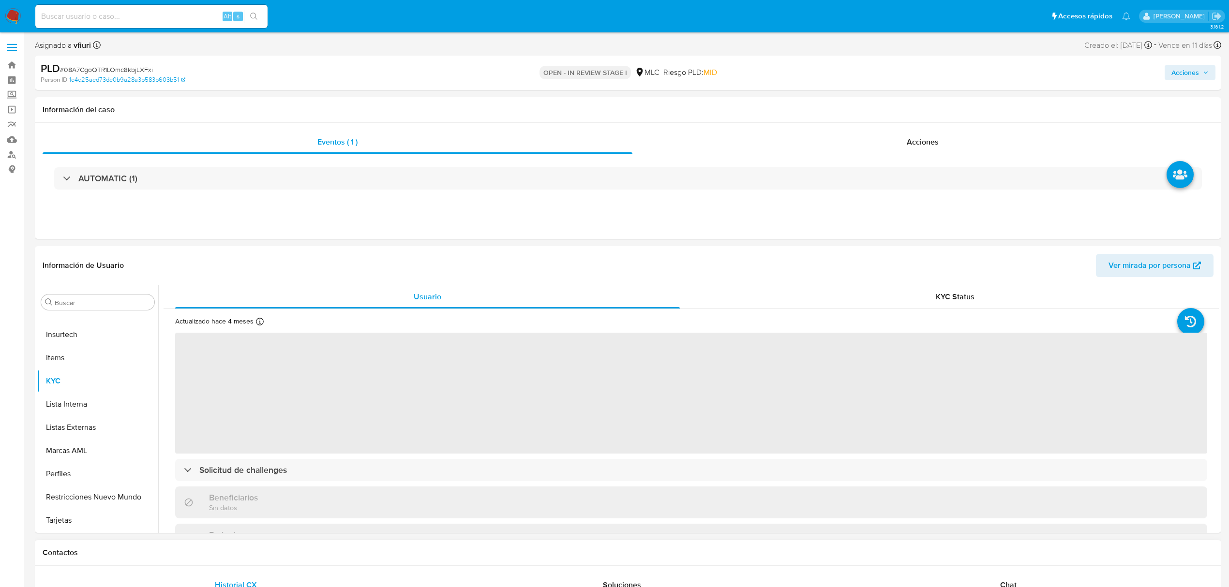
select select "10"
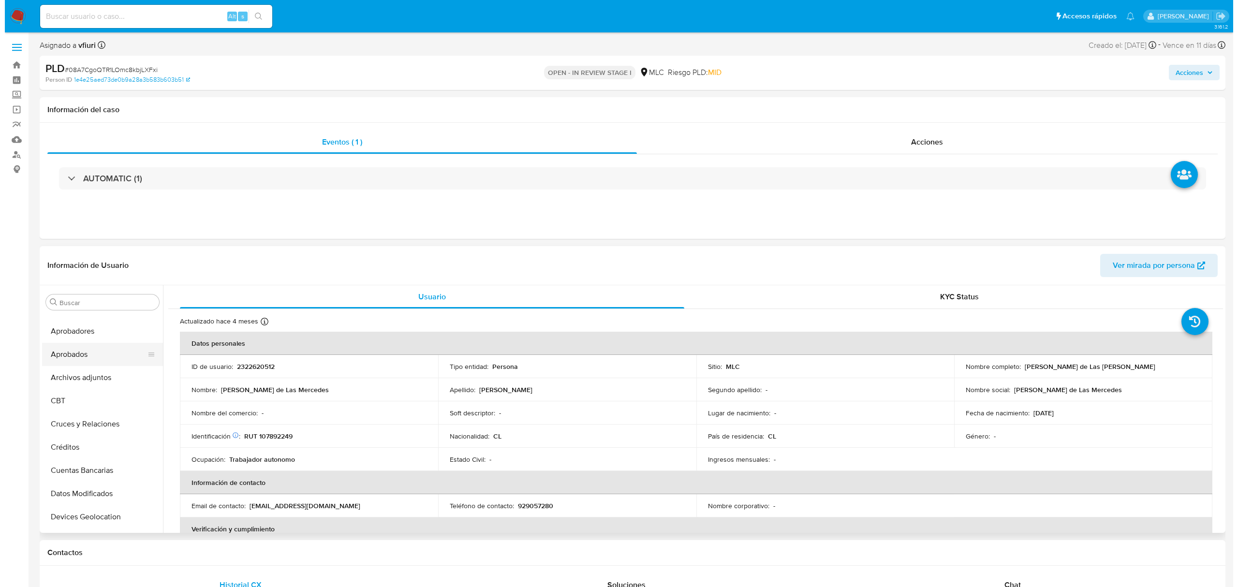
scroll to position [4, 0]
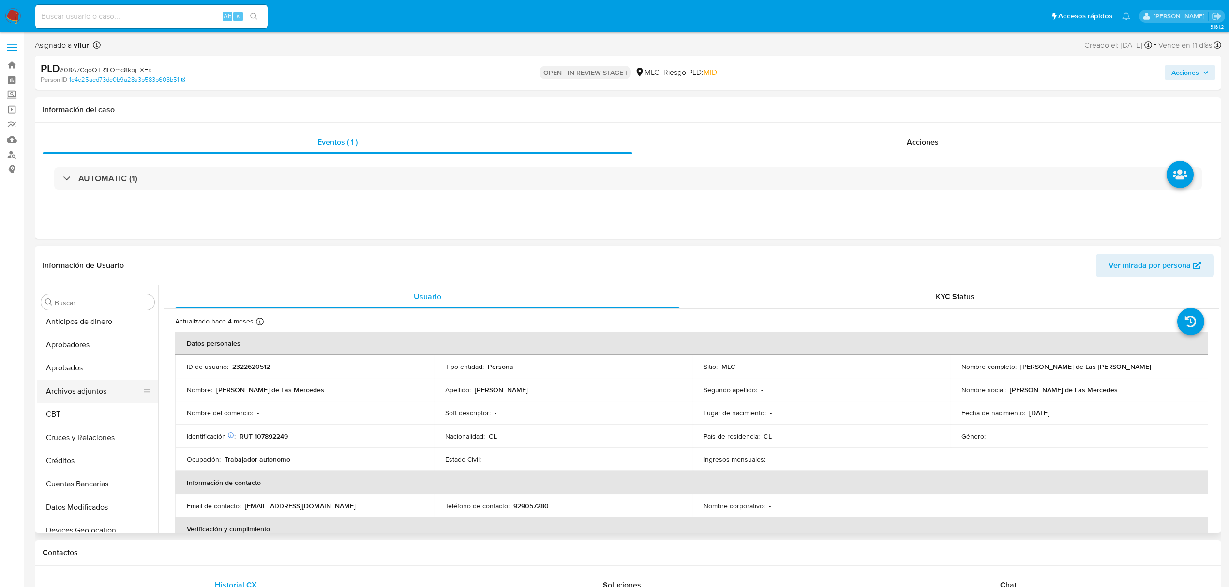
click at [93, 392] on button "Archivos adjuntos" at bounding box center [93, 391] width 113 height 23
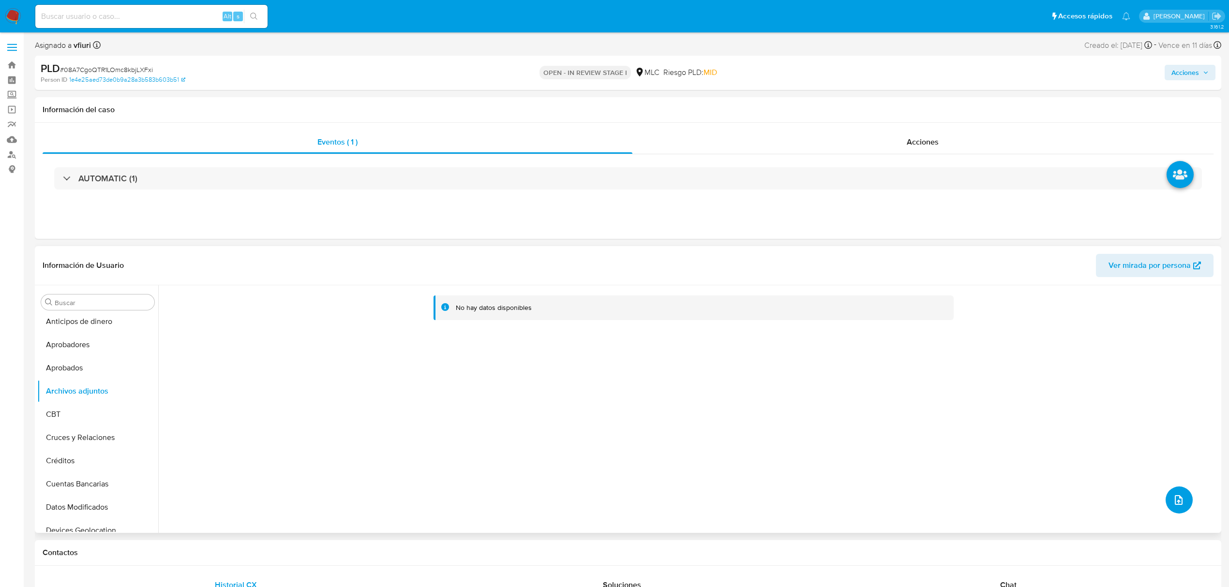
click at [1168, 506] on button "upload-file" at bounding box center [1178, 500] width 27 height 27
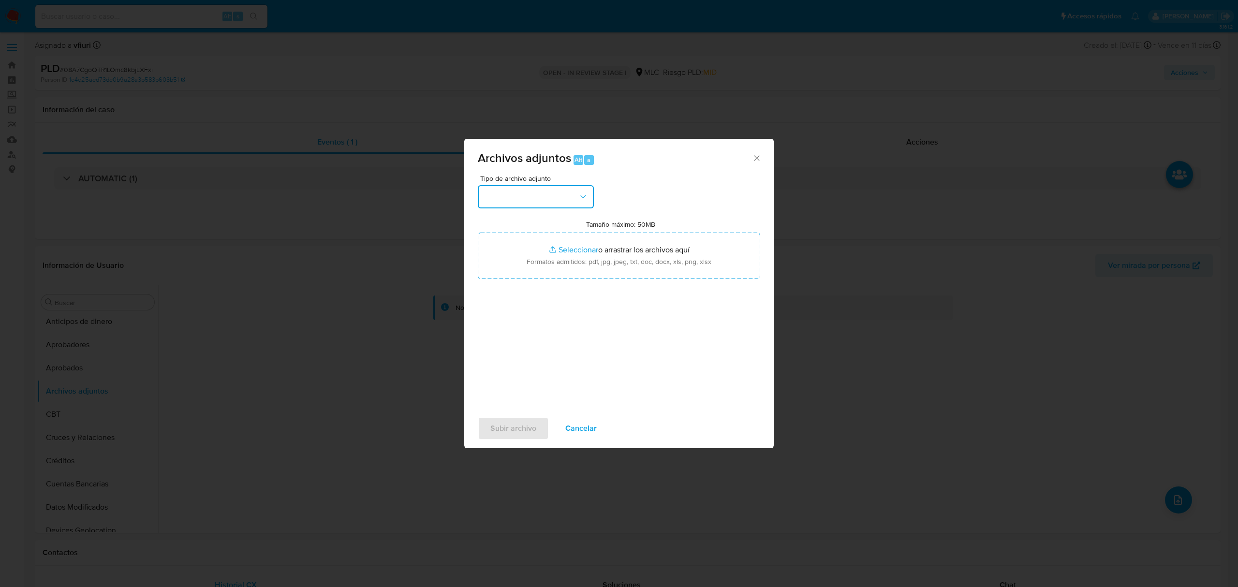
drag, startPoint x: 536, startPoint y: 189, endPoint x: 544, endPoint y: 196, distance: 10.6
click at [540, 191] on button "button" at bounding box center [536, 196] width 116 height 23
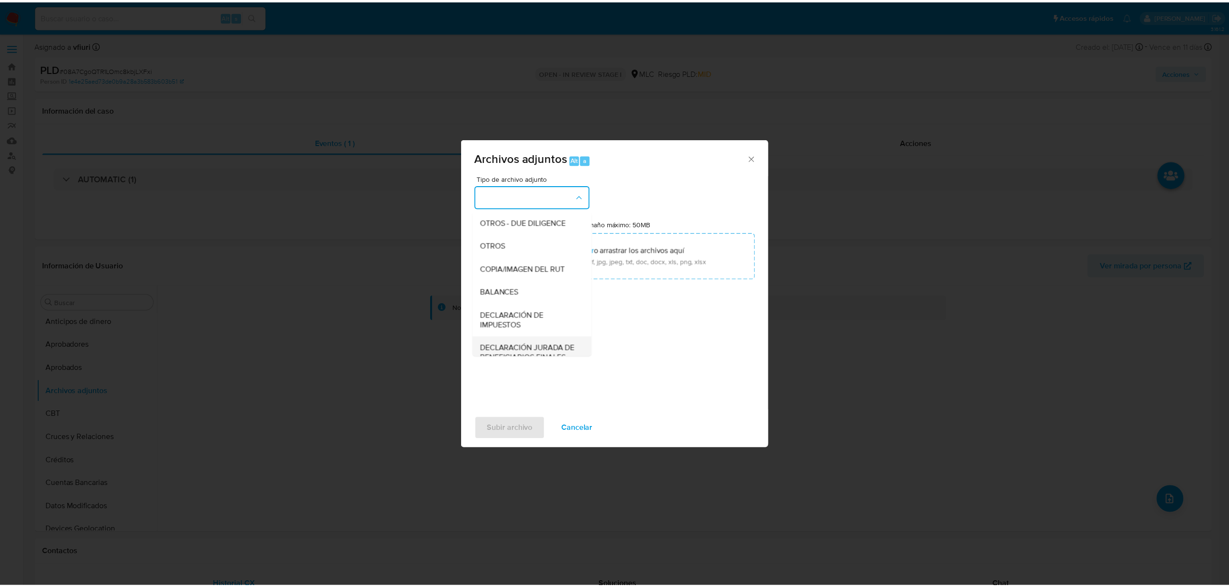
scroll to position [80, 0]
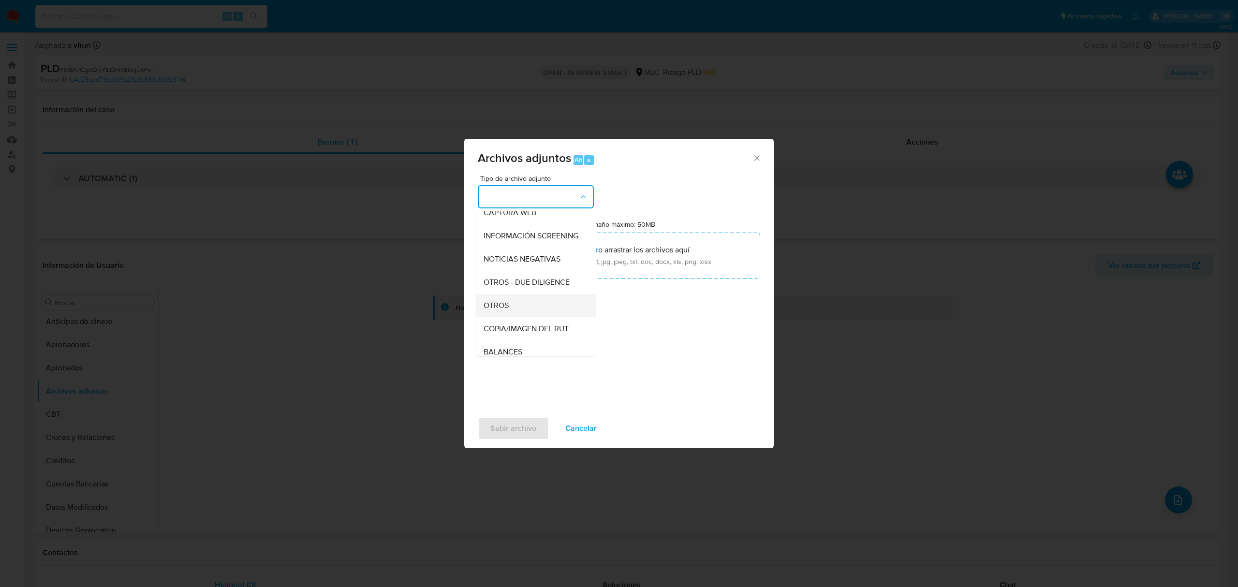
click at [517, 311] on div "OTROS" at bounding box center [533, 305] width 99 height 23
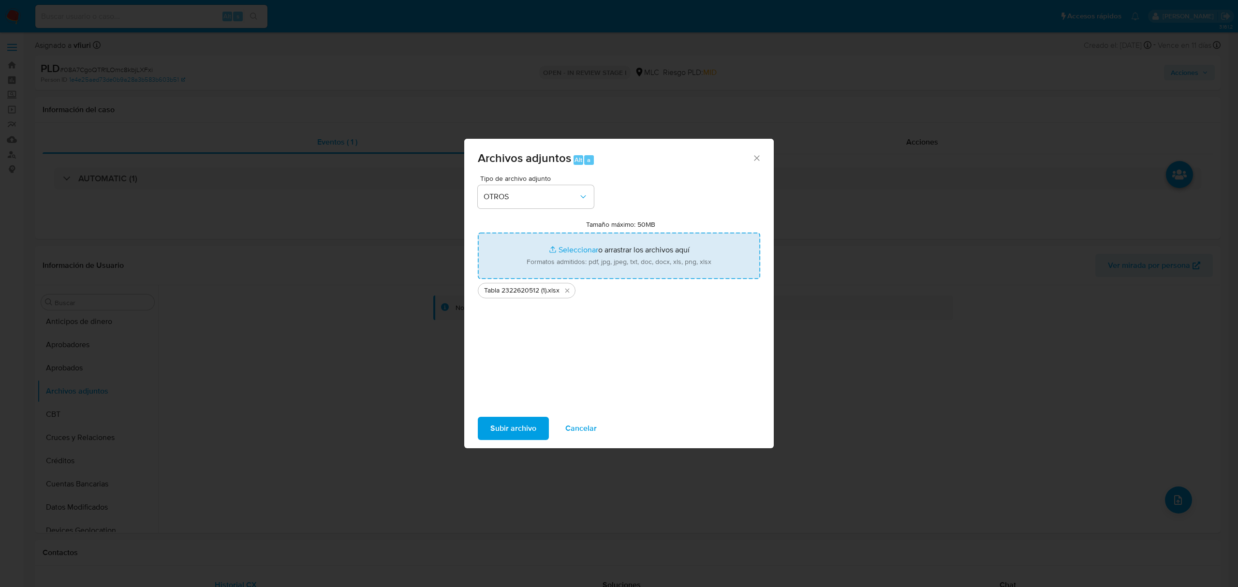
type input "C:\fakepath\Case log 2322620512 - 29_09_2025.pdf"
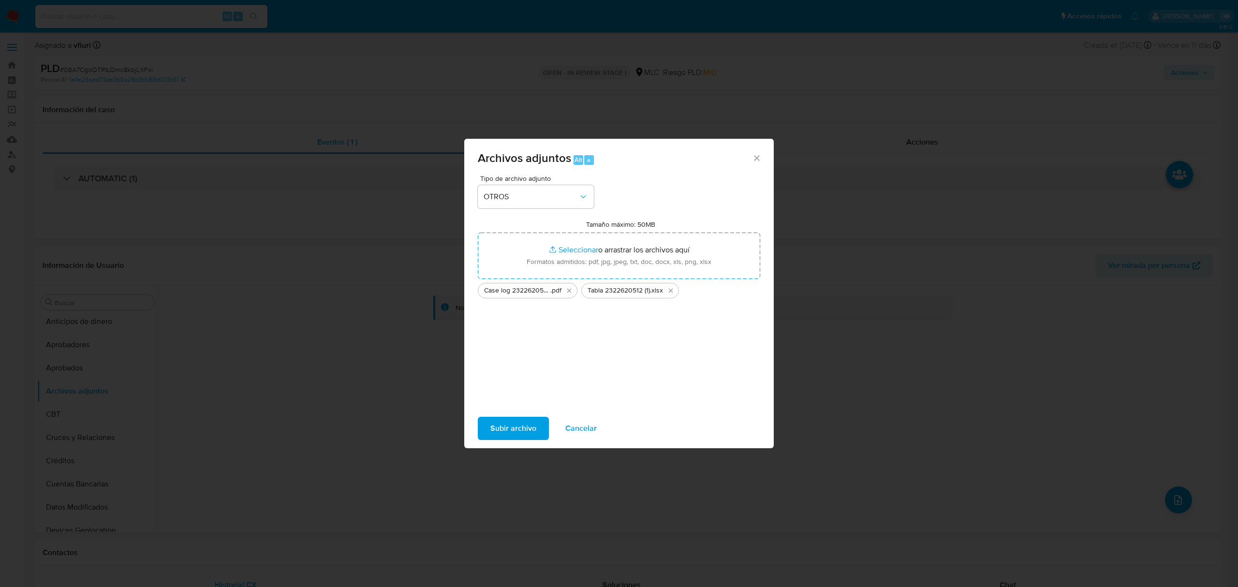
click at [523, 418] on span "Subir archivo" at bounding box center [514, 428] width 46 height 21
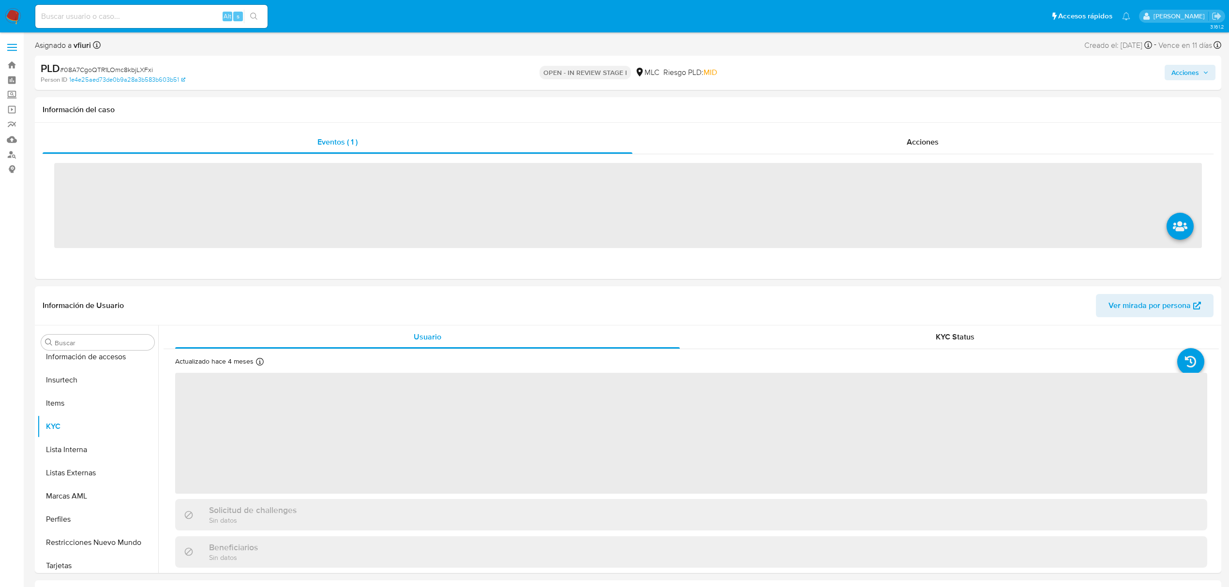
scroll to position [455, 0]
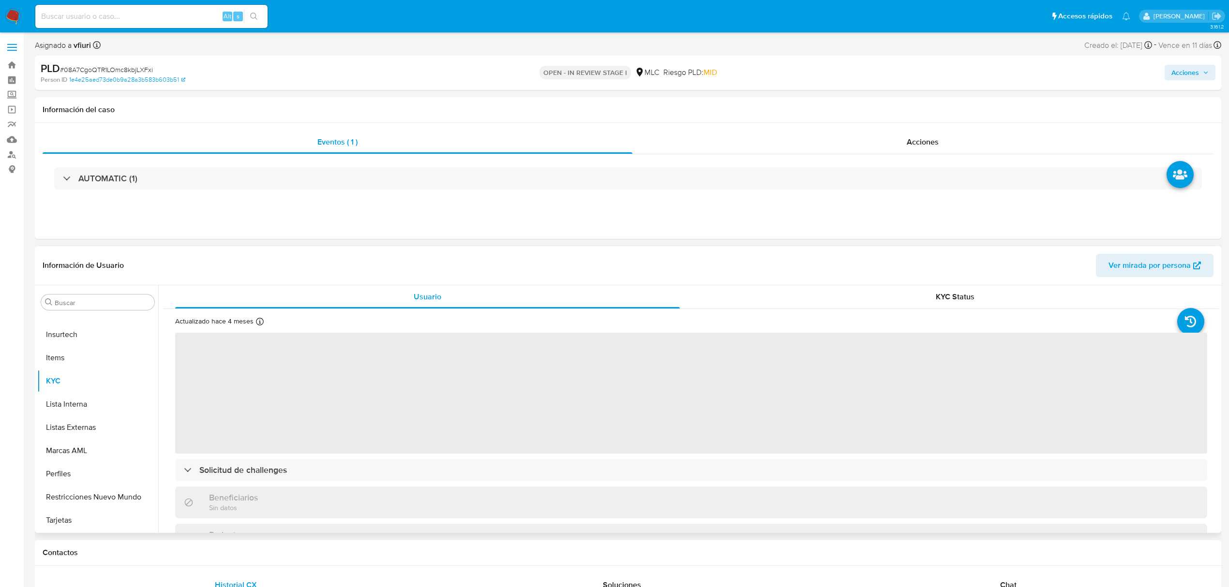
select select "10"
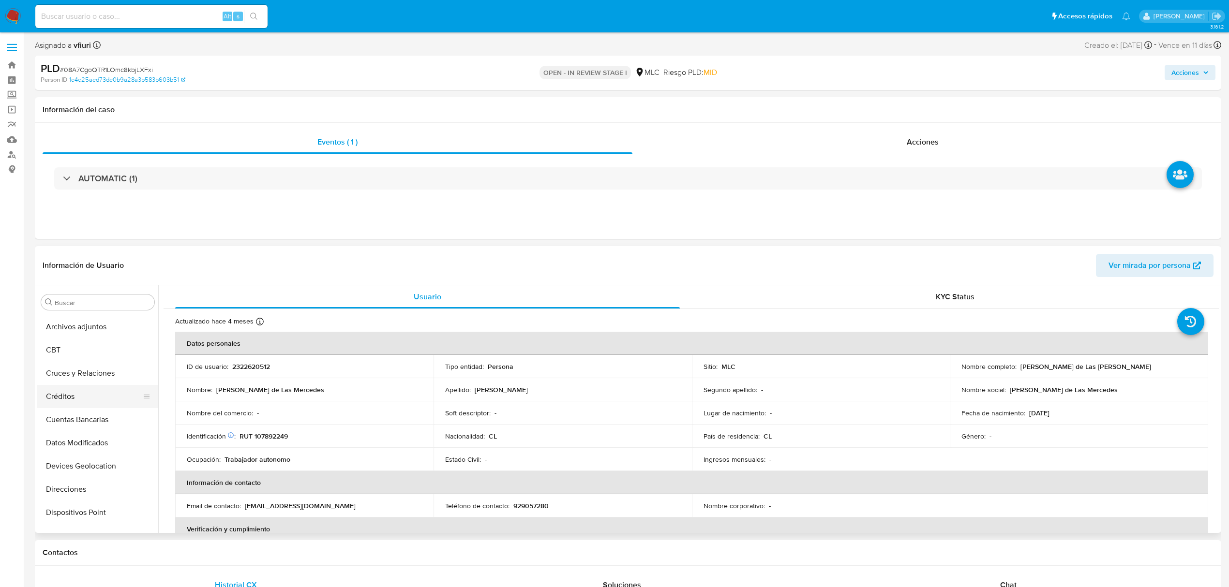
scroll to position [0, 0]
click at [104, 391] on button "Archivos adjuntos" at bounding box center [93, 395] width 113 height 23
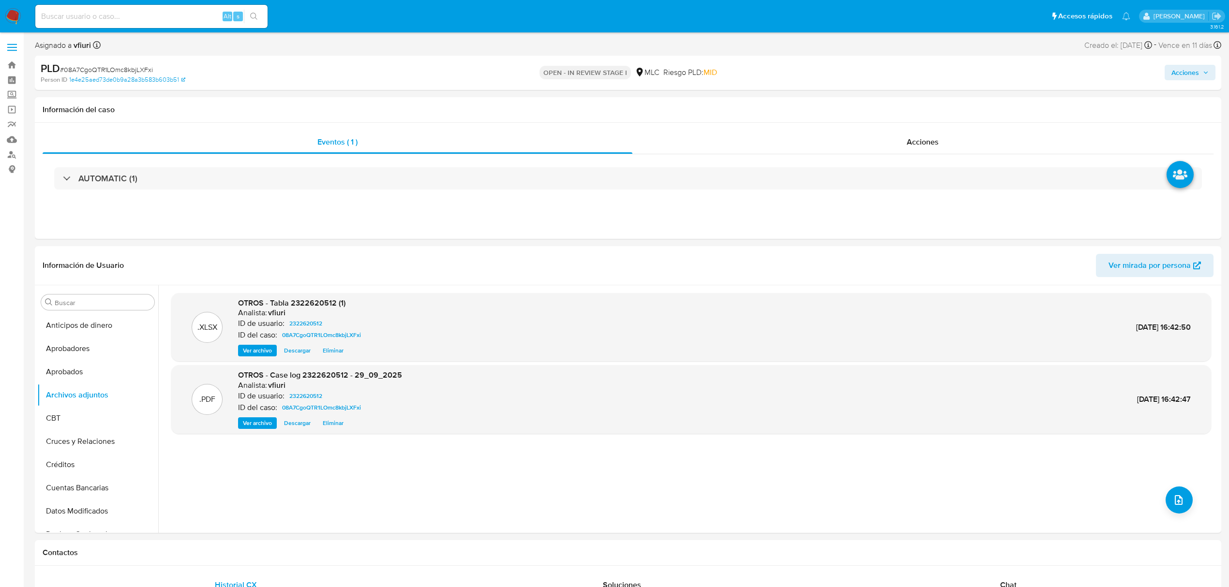
click at [1187, 77] on span "Acciones" at bounding box center [1185, 72] width 28 height 15
click at [915, 113] on div "Resolución del caso Alt r" at bounding box center [926, 103] width 92 height 25
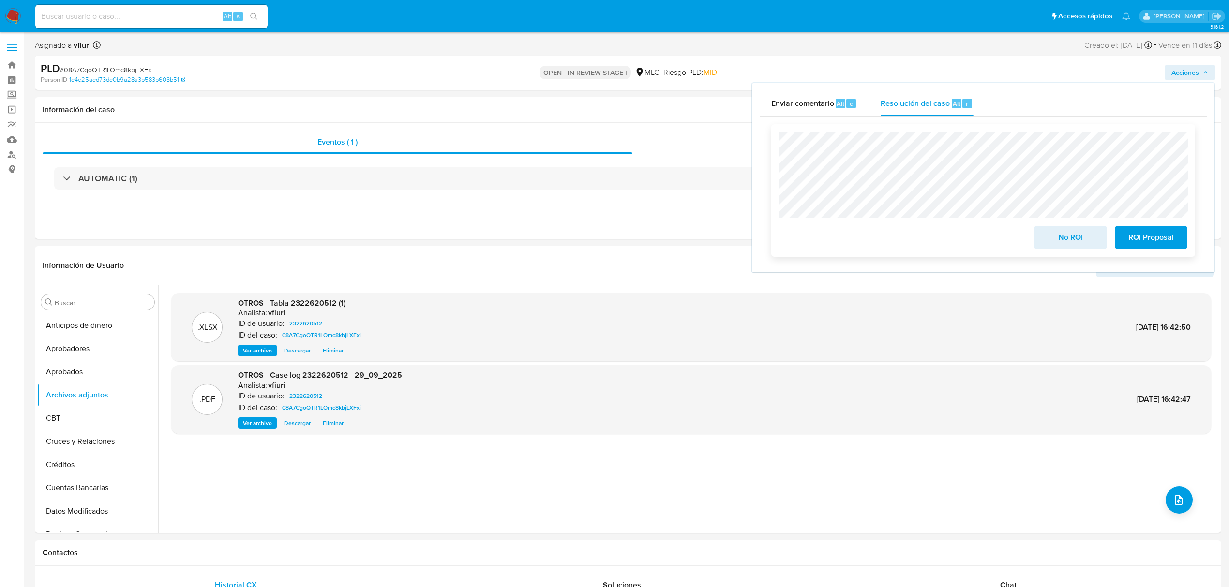
click at [1138, 238] on span "ROI Proposal" at bounding box center [1150, 237] width 47 height 21
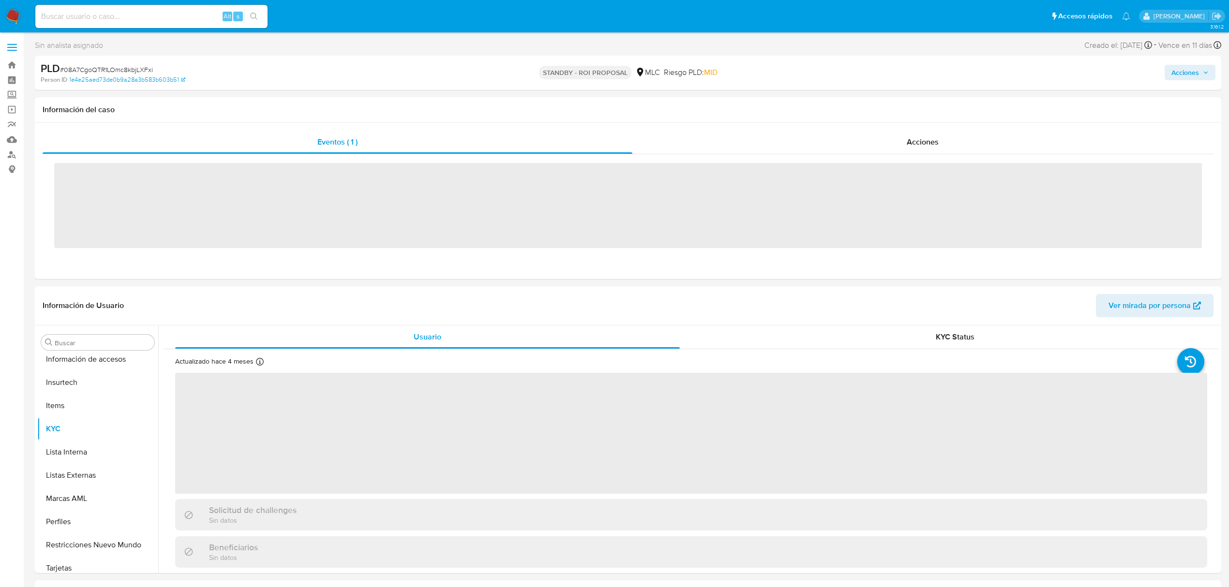
scroll to position [455, 0]
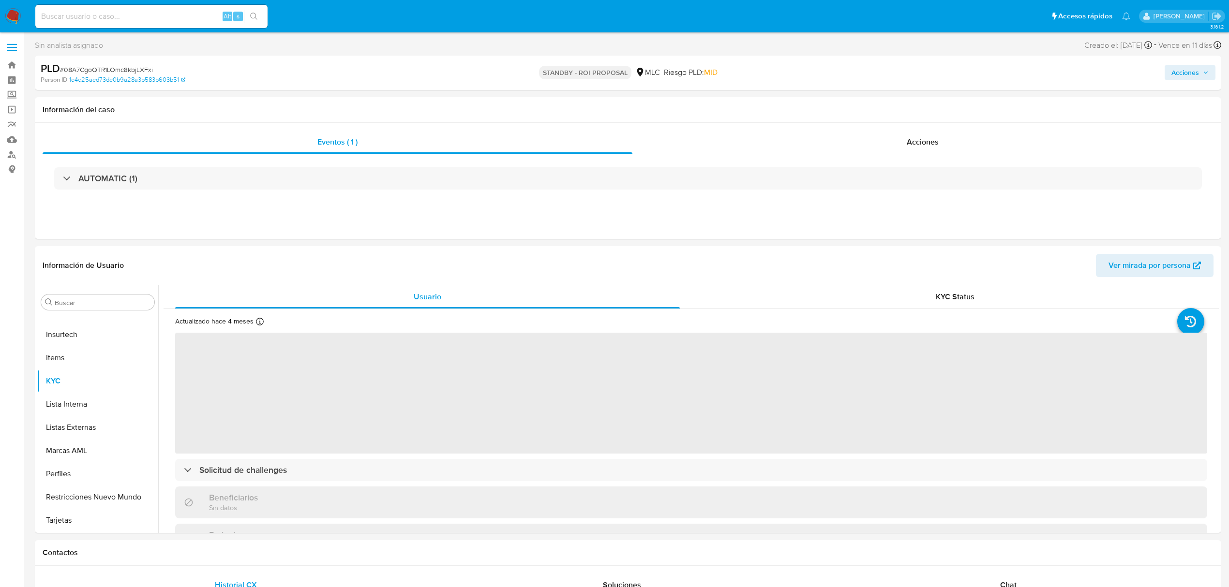
select select "10"
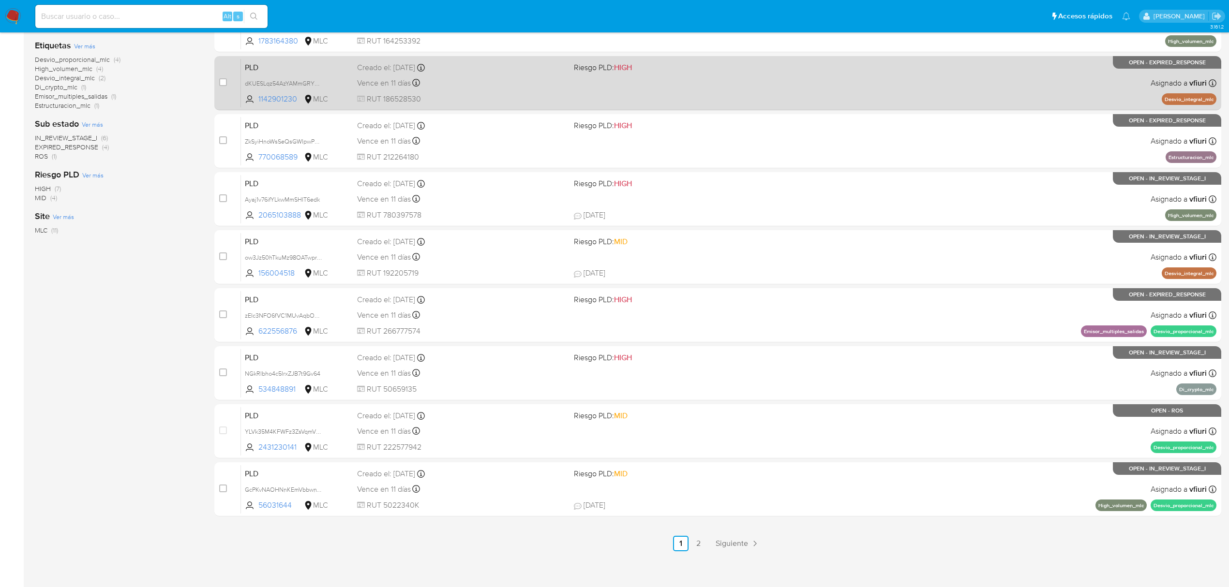
scroll to position [211, 0]
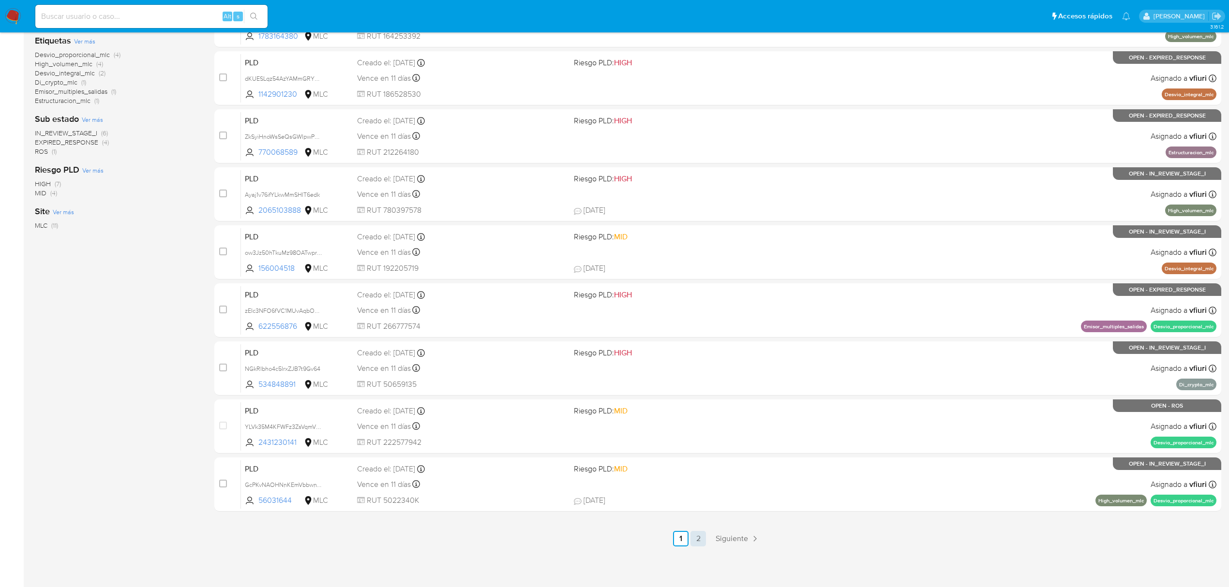
click at [701, 543] on link "2" at bounding box center [697, 538] width 15 height 15
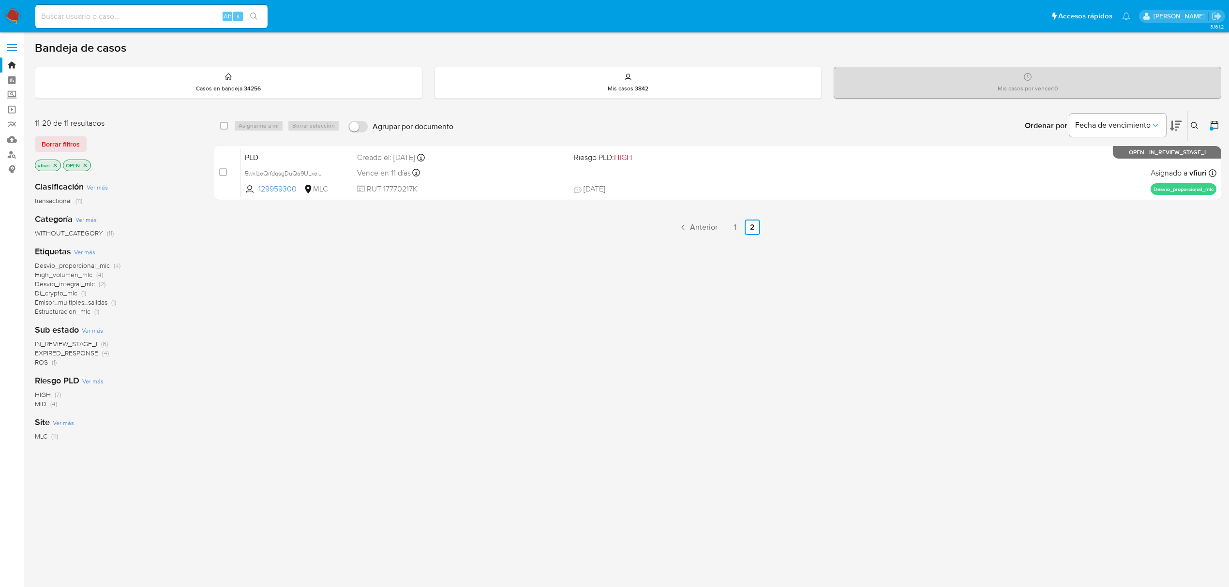
click at [747, 217] on div "select-all-cases-checkbox Asignarme a mí Borrar selección Agrupar por documento…" at bounding box center [717, 329] width 1007 height 438
click at [738, 226] on link "1" at bounding box center [734, 227] width 15 height 15
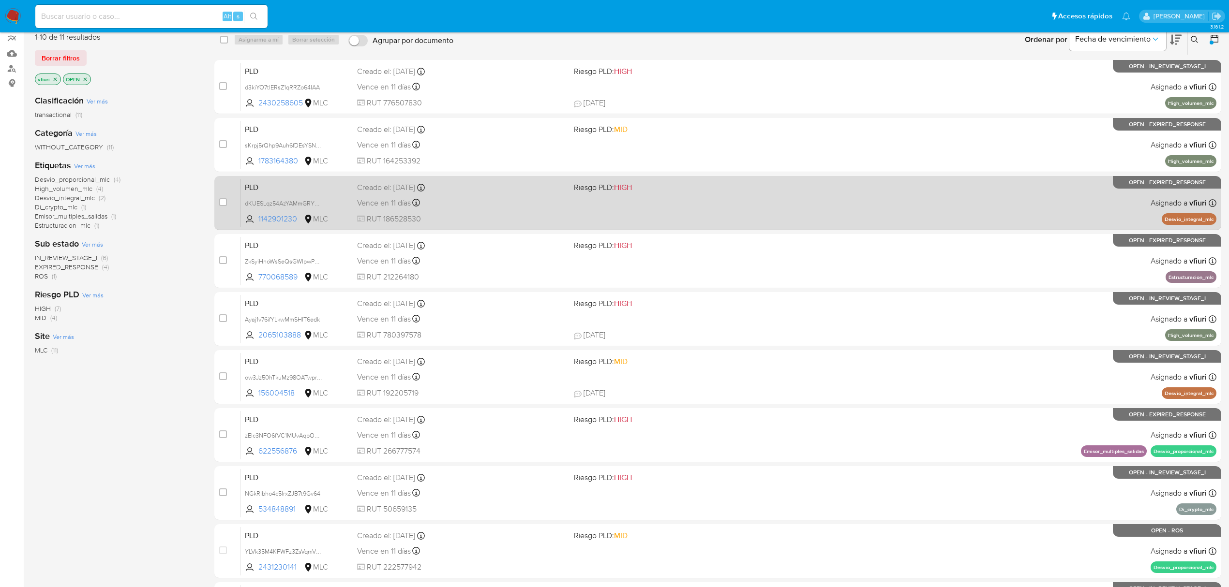
scroll to position [211, 0]
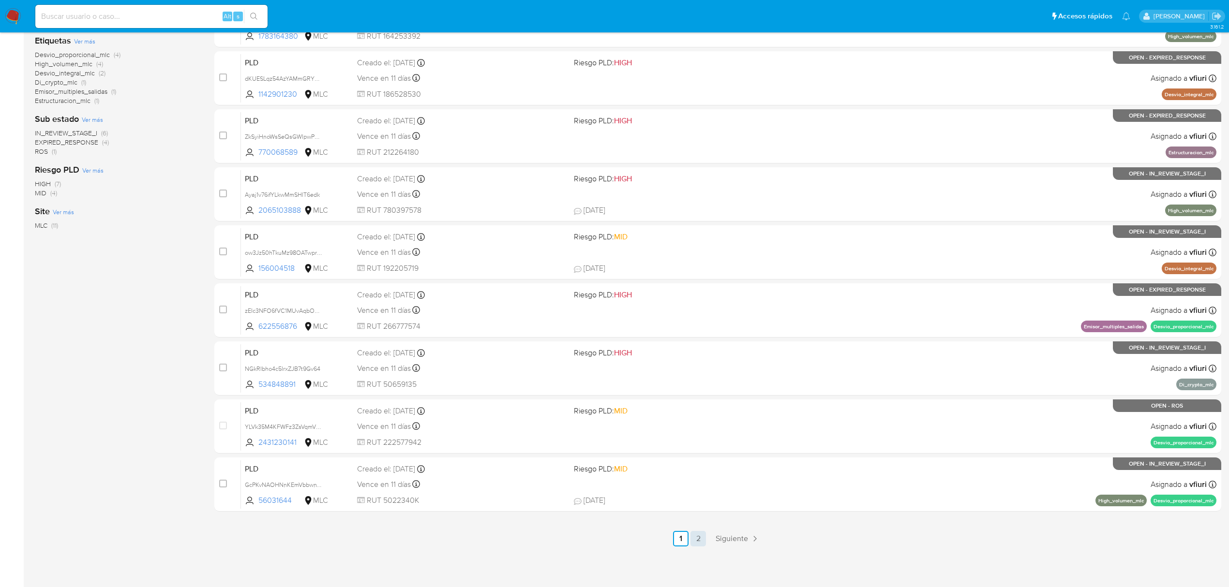
click at [697, 533] on link "2" at bounding box center [697, 538] width 15 height 15
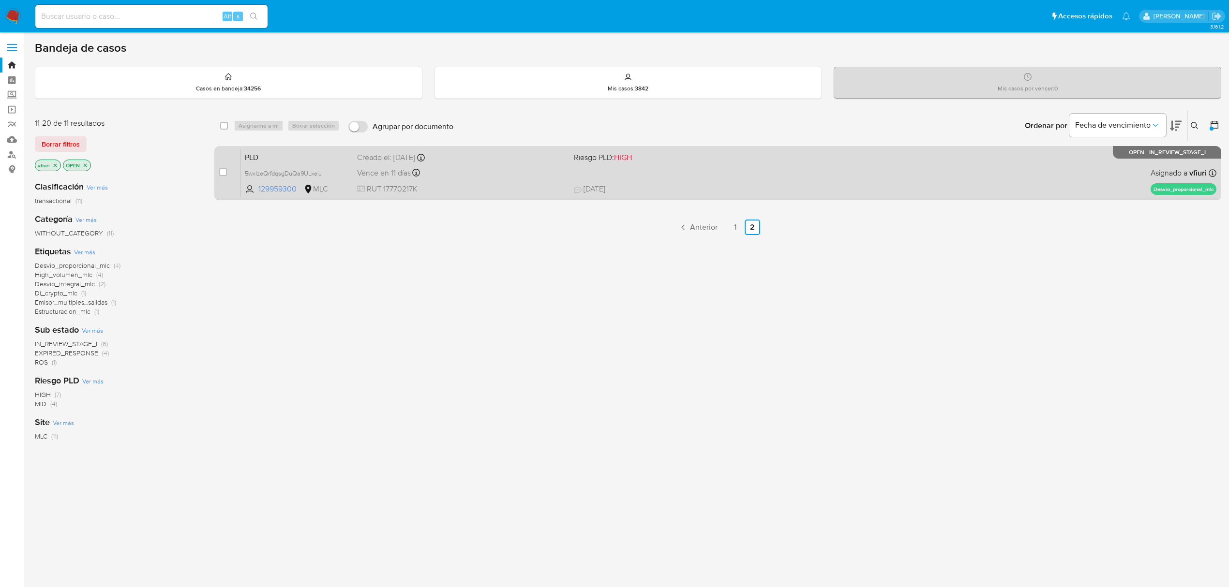
click at [719, 177] on div "PLD 5wxlzeQrfdqsgDuQa9ULxeiJ 129959300 MLC Riesgo PLD: HIGH Creado el: [DATE] C…" at bounding box center [728, 173] width 975 height 49
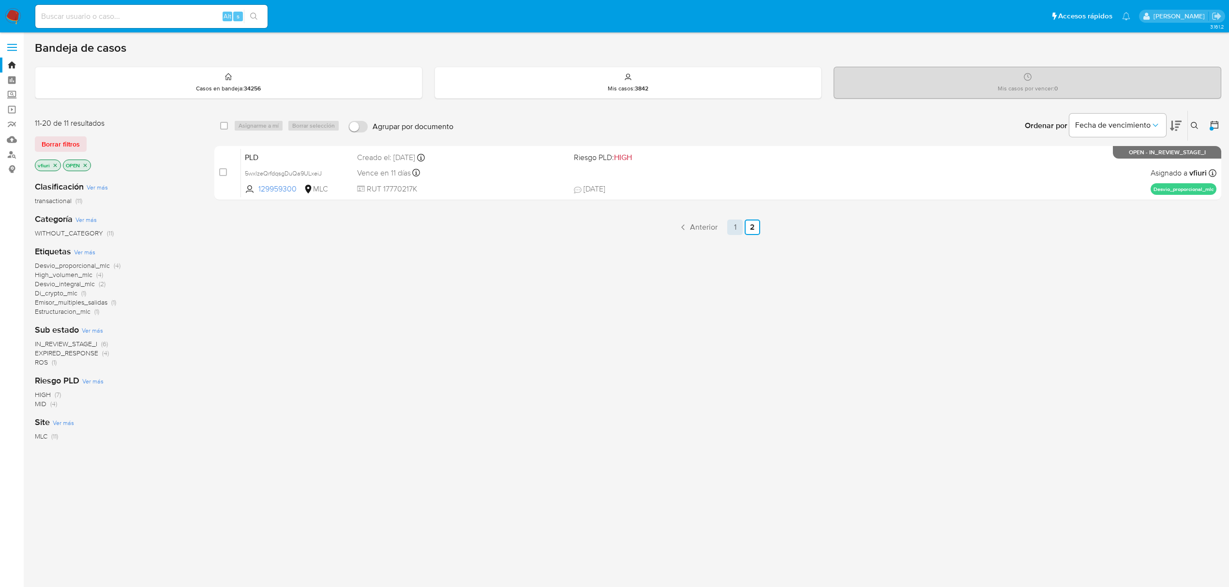
click at [742, 231] on link "1" at bounding box center [734, 227] width 15 height 15
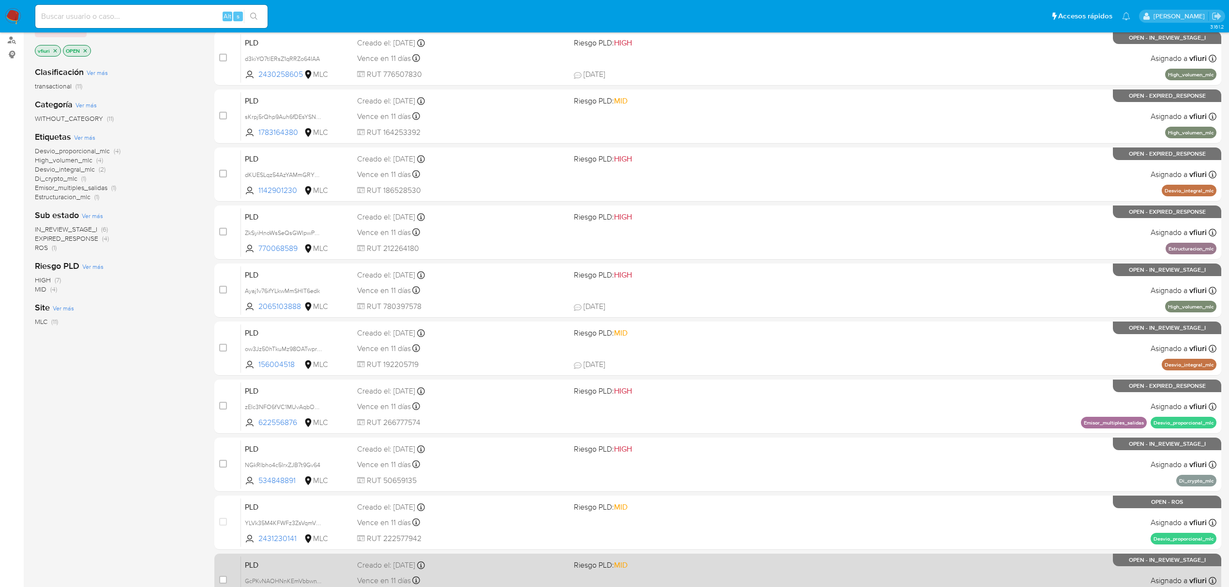
scroll to position [211, 0]
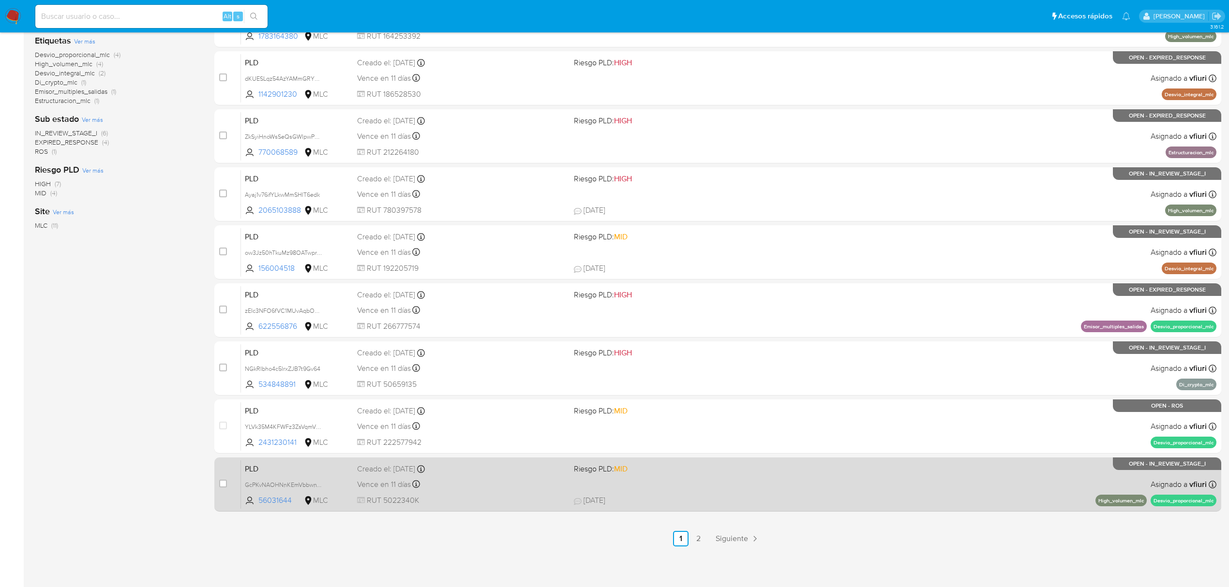
click at [528, 489] on div "Vence en 11 días Vence el [DATE] 16:05:45" at bounding box center [461, 484] width 209 height 13
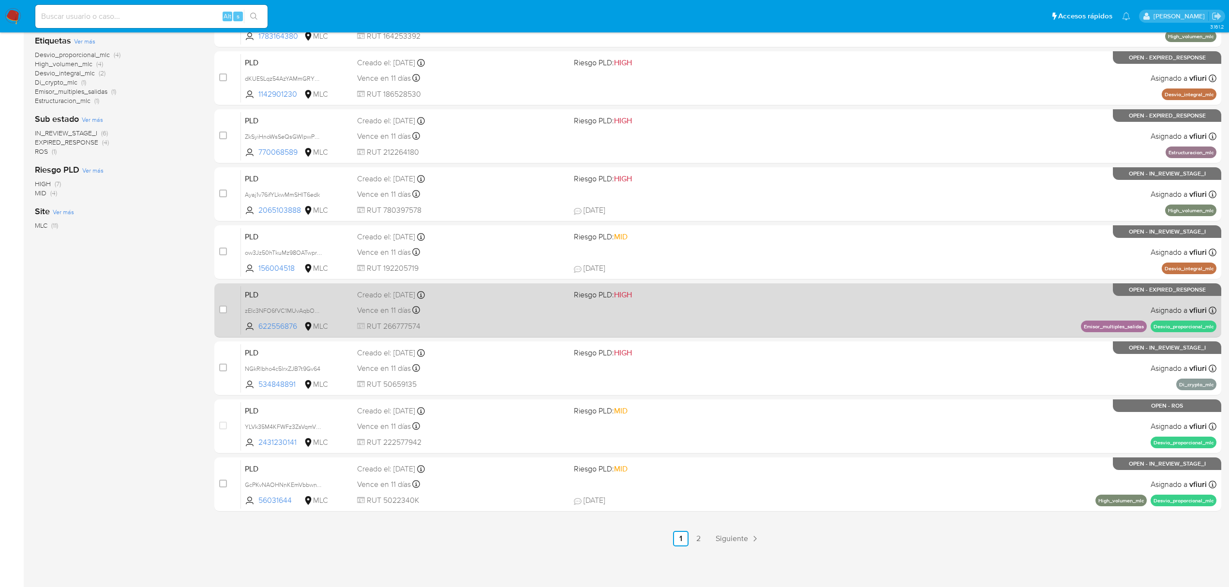
click at [544, 326] on span "RUT 266777574" at bounding box center [461, 326] width 209 height 11
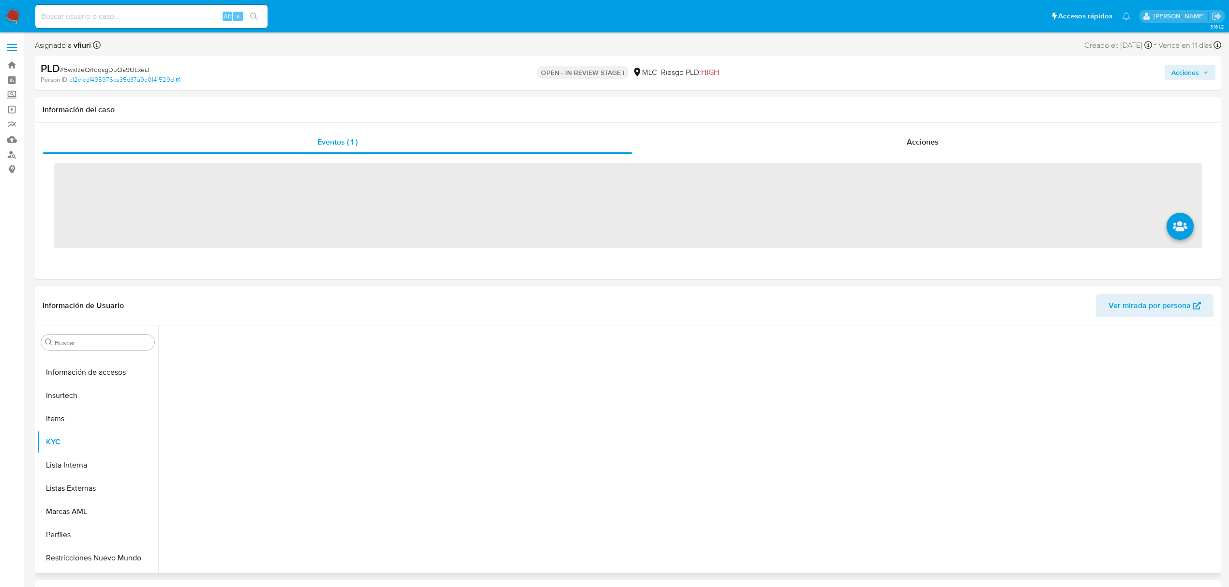
scroll to position [455, 0]
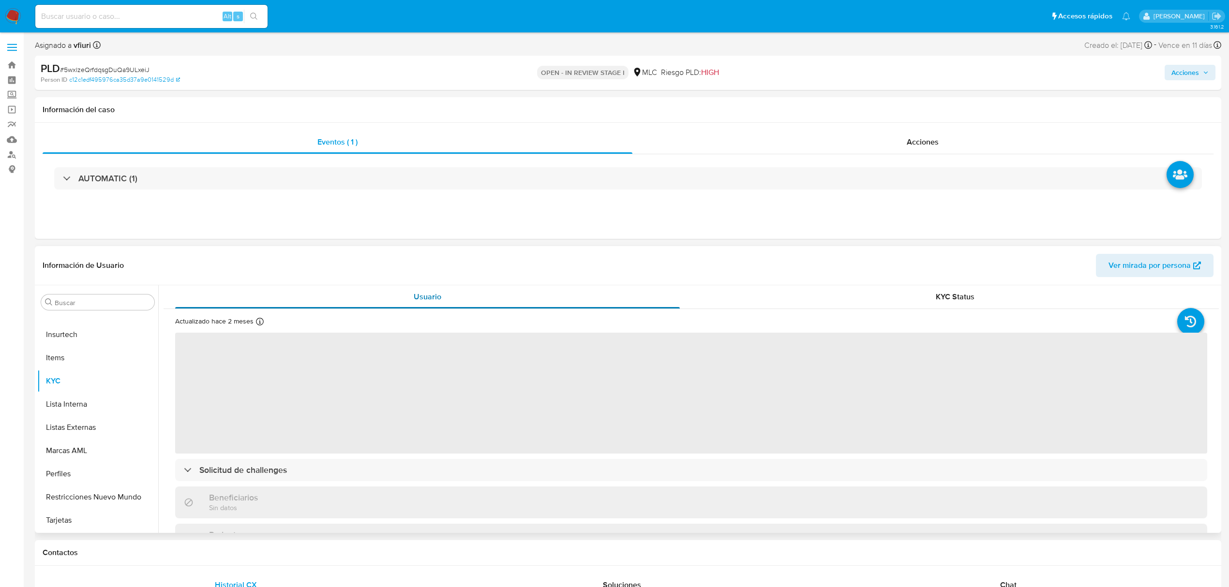
select select "10"
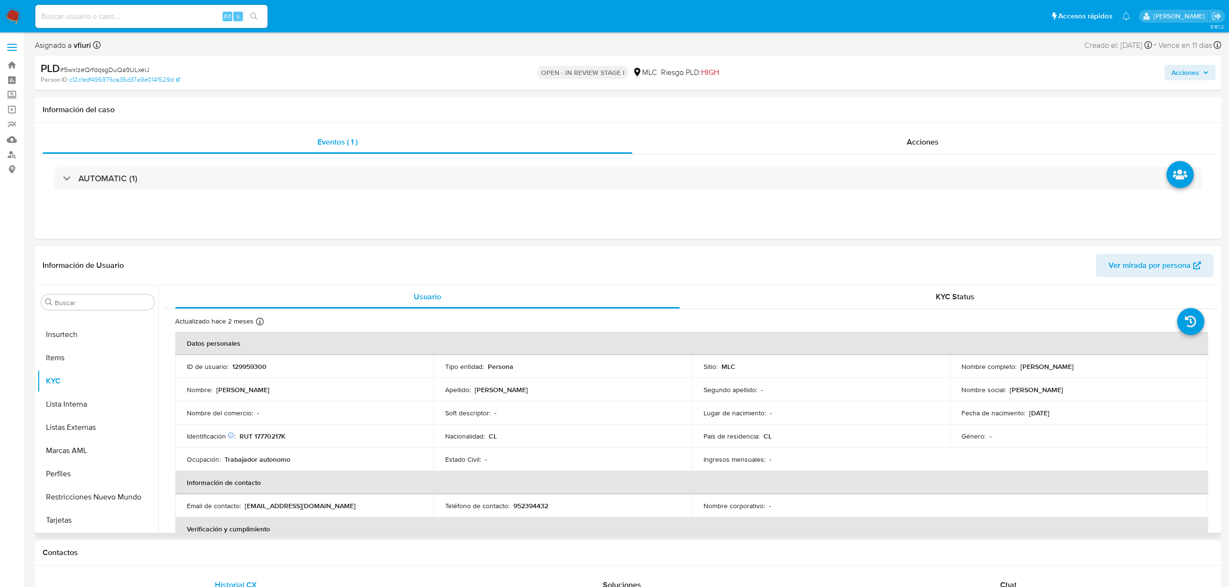
click at [247, 362] on p "129959300" at bounding box center [249, 366] width 34 height 9
copy p "129959300"
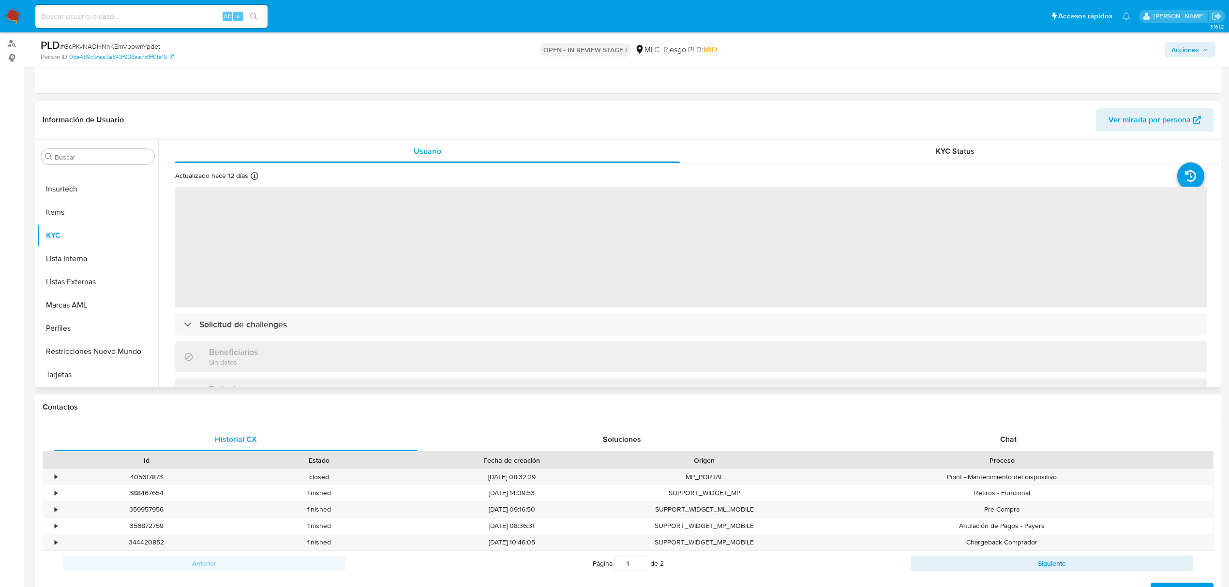
scroll to position [129, 0]
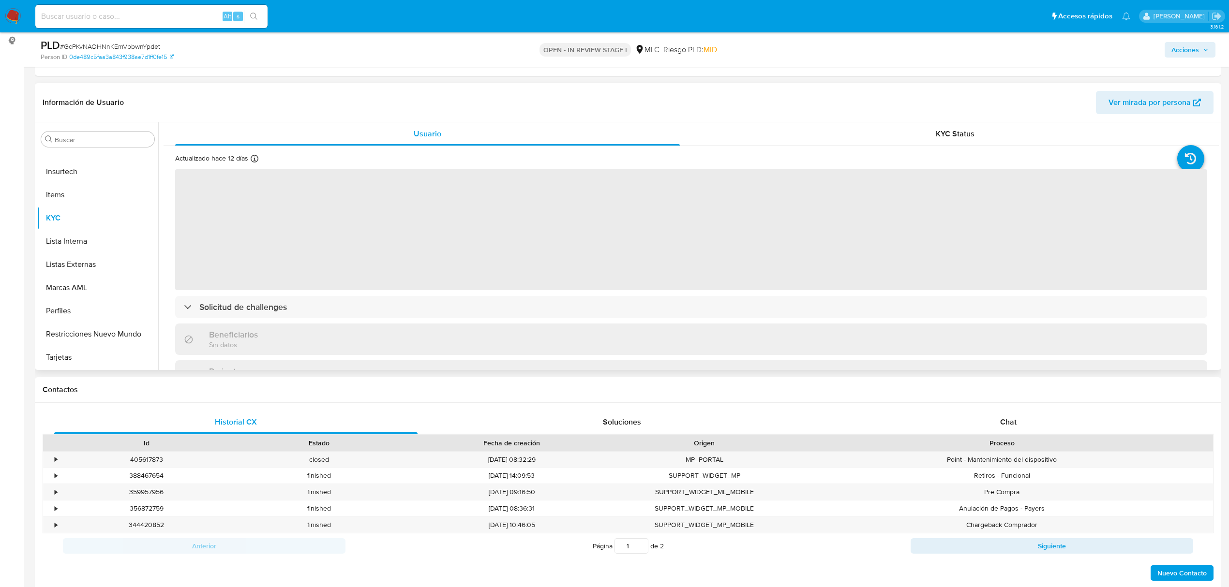
select select "10"
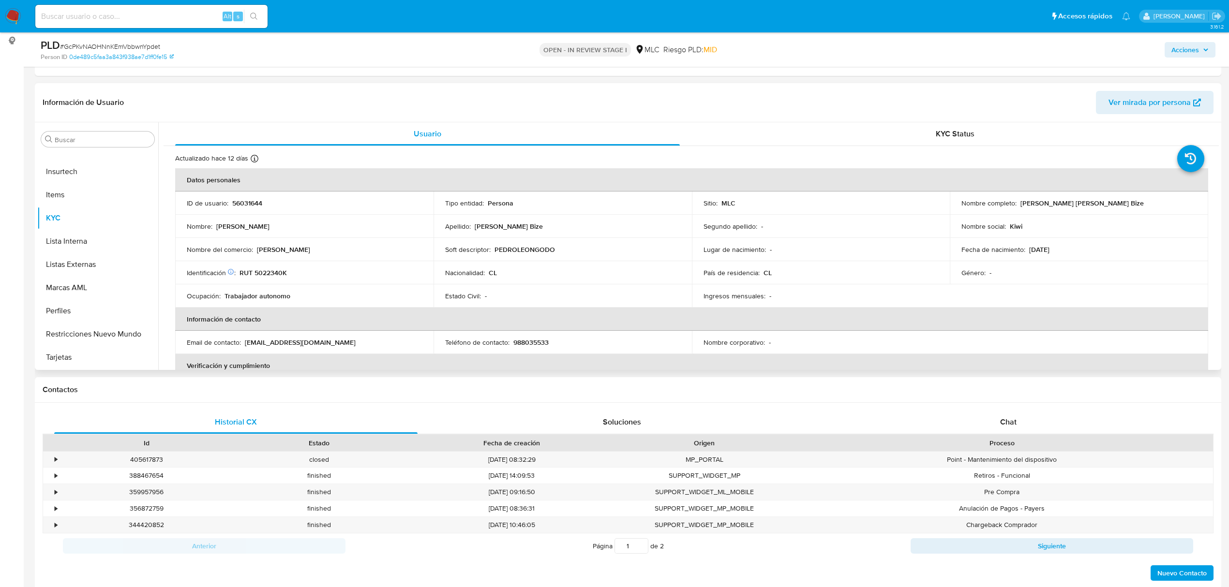
click at [248, 202] on p "56031644" at bounding box center [247, 203] width 30 height 9
copy p "56031644"
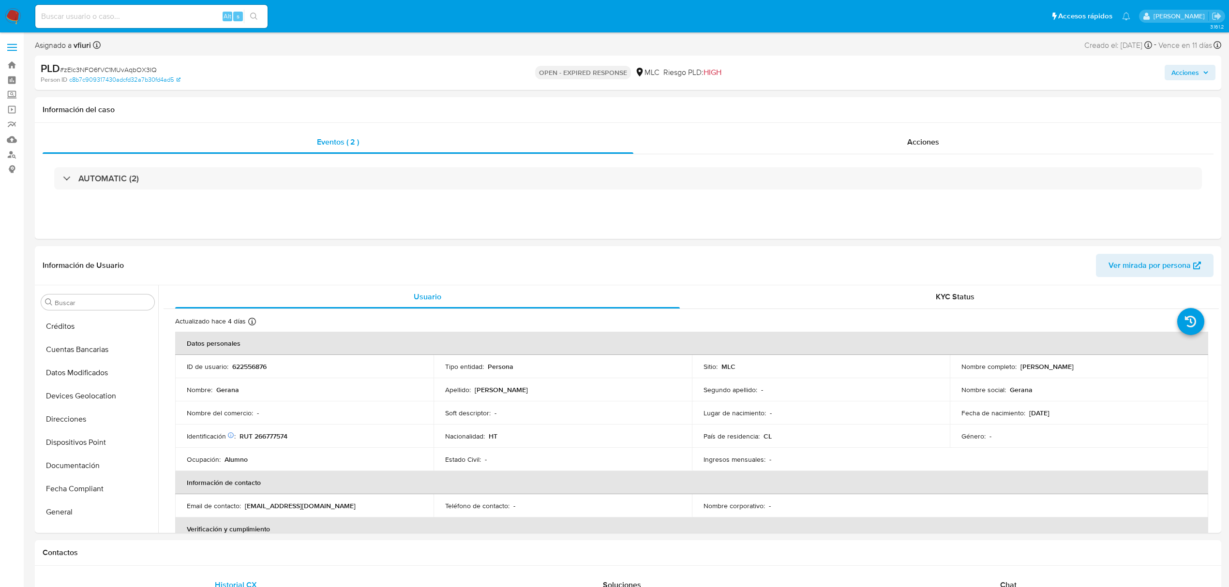
scroll to position [455, 0]
select select "10"
click at [259, 362] on p "622556876" at bounding box center [249, 366] width 34 height 9
copy p "622556876"
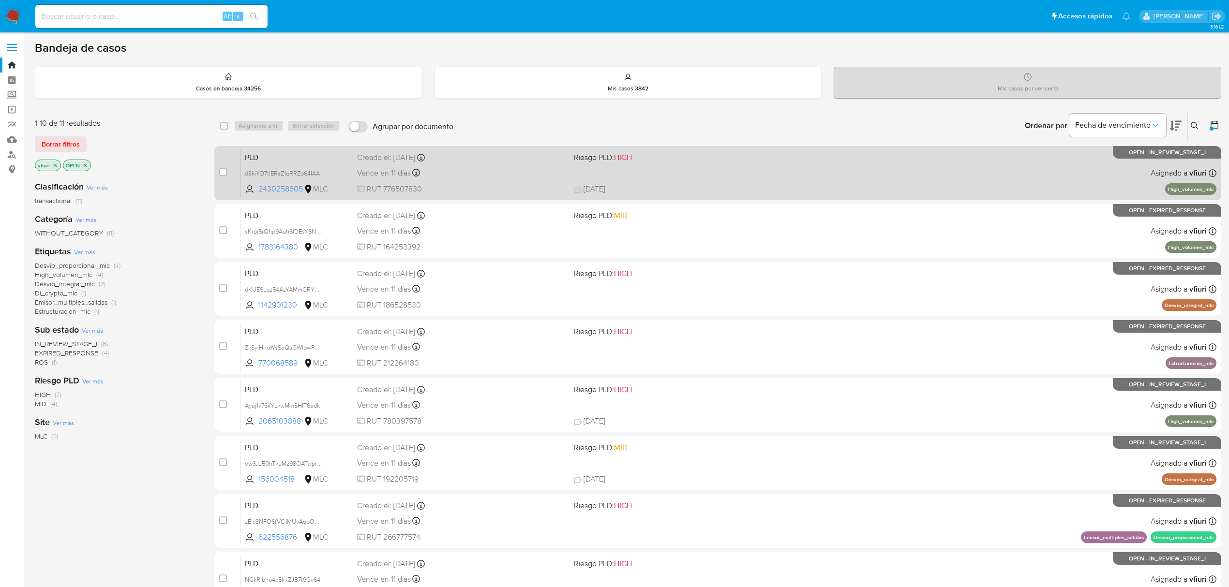
click at [560, 168] on div "Vence en 11 días Vence el [DATE] 16:10:09" at bounding box center [461, 172] width 209 height 13
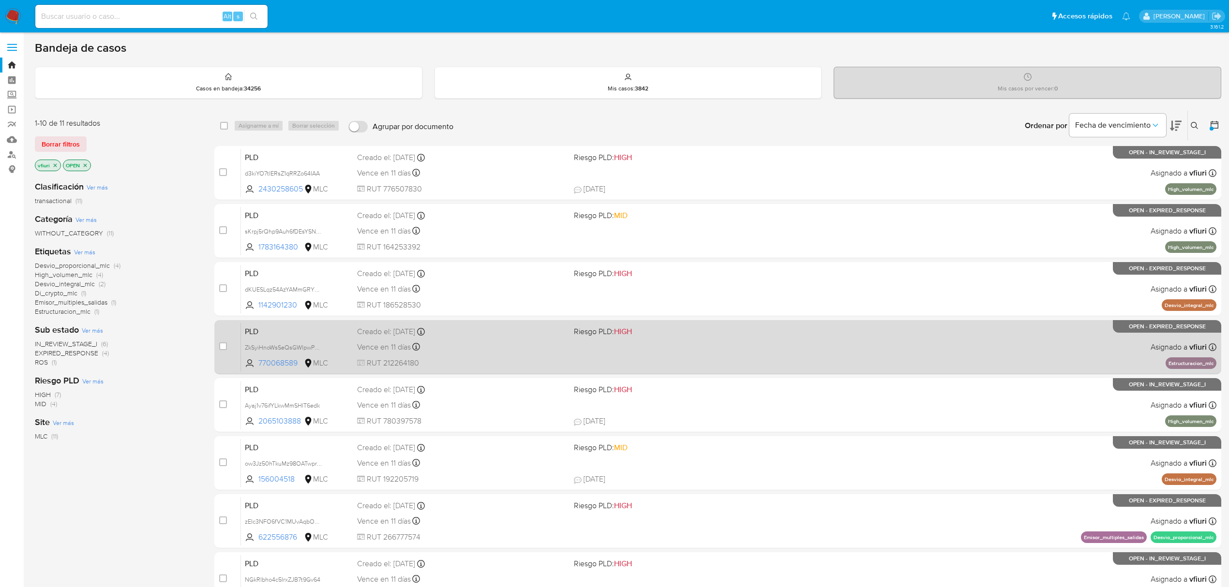
click at [775, 362] on div "PLD ZkSyiHnoWsSeQsGWIpwPQggs 770068589 MLC Riesgo PLD: HIGH Creado el: [DATE] C…" at bounding box center [728, 347] width 975 height 49
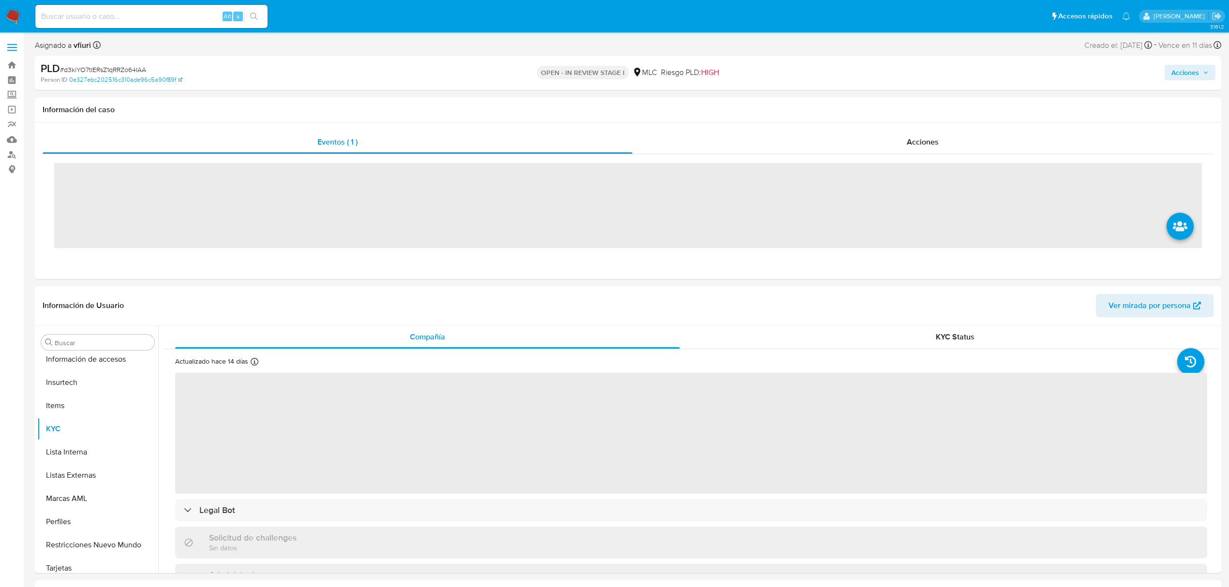
scroll to position [455, 0]
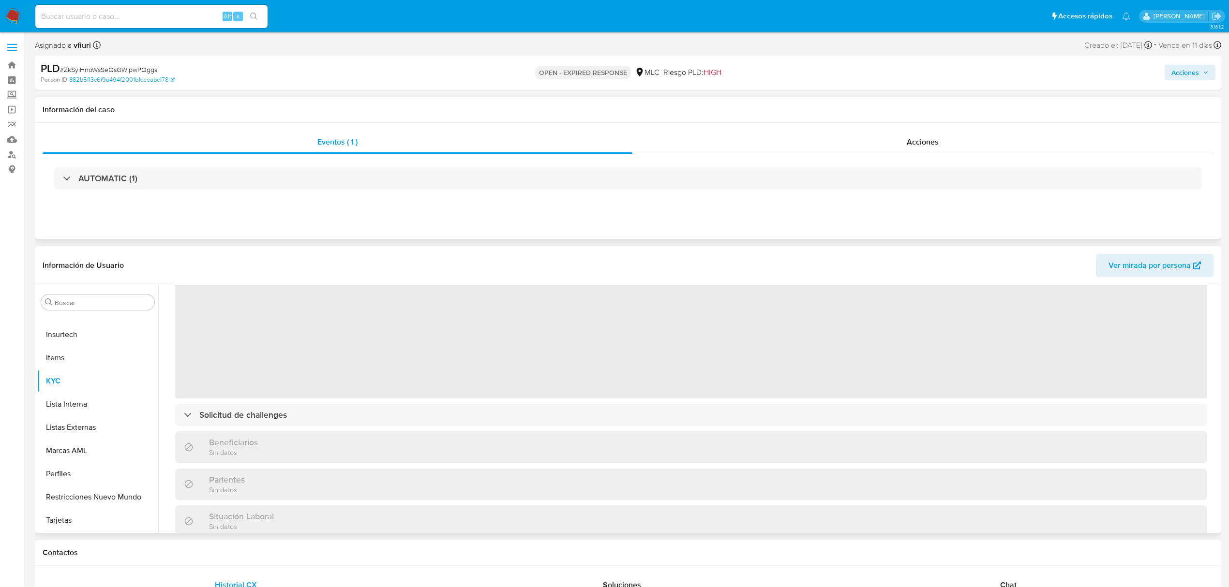
scroll to position [129, 0]
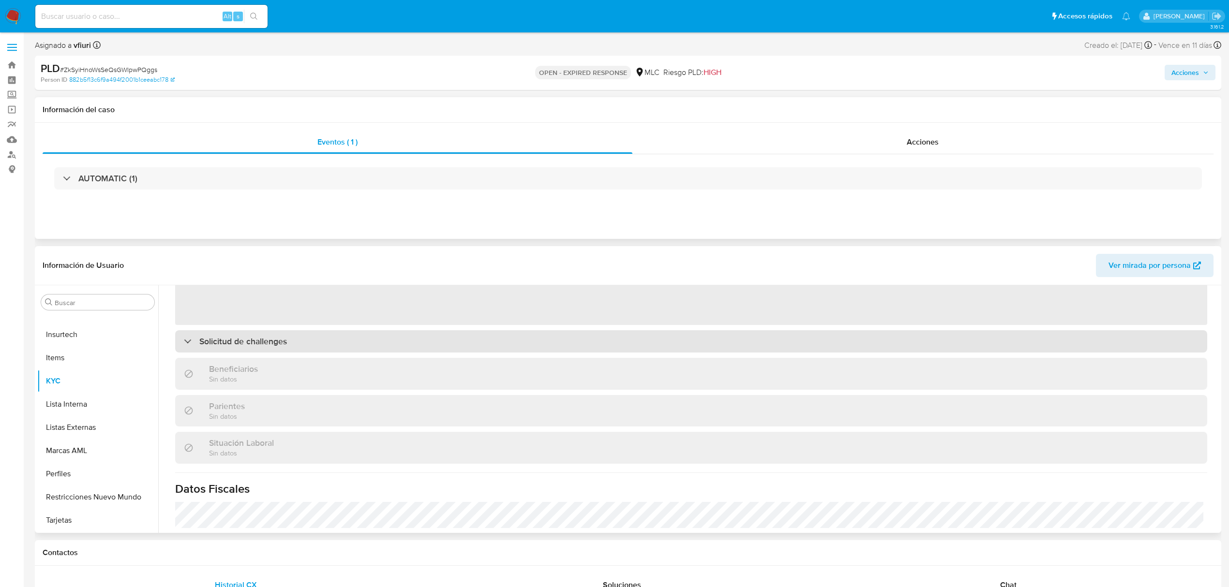
select select "10"
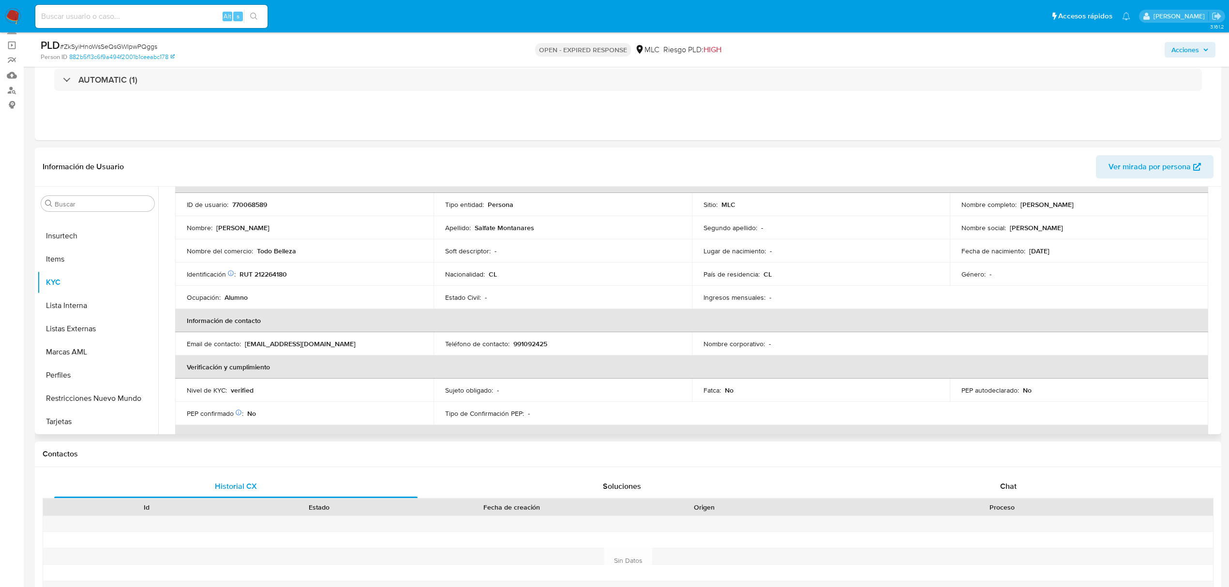
scroll to position [0, 0]
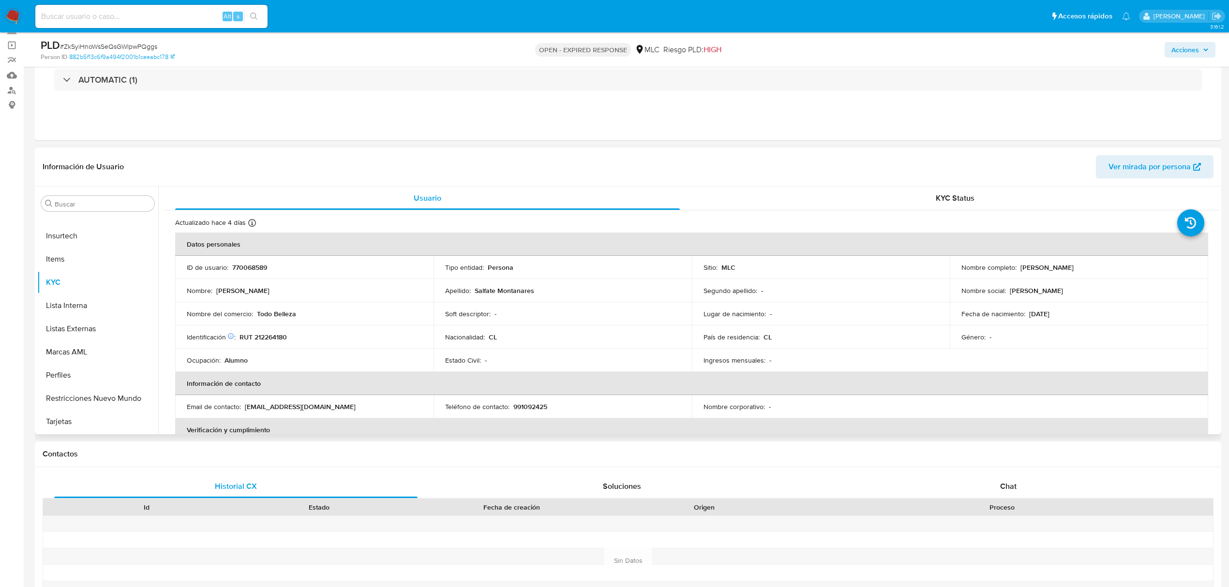
click at [264, 341] on p "RUT 212264180" at bounding box center [262, 337] width 47 height 9
click at [265, 341] on p "RUT 212264180" at bounding box center [262, 337] width 47 height 9
copy p "212264180"
click at [233, 267] on p "770068589" at bounding box center [249, 267] width 35 height 9
click at [233, 266] on p "770068589" at bounding box center [249, 267] width 35 height 9
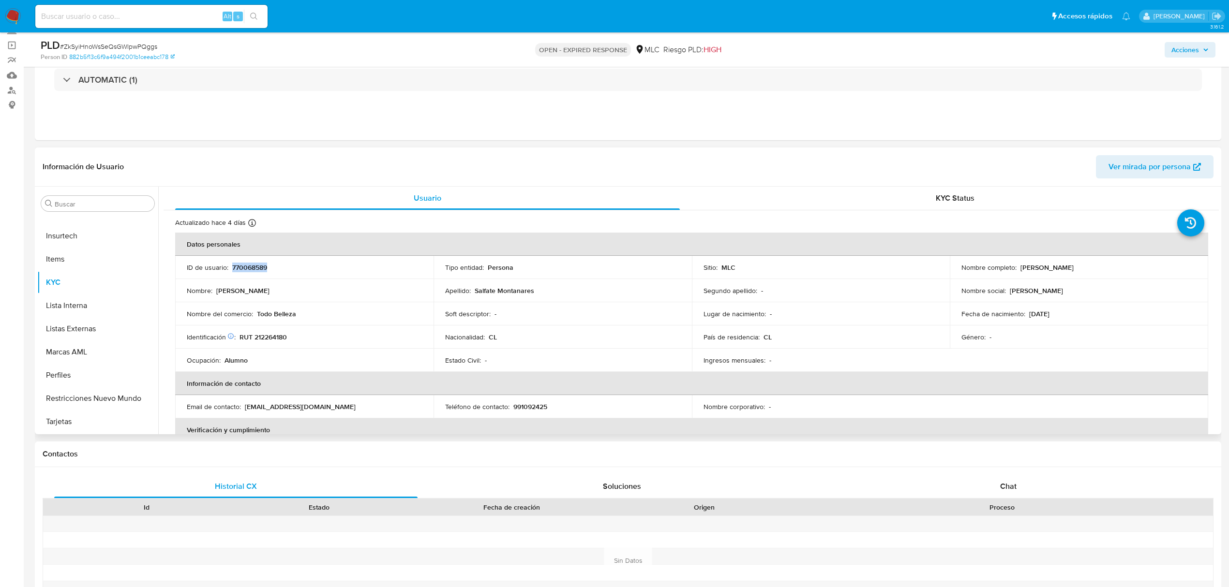
copy p "770068589"
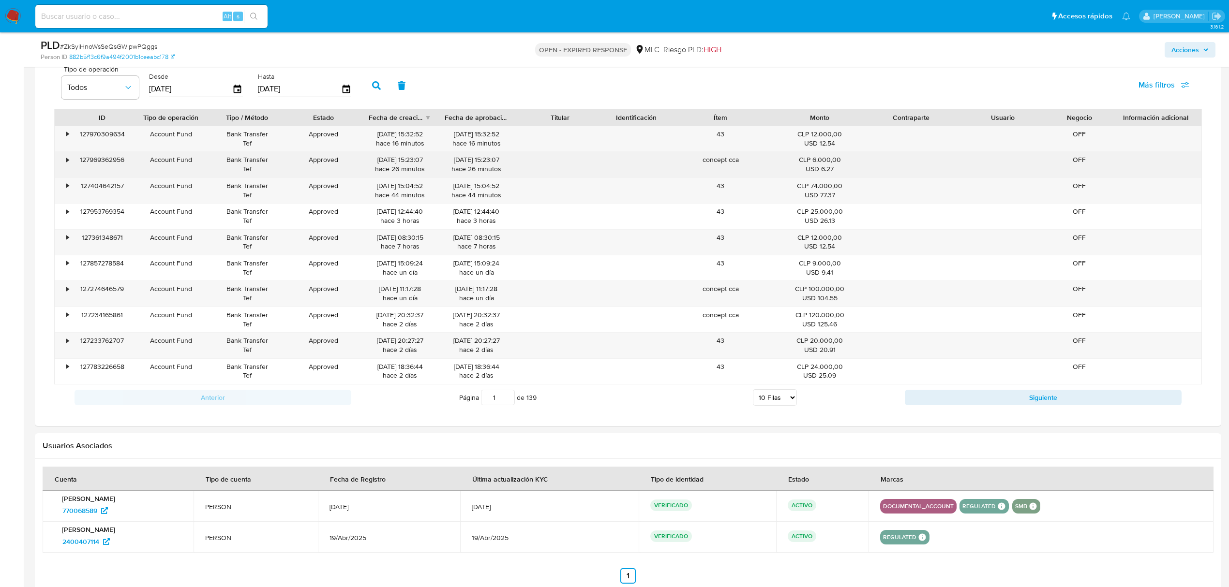
scroll to position [755, 0]
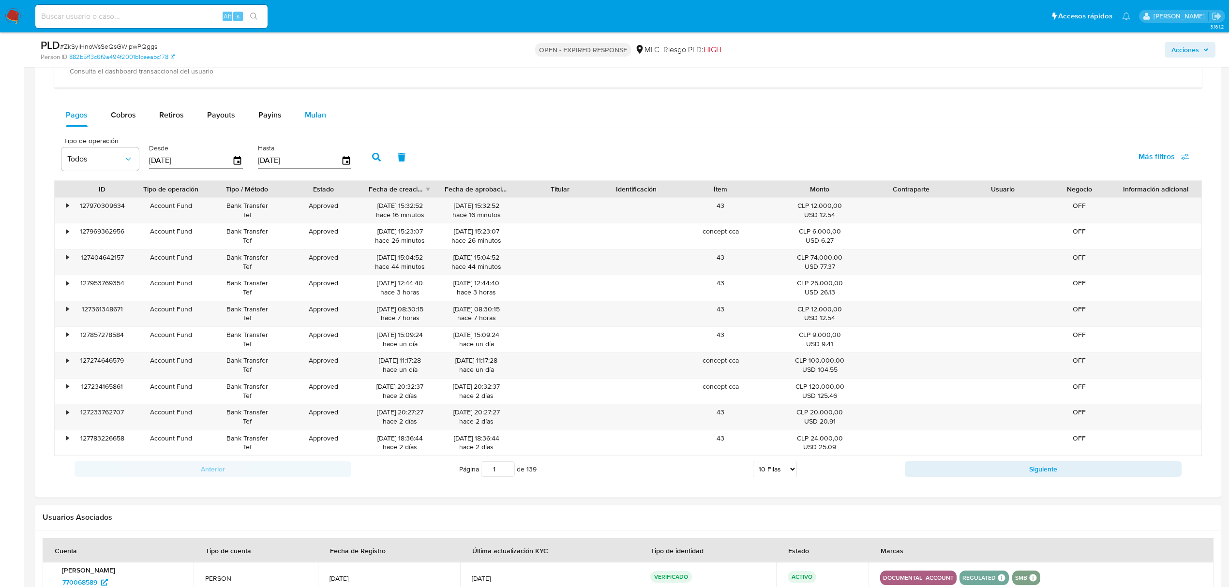
click at [312, 127] on div "Mulan" at bounding box center [315, 115] width 21 height 23
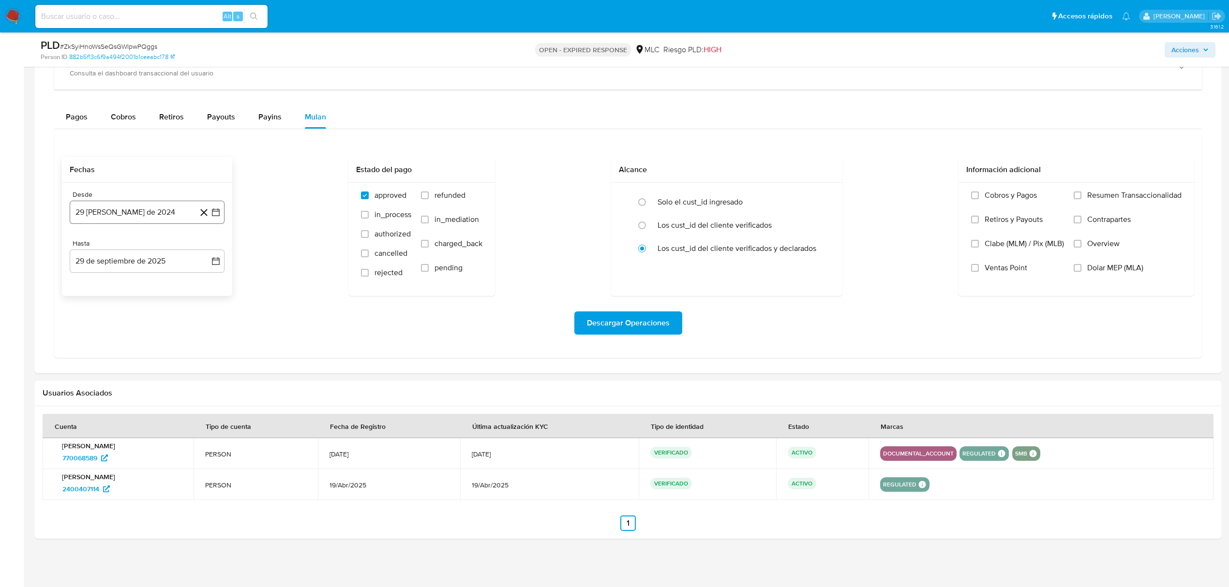
click at [223, 212] on button "29 de agosto de 2024" at bounding box center [147, 212] width 155 height 23
click at [209, 248] on icon "Mes siguiente" at bounding box center [207, 248] width 12 height 12
click at [131, 316] on button "11" at bounding box center [127, 321] width 15 height 15
click at [218, 269] on button "29 de septiembre de 2025" at bounding box center [147, 261] width 155 height 23
click at [134, 349] on td "10" at bounding box center [127, 351] width 15 height 15
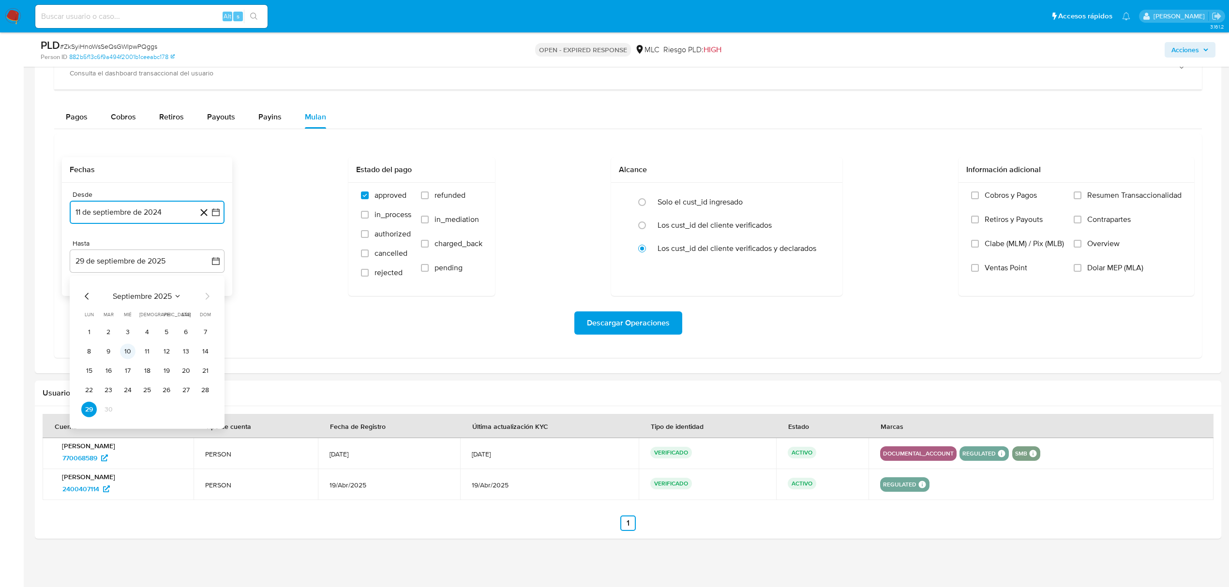
click at [134, 349] on button "10" at bounding box center [127, 351] width 15 height 15
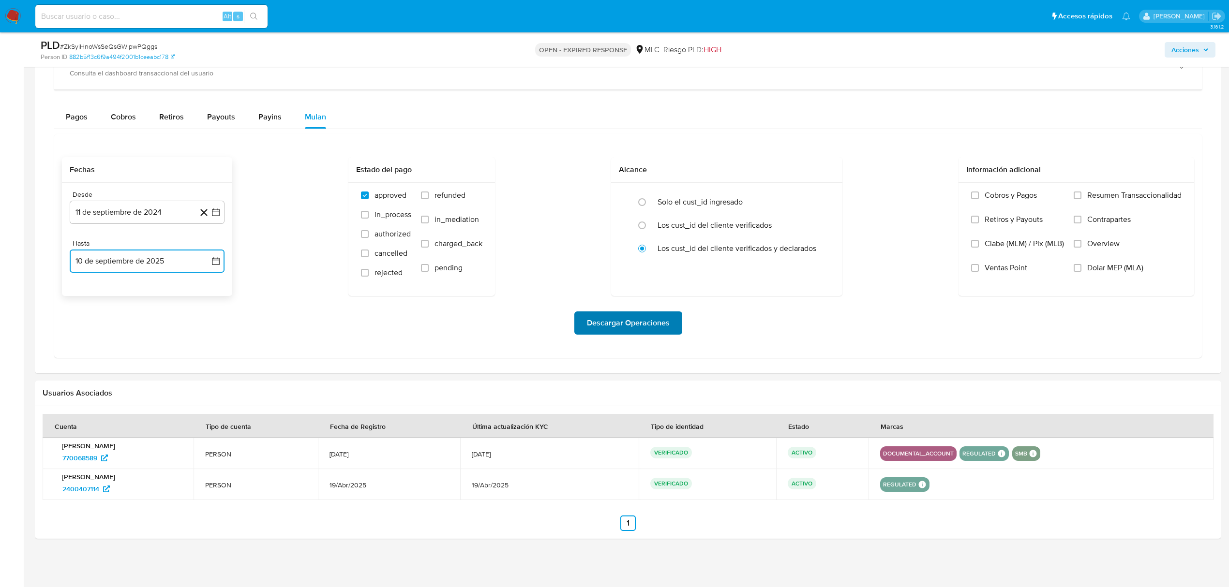
click at [665, 322] on span "Descargar Operaciones" at bounding box center [628, 323] width 83 height 21
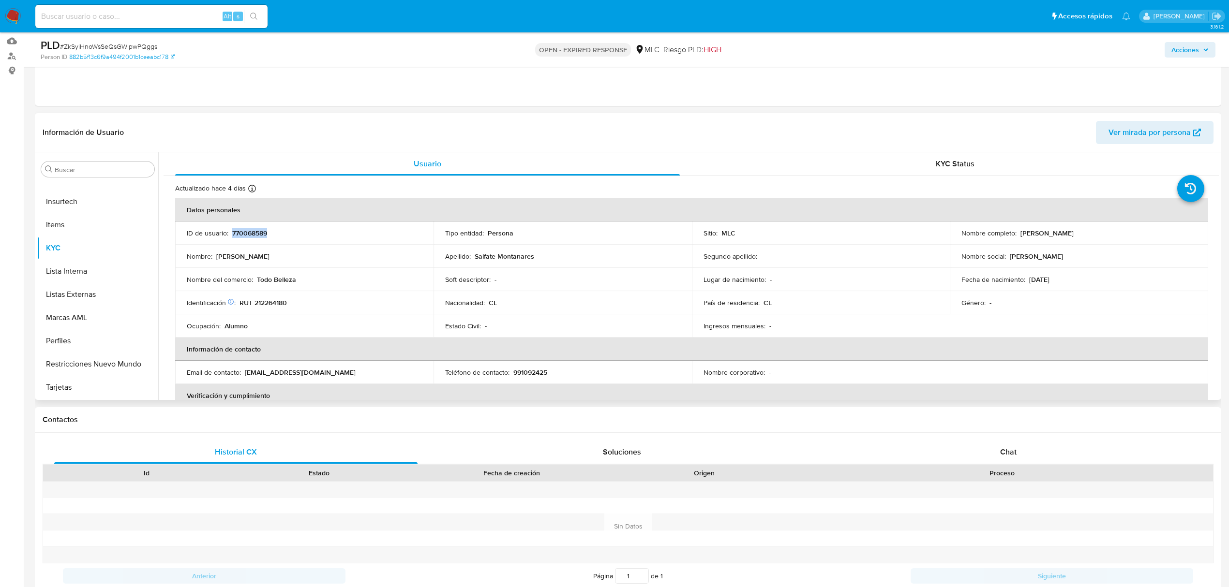
scroll to position [0, 0]
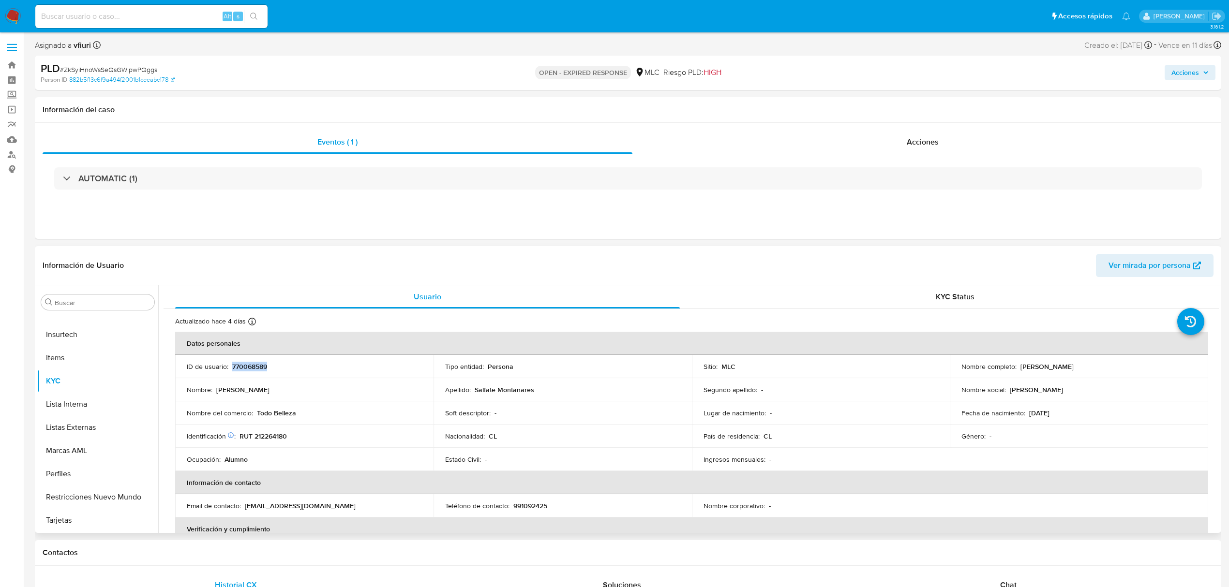
copy p "770068589"
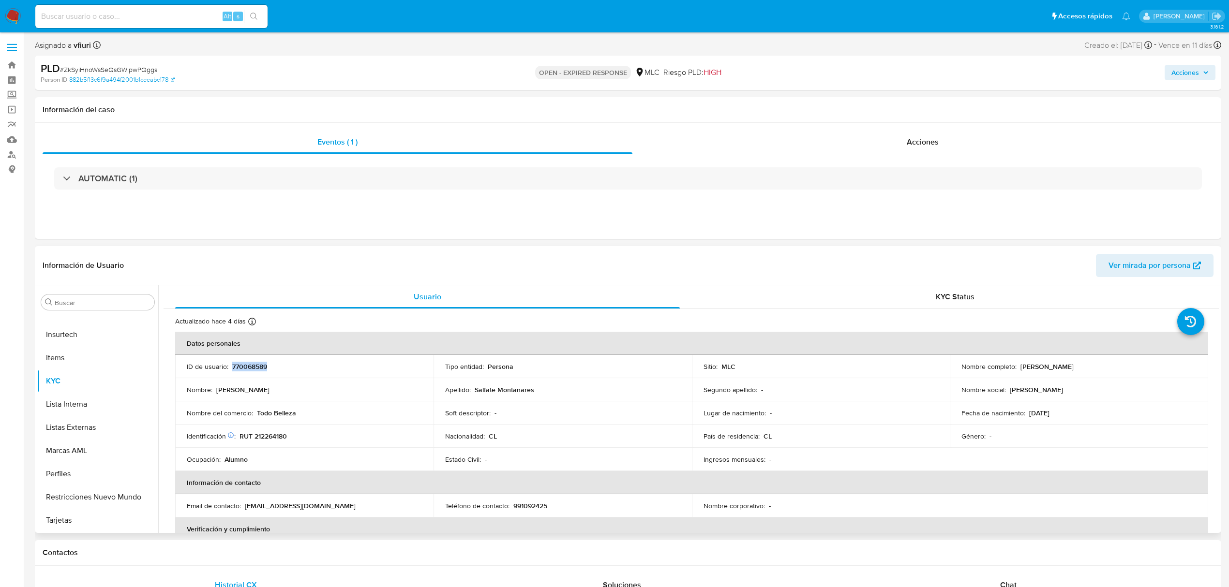
copy p "770068589"
click at [107, 68] on span "# ZkSyiHnoWsSeQsGWIpwPQggs" at bounding box center [108, 70] width 97 height 10
copy span "ZkSyiHnoWsSeQsGWIpwPQggs"
click at [266, 436] on p "RUT 212264180" at bounding box center [262, 436] width 47 height 9
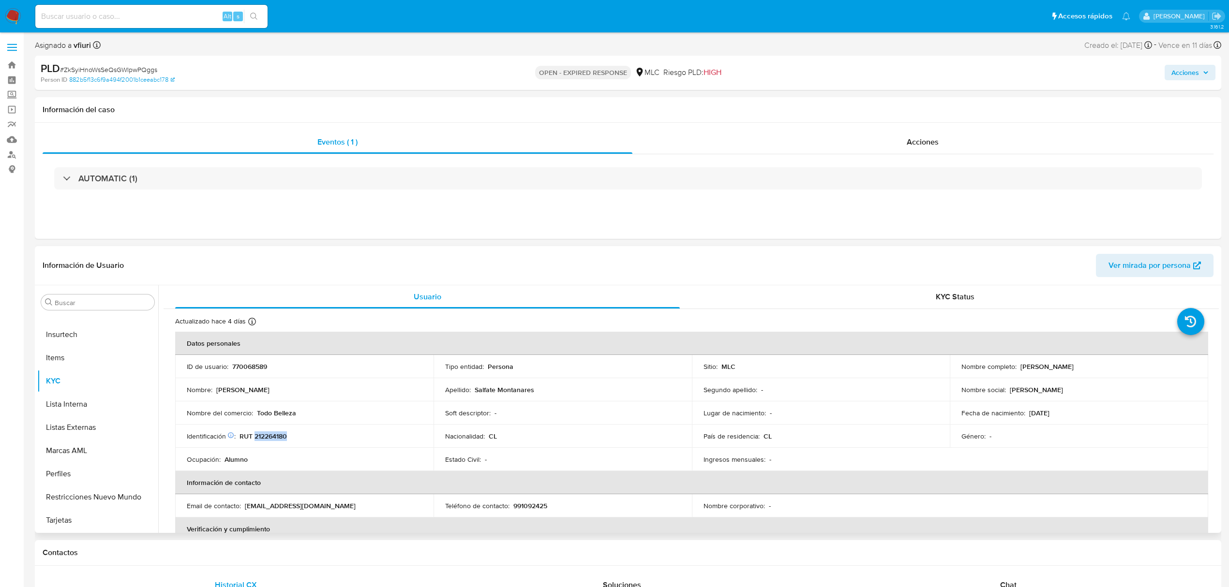
click at [266, 436] on p "RUT 212264180" at bounding box center [262, 436] width 47 height 9
copy p "212264180"
click at [1080, 414] on div "Fecha de nacimiento : 01/02/2003" at bounding box center [1078, 413] width 235 height 9
click at [281, 440] on p "RUT 212264180" at bounding box center [262, 436] width 47 height 9
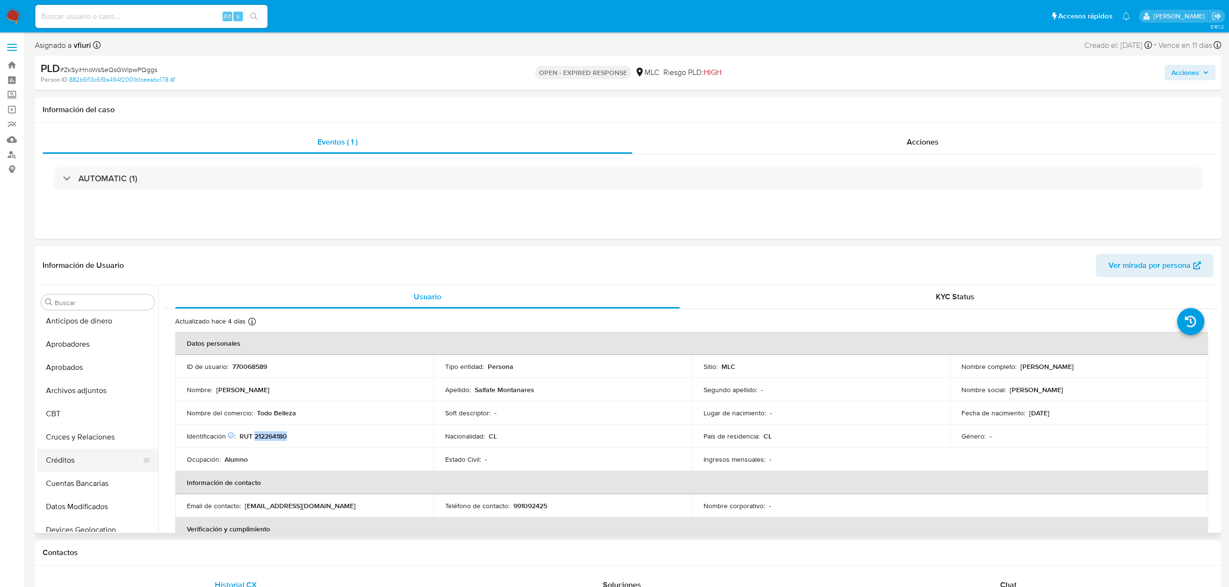
scroll to position [4, 0]
drag, startPoint x: 88, startPoint y: 440, endPoint x: 209, endPoint y: 382, distance: 135.2
click at [95, 438] on button "Cruces y Relaciones" at bounding box center [97, 437] width 121 height 23
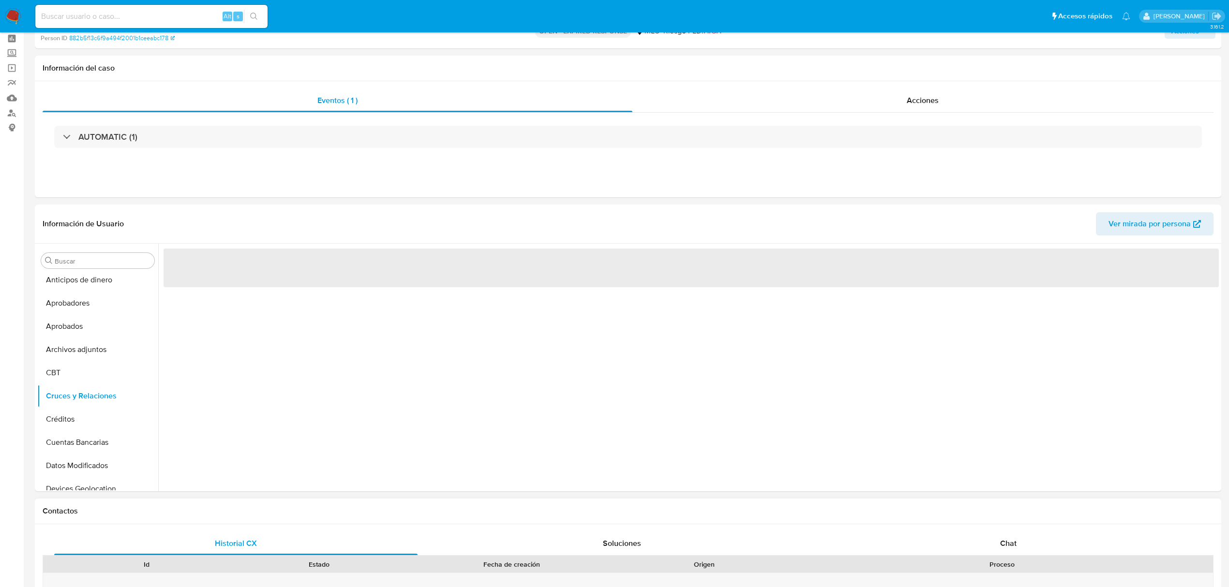
scroll to position [64, 0]
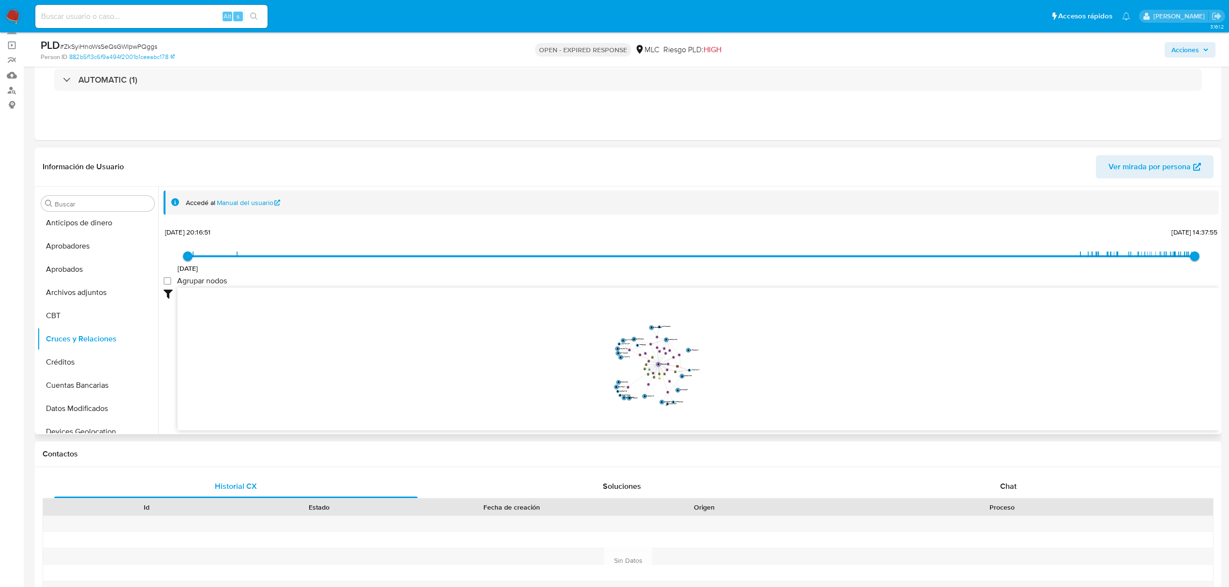
drag, startPoint x: 586, startPoint y: 345, endPoint x: 554, endPoint y: 339, distance: 32.5
click at [554, 339] on icon "device-67edc3c00cab9a2748d4fbdc  user-770068589  770068589 device-60c4e007088…" at bounding box center [698, 358] width 1041 height 140
drag, startPoint x: 749, startPoint y: 347, endPoint x: 737, endPoint y: 337, distance: 16.1
click at [737, 337] on icon "device-67edc3c00cab9a2748d4fbdc  user-770068589  770068589 device-60c4e007088…" at bounding box center [698, 358] width 1041 height 140
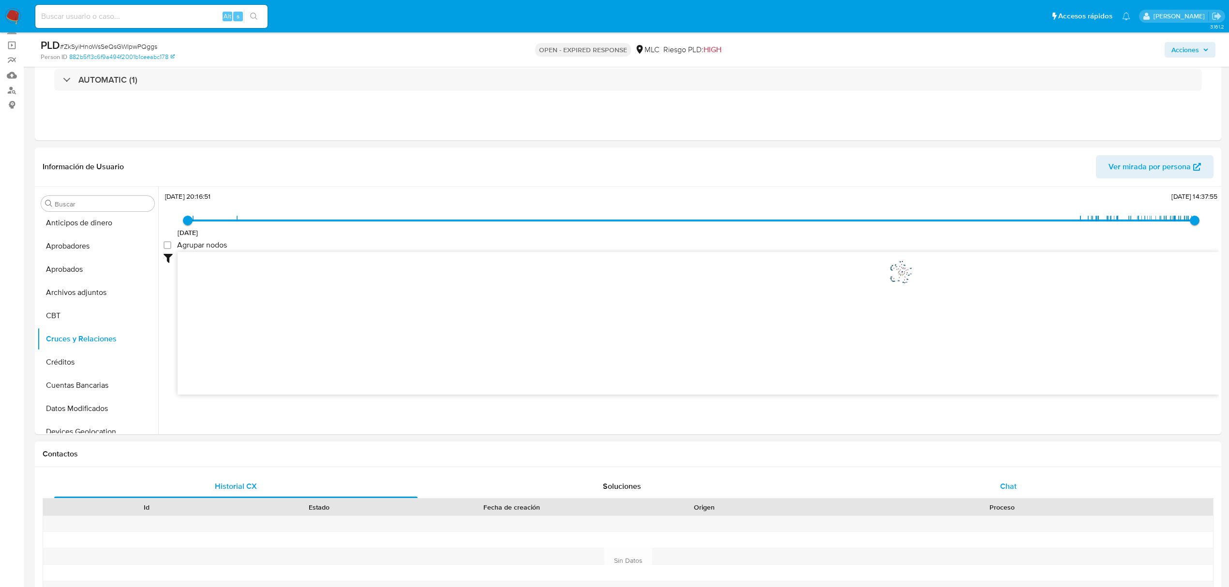
click at [1016, 486] on span "Chat" at bounding box center [1008, 486] width 16 height 11
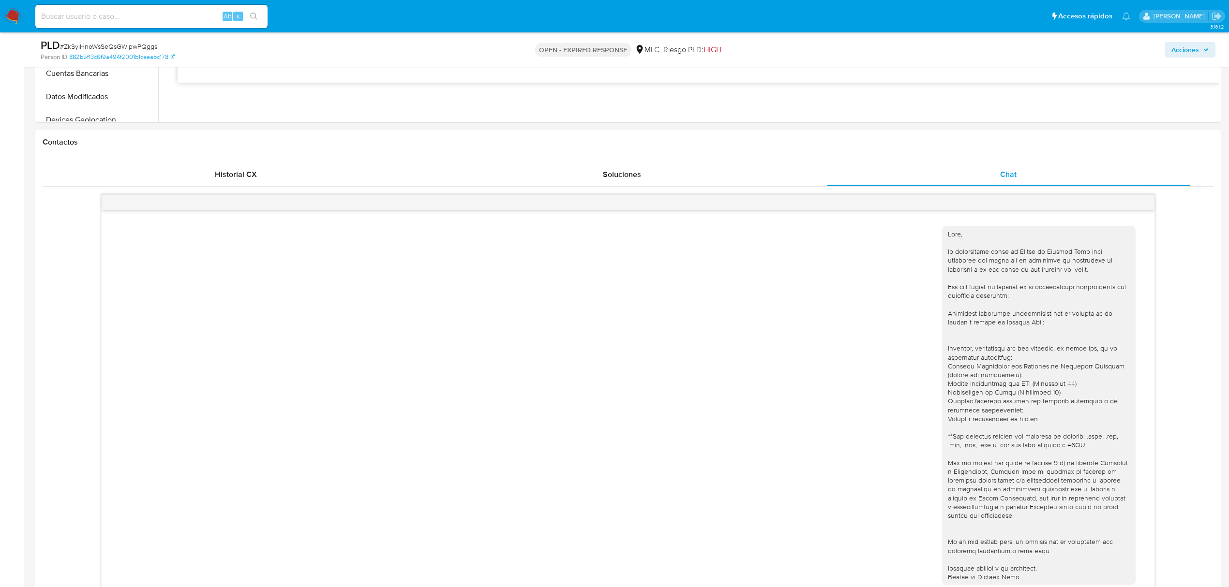
scroll to position [451, 0]
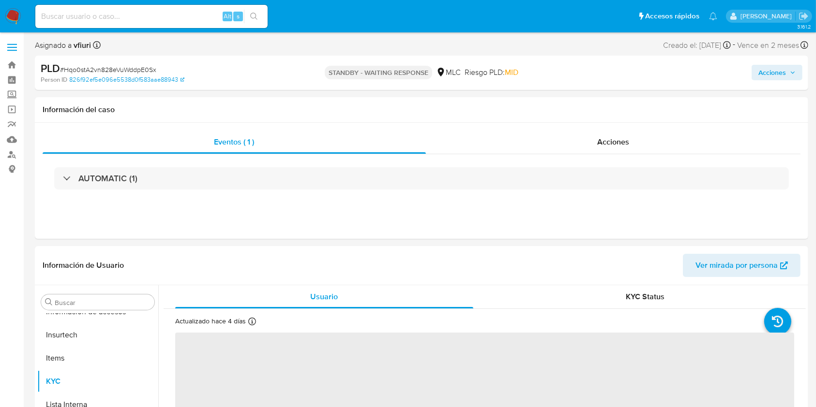
scroll to position [455, 0]
select select "10"
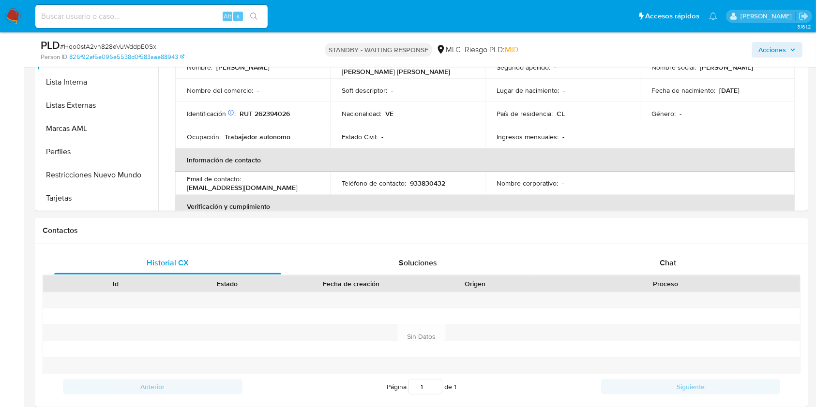
scroll to position [313, 0]
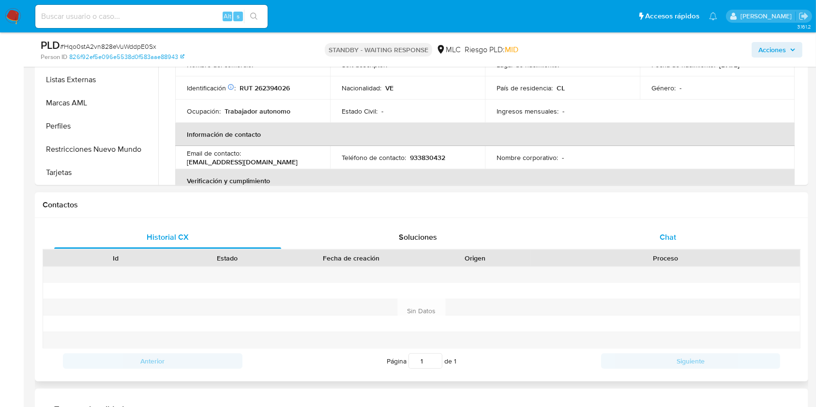
click at [668, 242] on span "Chat" at bounding box center [667, 237] width 16 height 11
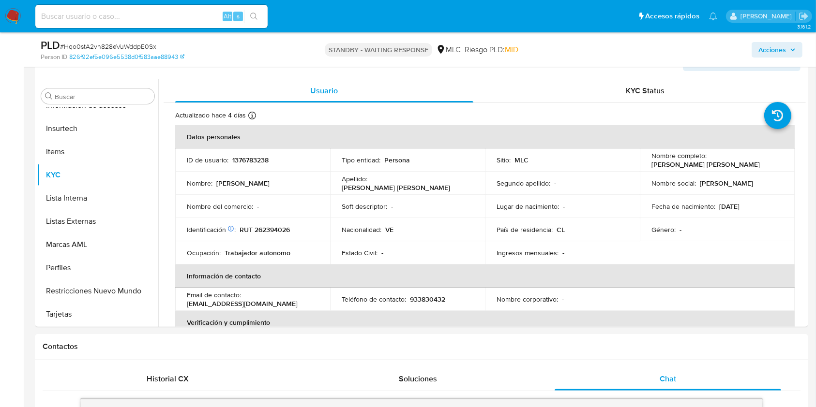
scroll to position [180, 0]
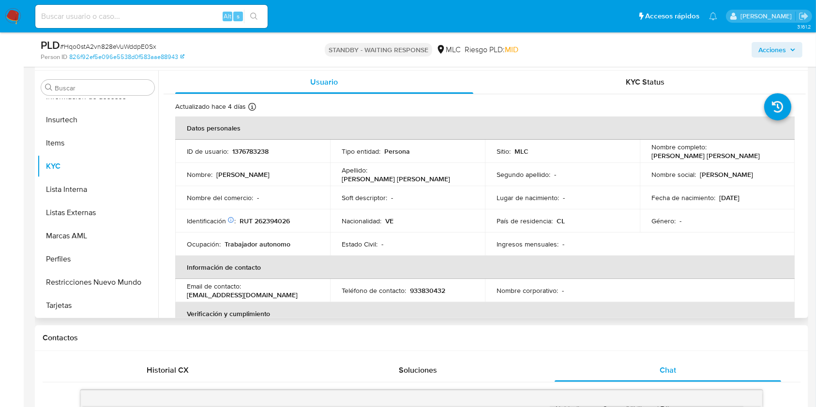
drag, startPoint x: 158, startPoint y: 260, endPoint x: 159, endPoint y: 242, distance: 17.9
click at [159, 242] on div "Usuario KYC Status Actualizado [DATE] Creado: [DATE] 02:53:46 Actualizado: [DAT…" at bounding box center [481, 195] width 647 height 248
drag, startPoint x: 158, startPoint y: 264, endPoint x: 154, endPoint y: 246, distance: 18.0
click at [154, 246] on div "Buscar Anticipos de dinero Aprobadores Aprobados Archivos adjuntos CBT Cruces y…" at bounding box center [421, 195] width 768 height 248
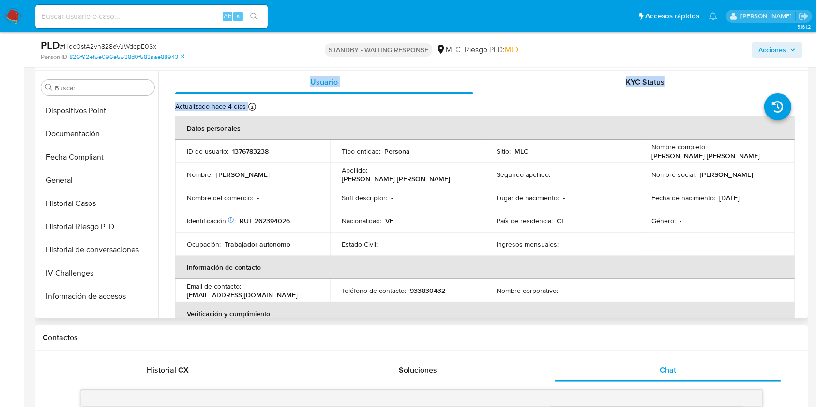
scroll to position [248, 0]
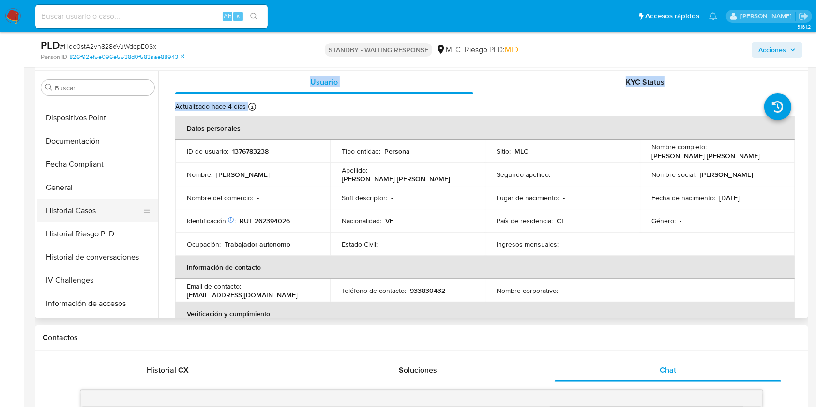
click at [104, 210] on button "Historial Casos" at bounding box center [93, 210] width 113 height 23
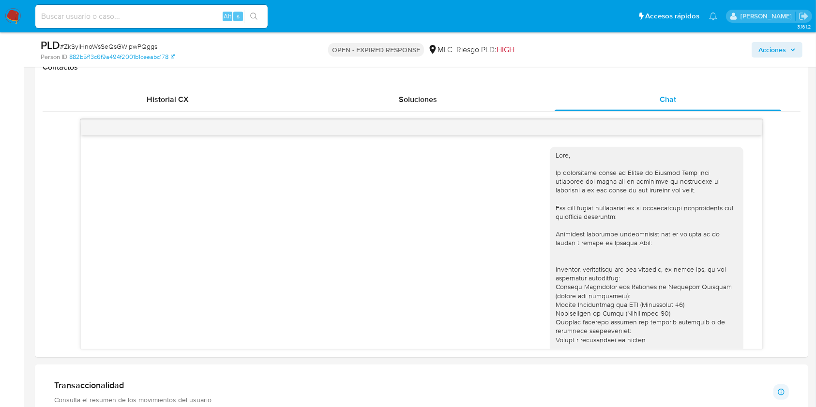
scroll to position [36, 0]
